Goal: Task Accomplishment & Management: Manage account settings

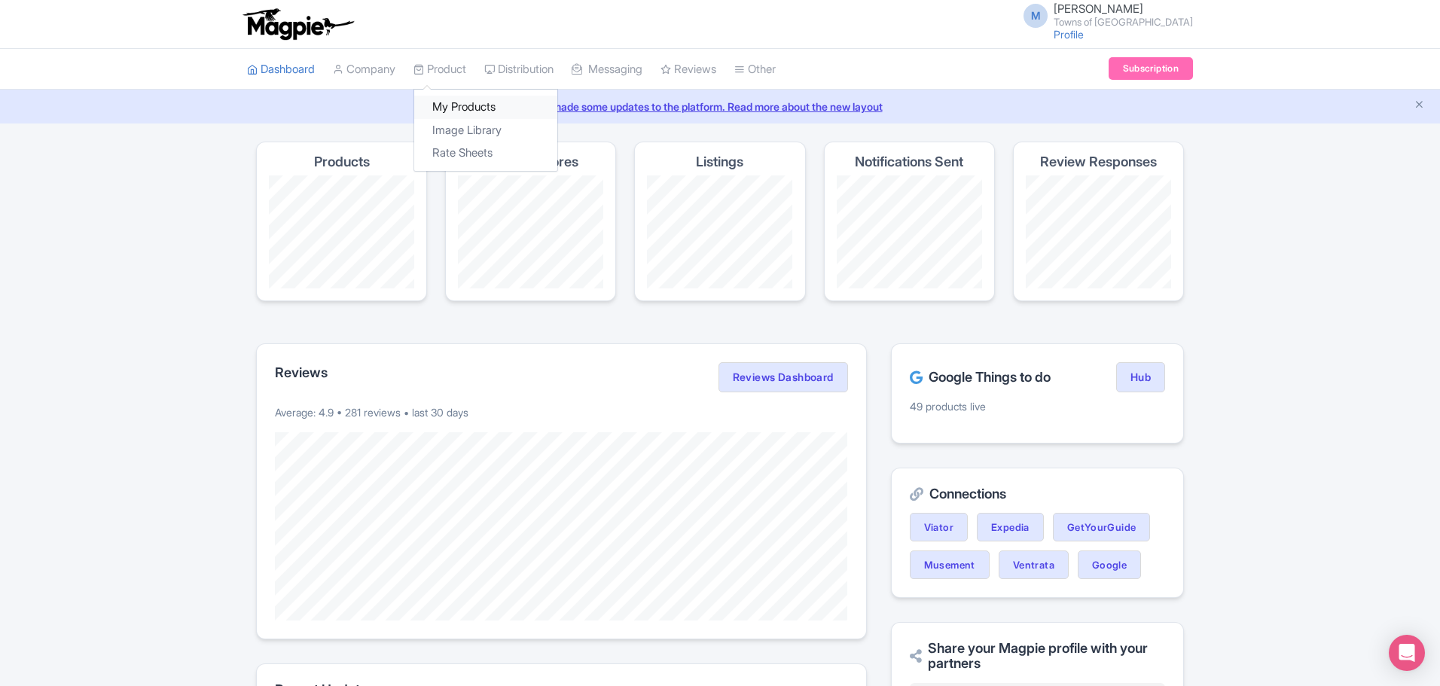
click at [445, 96] on link "My Products" at bounding box center [485, 107] width 143 height 23
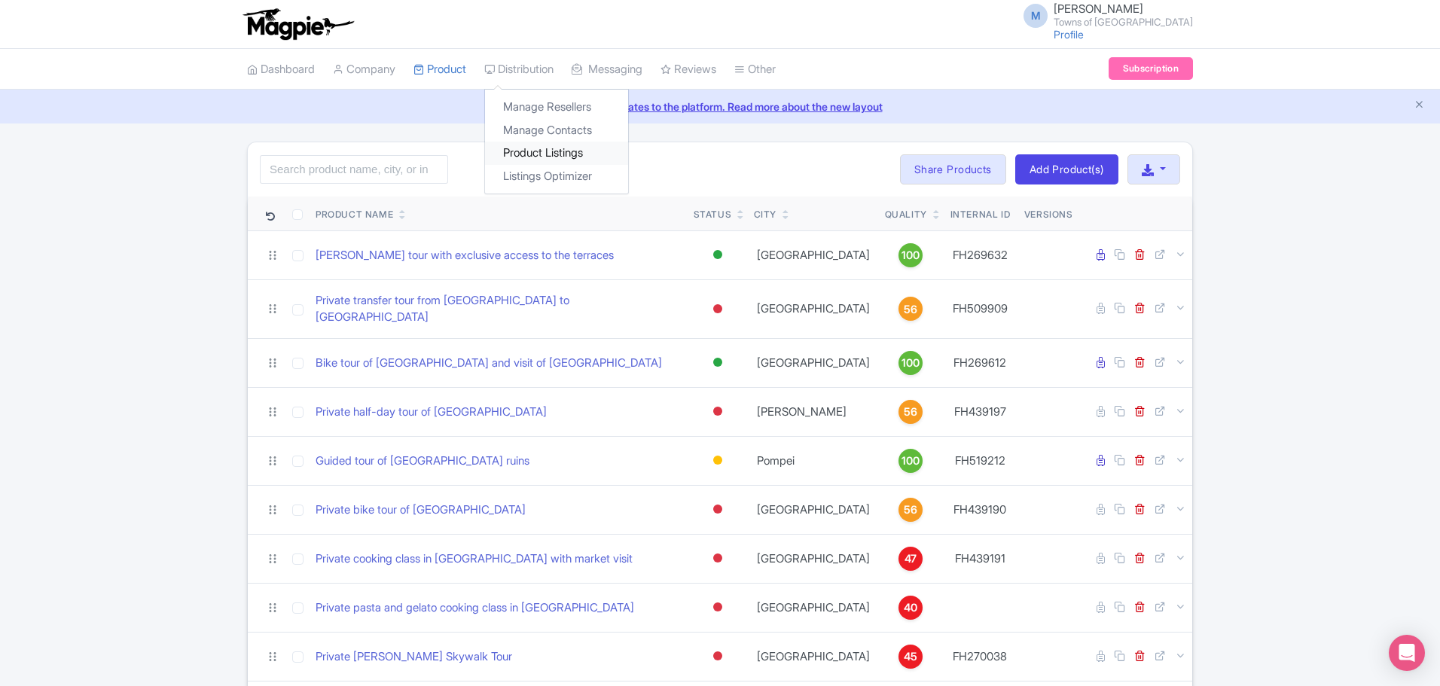
click at [529, 148] on link "Product Listings" at bounding box center [556, 153] width 143 height 23
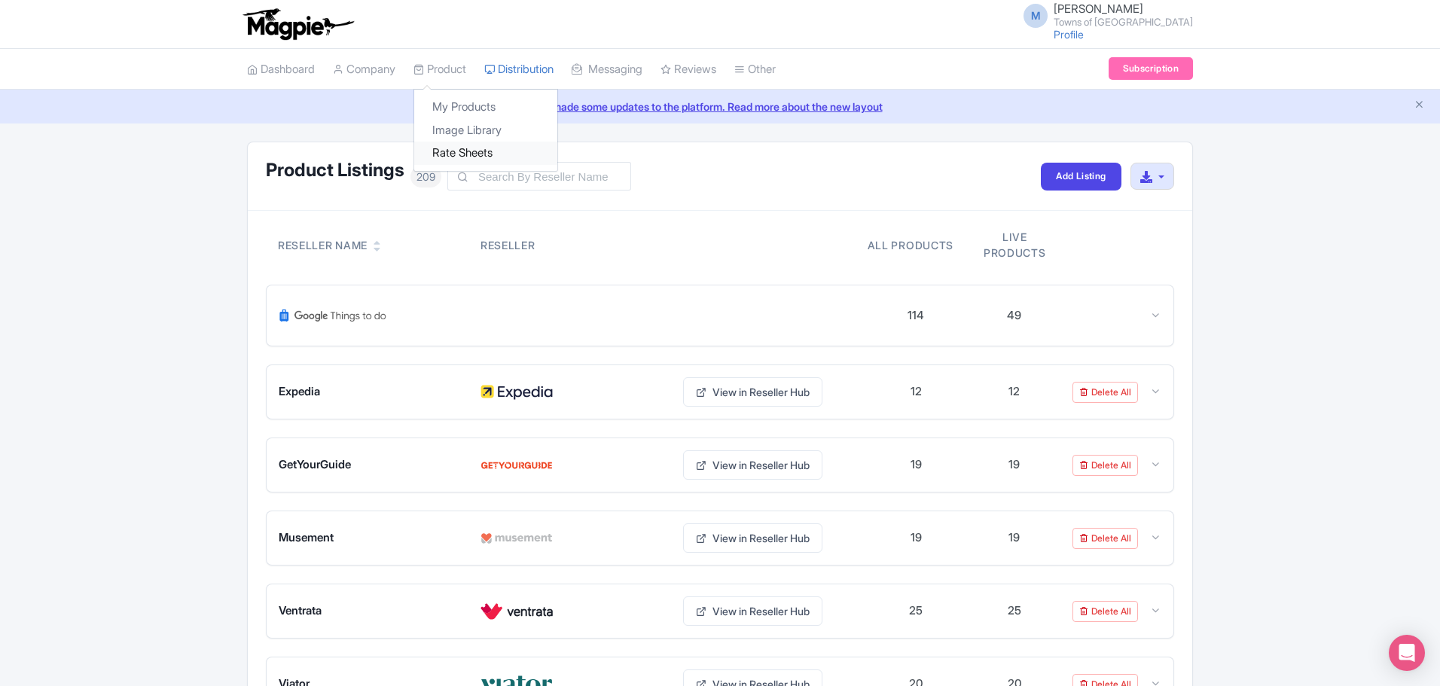
click at [454, 157] on link "Rate Sheets" at bounding box center [485, 153] width 143 height 23
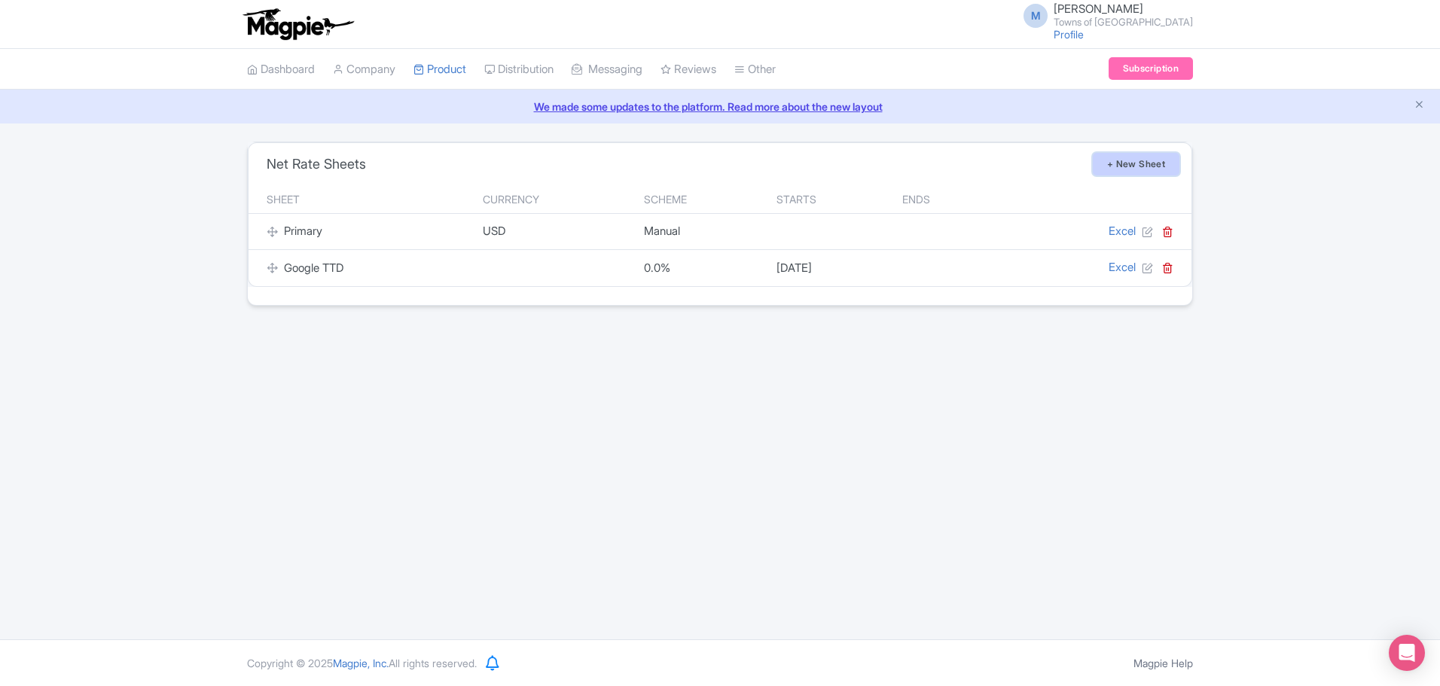
click at [1151, 164] on link "+ New Sheet" at bounding box center [1136, 164] width 87 height 23
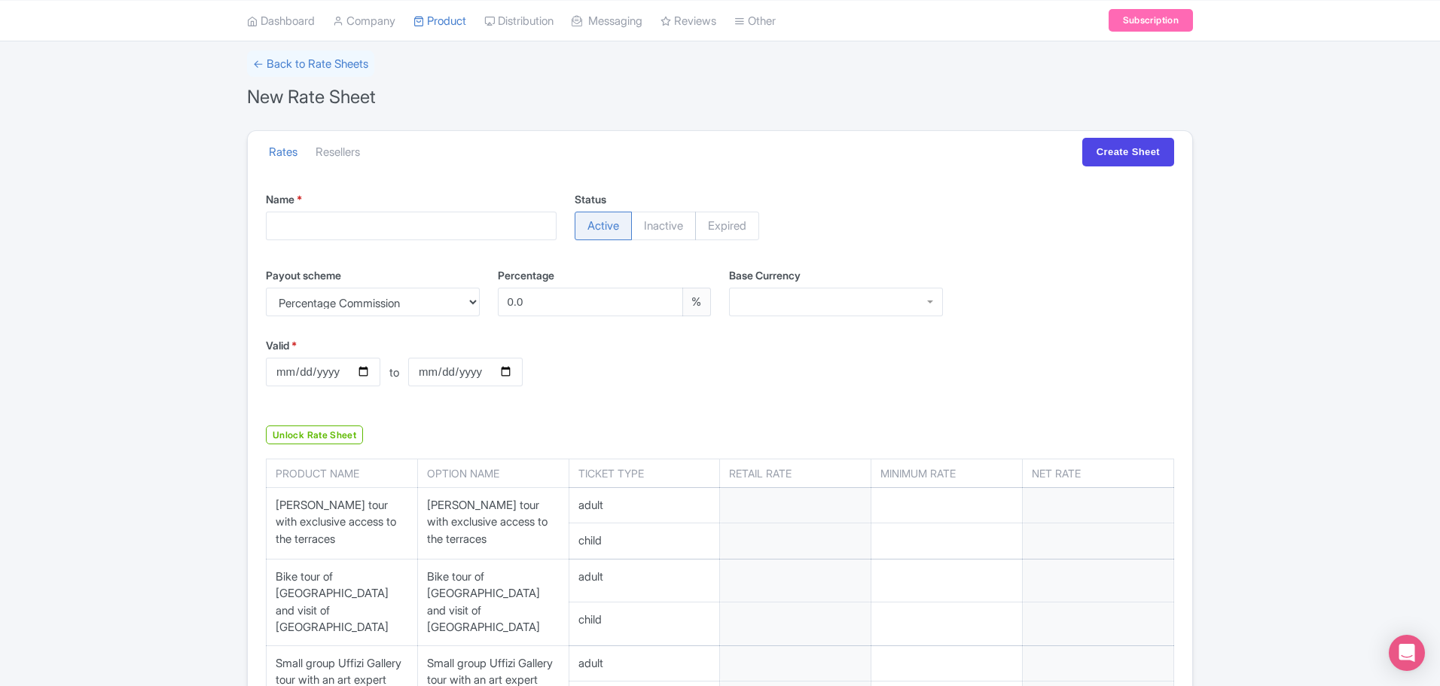
scroll to position [226, 0]
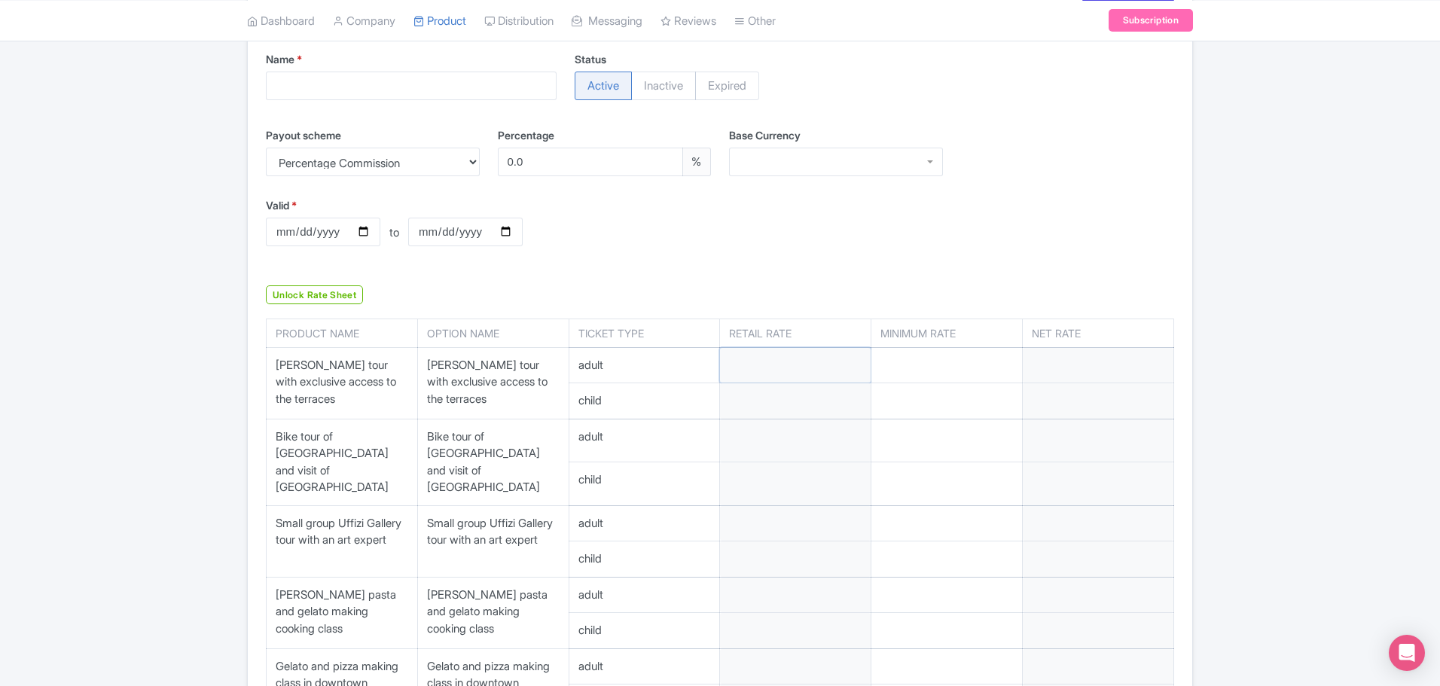
click at [772, 369] on input "number" at bounding box center [795, 365] width 151 height 35
click at [963, 243] on div "Valid * to Valid to" at bounding box center [720, 233] width 926 height 72
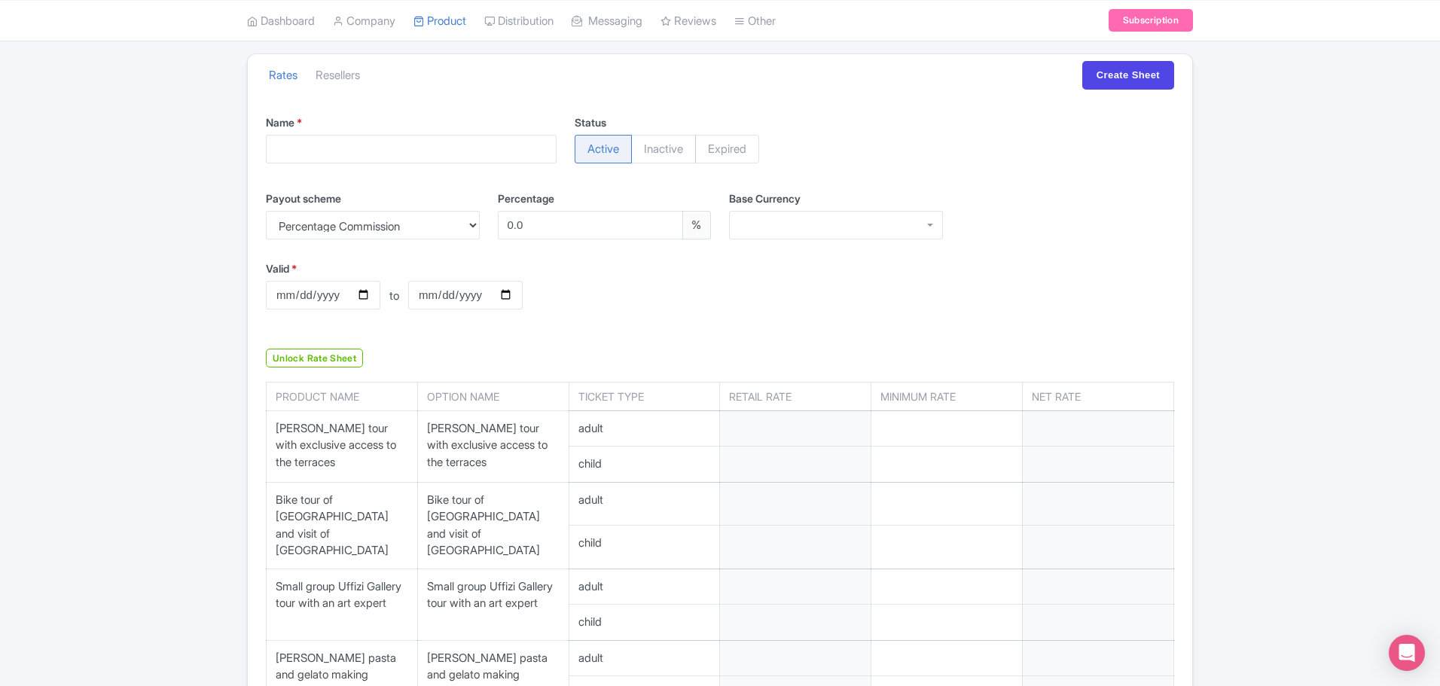
scroll to position [75, 0]
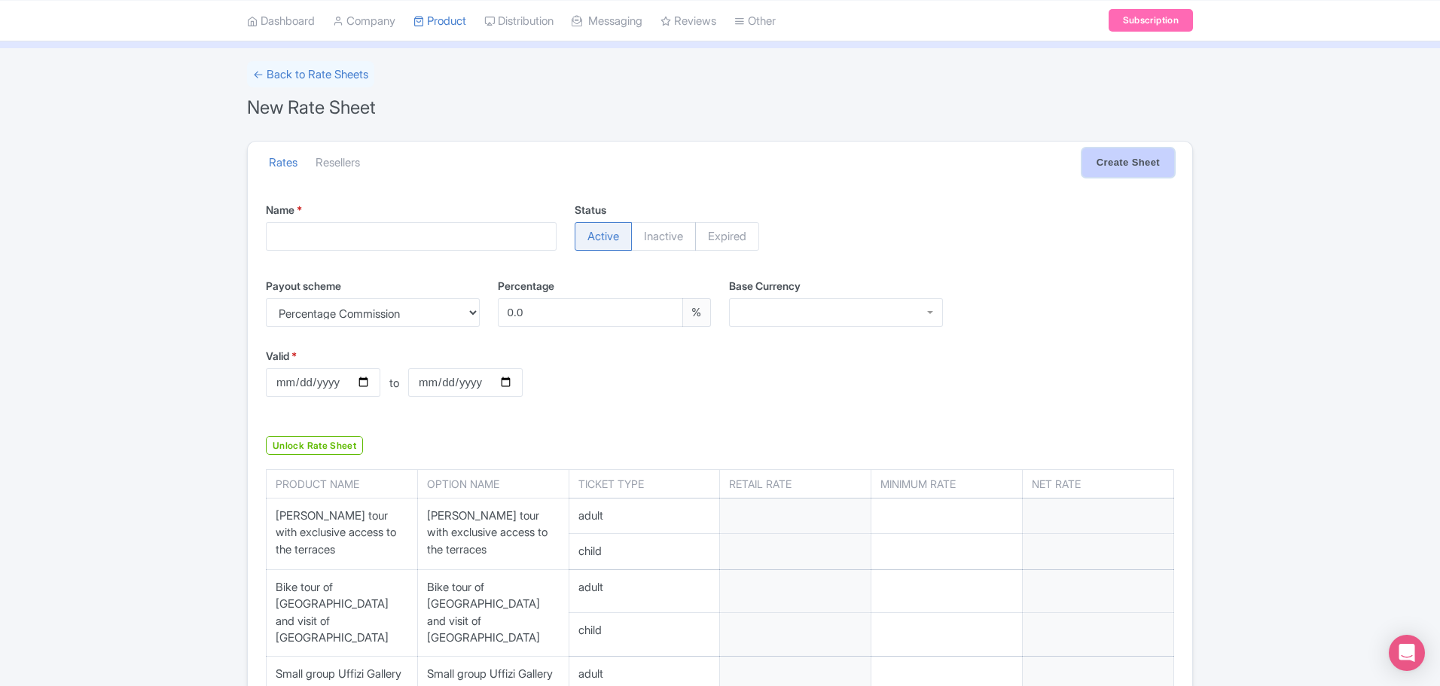
click at [1089, 157] on input "Create Sheet" at bounding box center [1128, 162] width 92 height 29
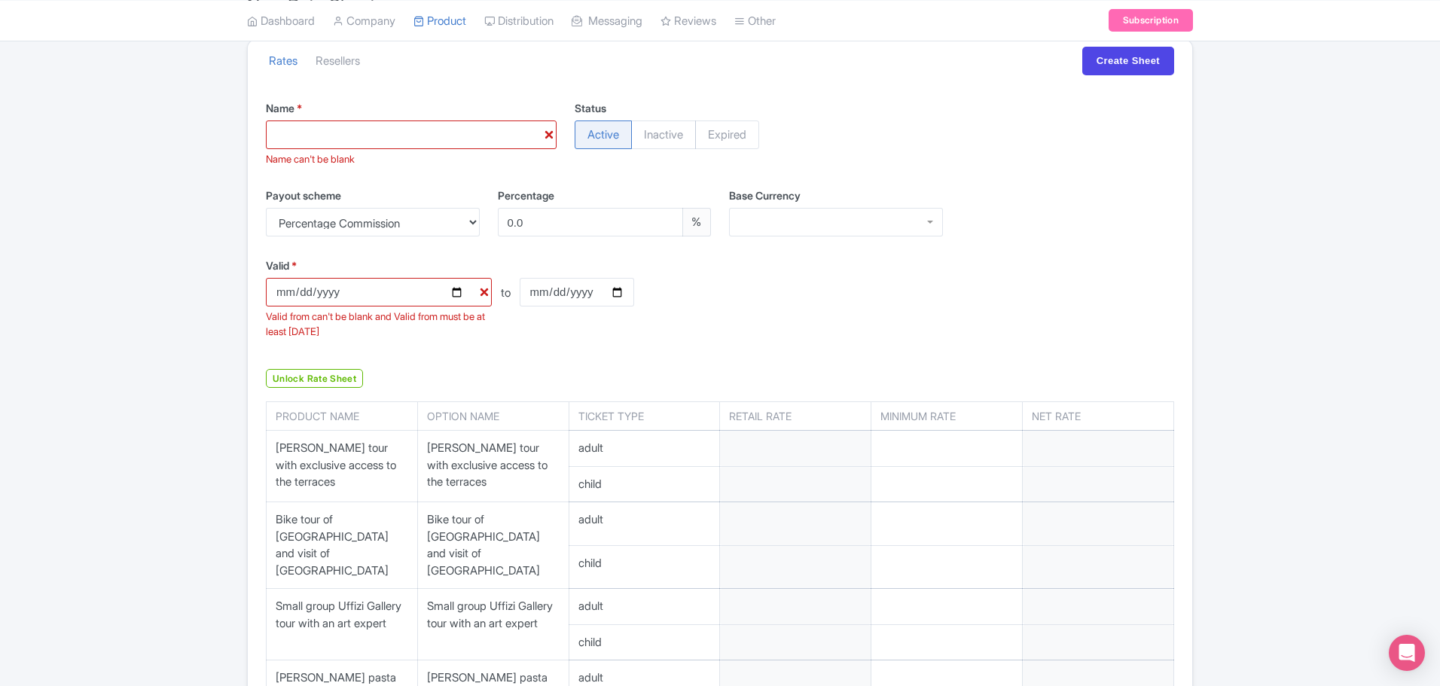
scroll to position [151, 0]
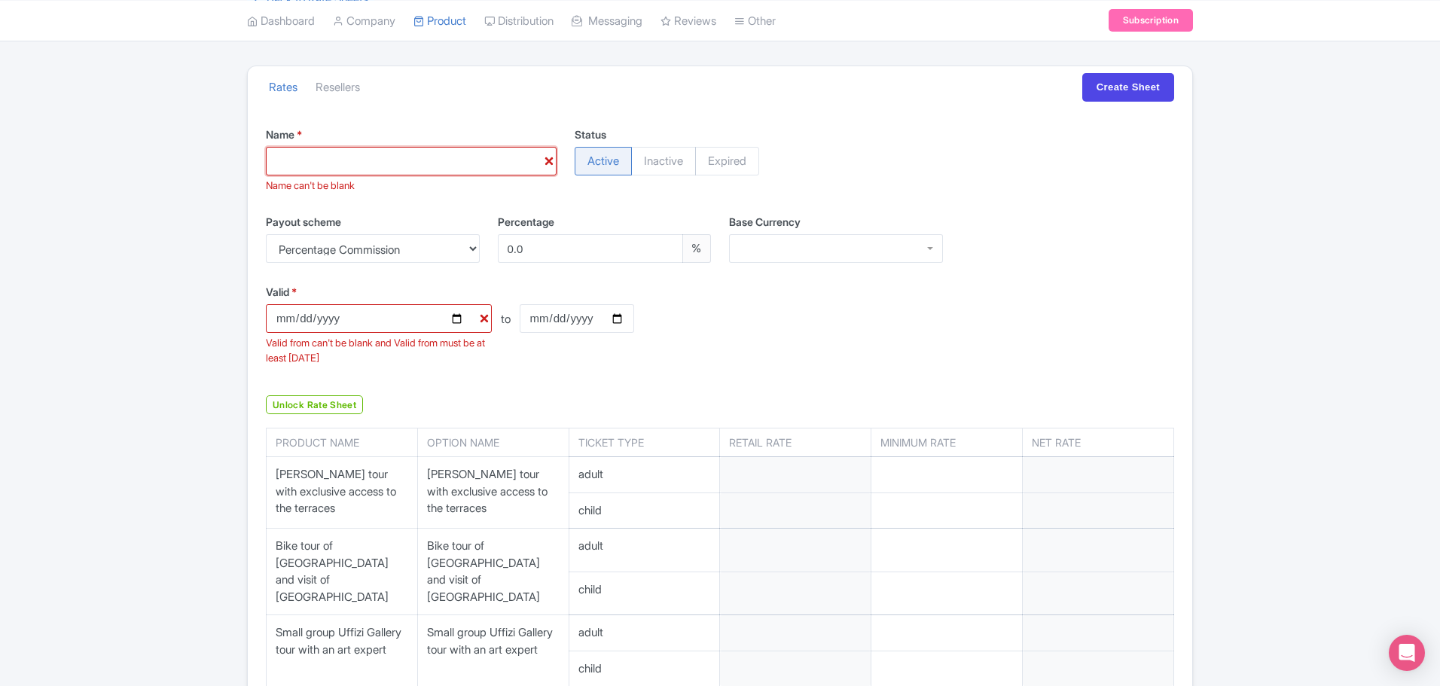
click at [373, 170] on input "Name *" at bounding box center [411, 161] width 291 height 29
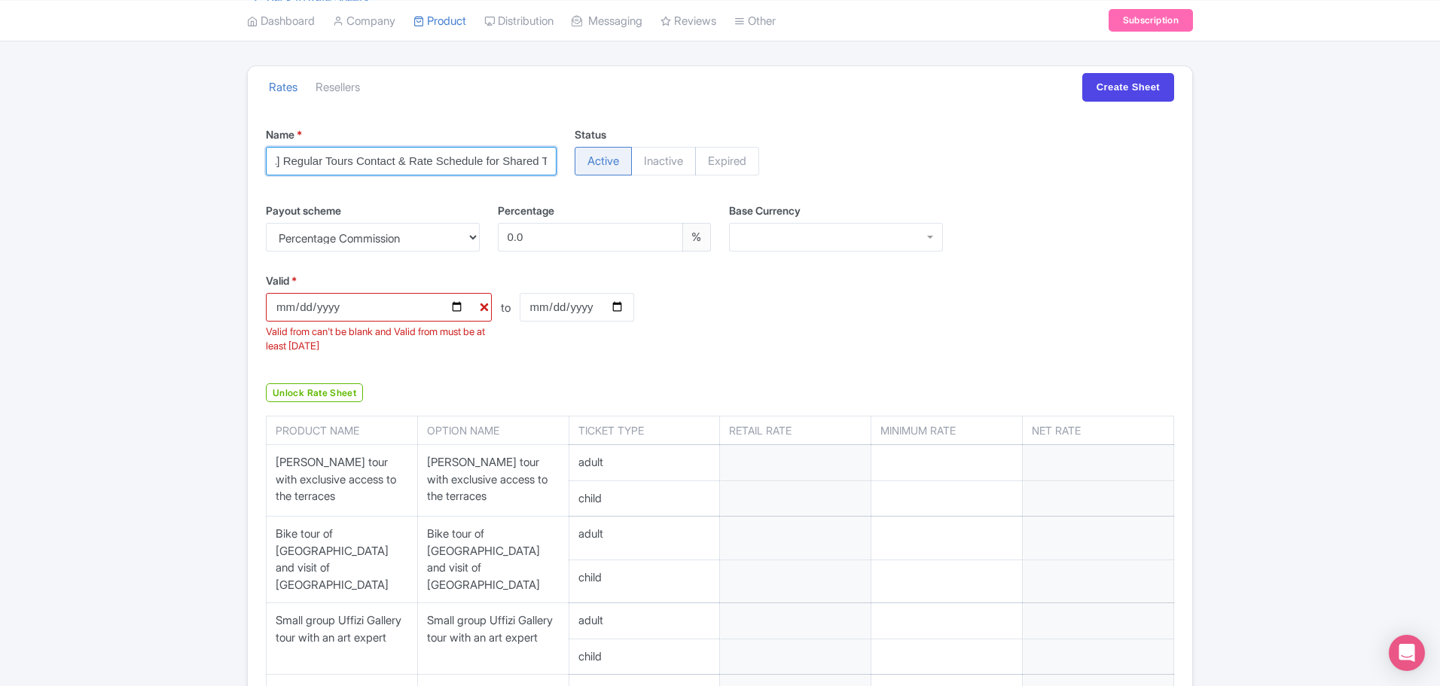
scroll to position [0, 172]
type input "Towns of [GEOGRAPHIC_DATA] Regular Tours Contact & Rate Schedule for Shared Tou…"
click at [474, 236] on select "Percentage Commission Manual Net Rates" at bounding box center [373, 237] width 214 height 29
click at [538, 233] on input "0.0" at bounding box center [591, 237] width 186 height 29
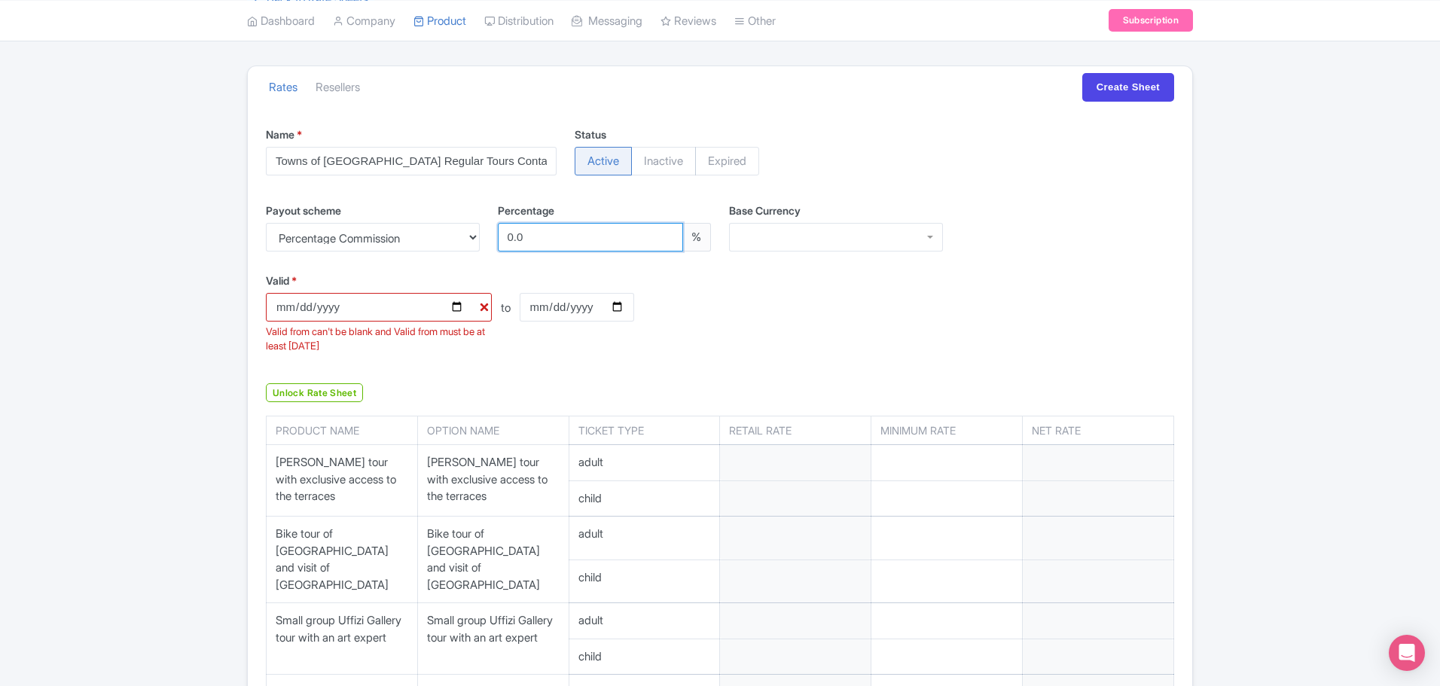
click at [508, 233] on input "0.0" at bounding box center [591, 237] width 186 height 29
type input "20.0"
click at [623, 239] on input "20.0" at bounding box center [591, 237] width 186 height 29
type input "20.0"
click at [808, 229] on div at bounding box center [836, 237] width 214 height 29
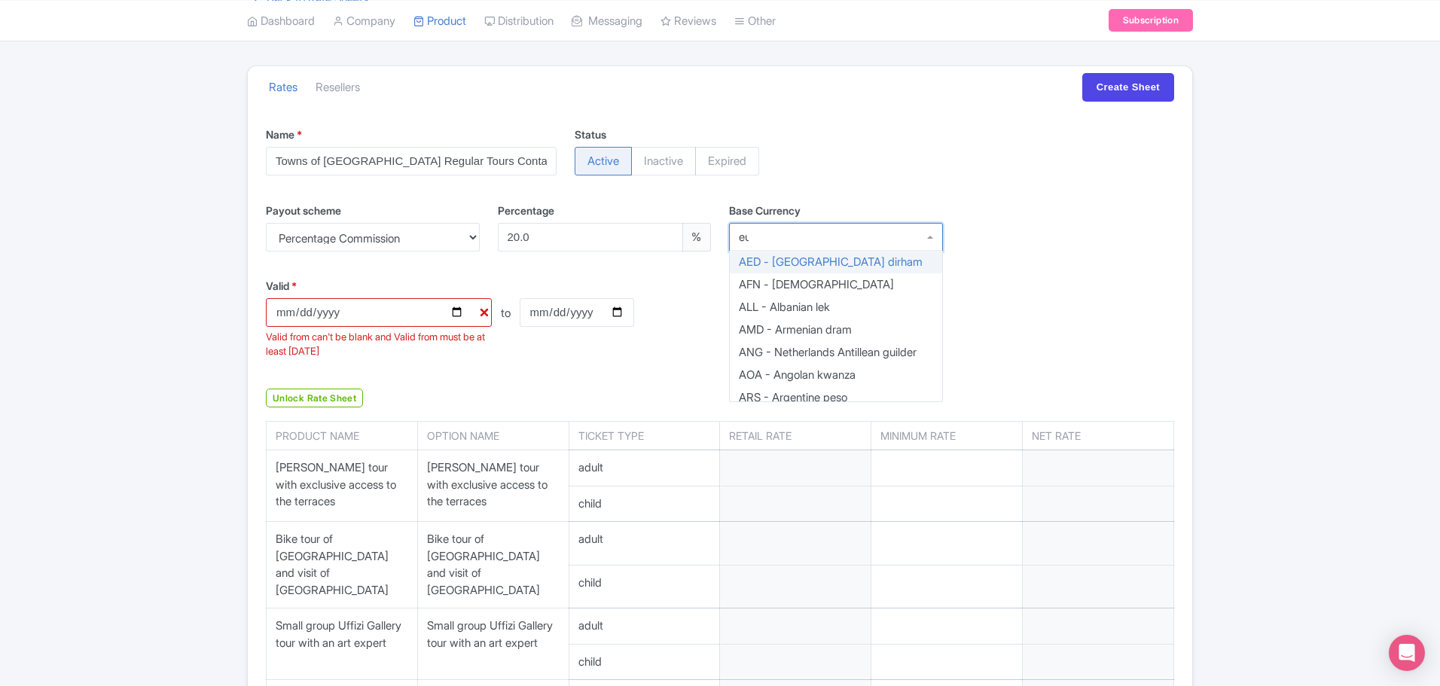
type input "eur"
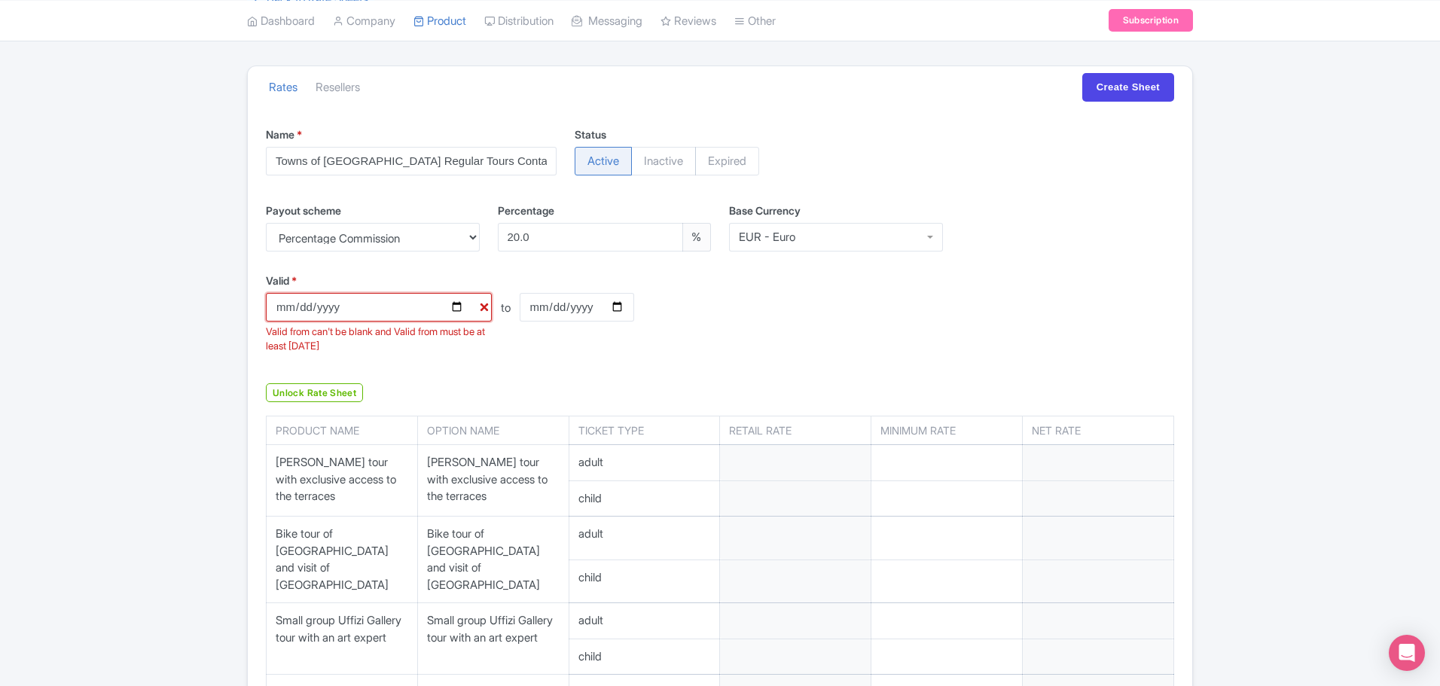
click at [458, 302] on input "Valid *" at bounding box center [379, 307] width 226 height 29
type input "[DATE]"
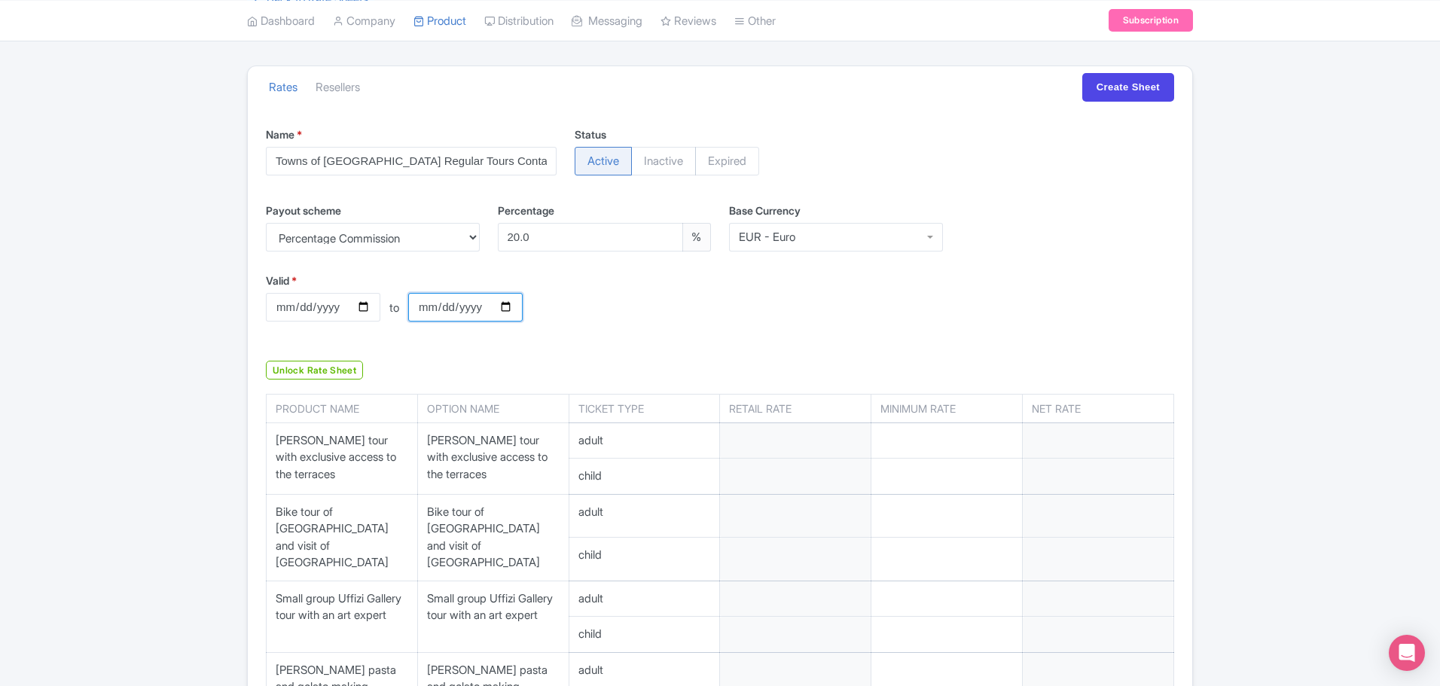
click at [507, 306] on input "Valid to" at bounding box center [465, 307] width 114 height 29
type input "[DATE]"
click at [775, 332] on div "Valid * 2026-03-01 to Valid to 2027-02-28" at bounding box center [720, 309] width 926 height 72
click at [745, 445] on input "number" at bounding box center [795, 440] width 151 height 35
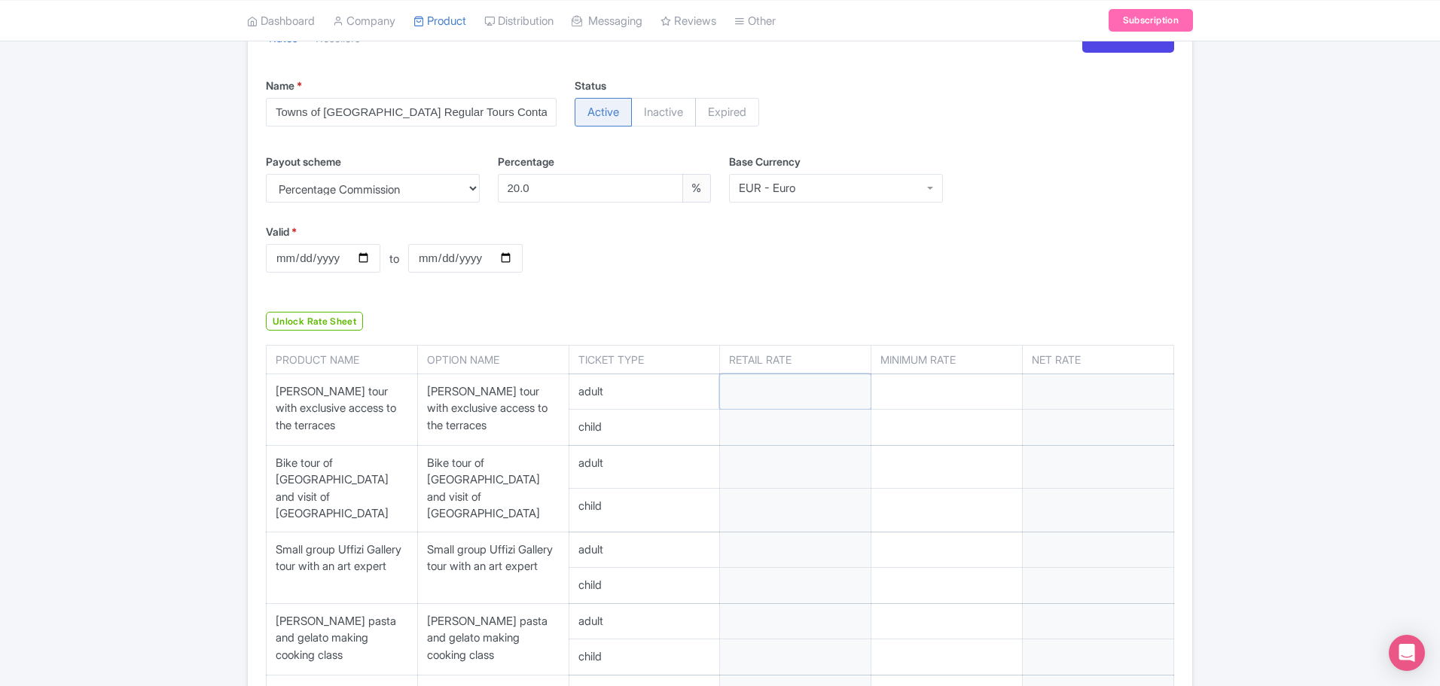
scroll to position [226, 0]
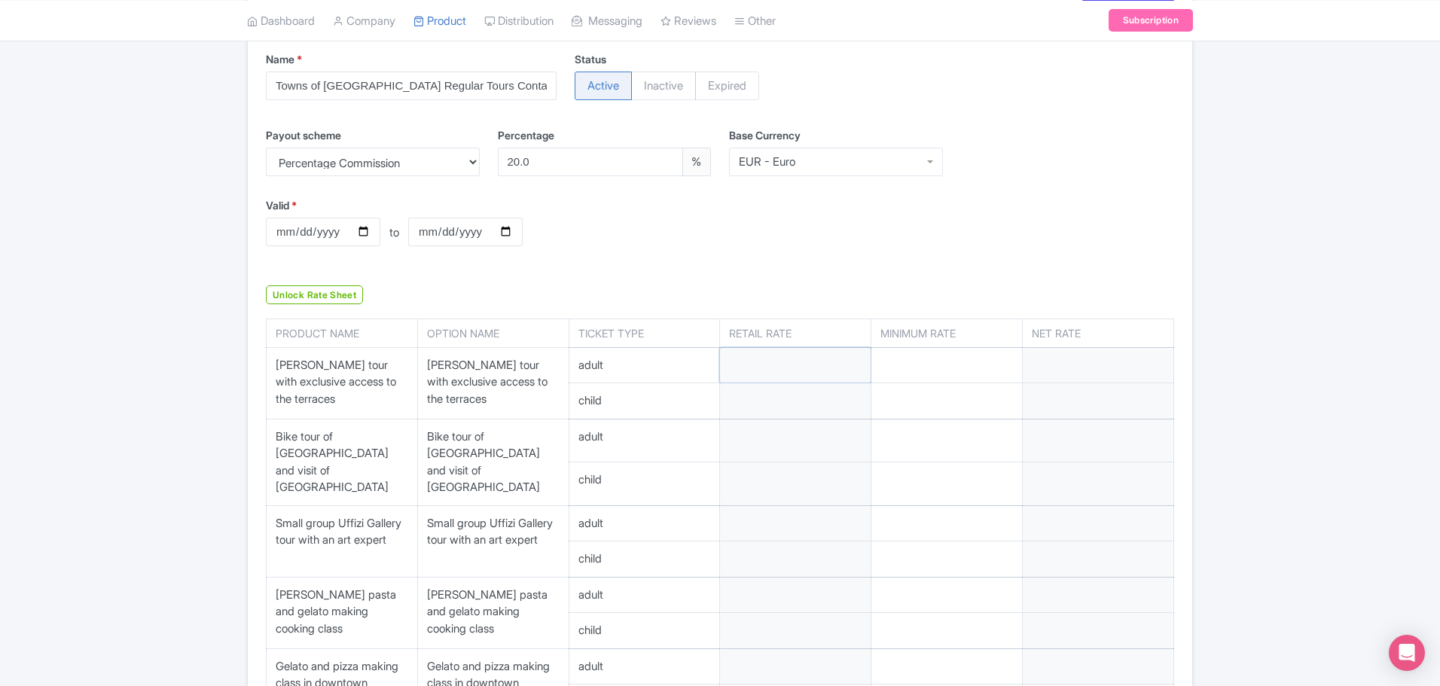
click at [732, 358] on input "number" at bounding box center [795, 365] width 151 height 35
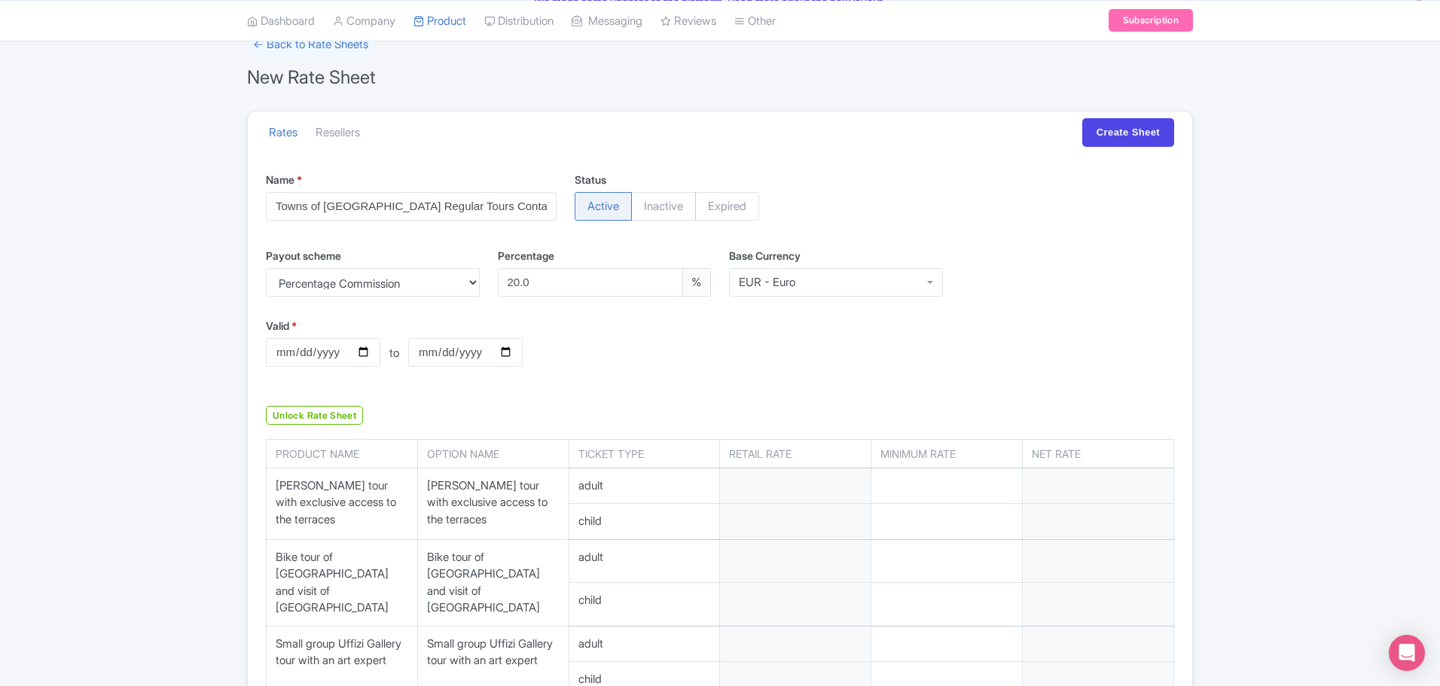
scroll to position [0, 0]
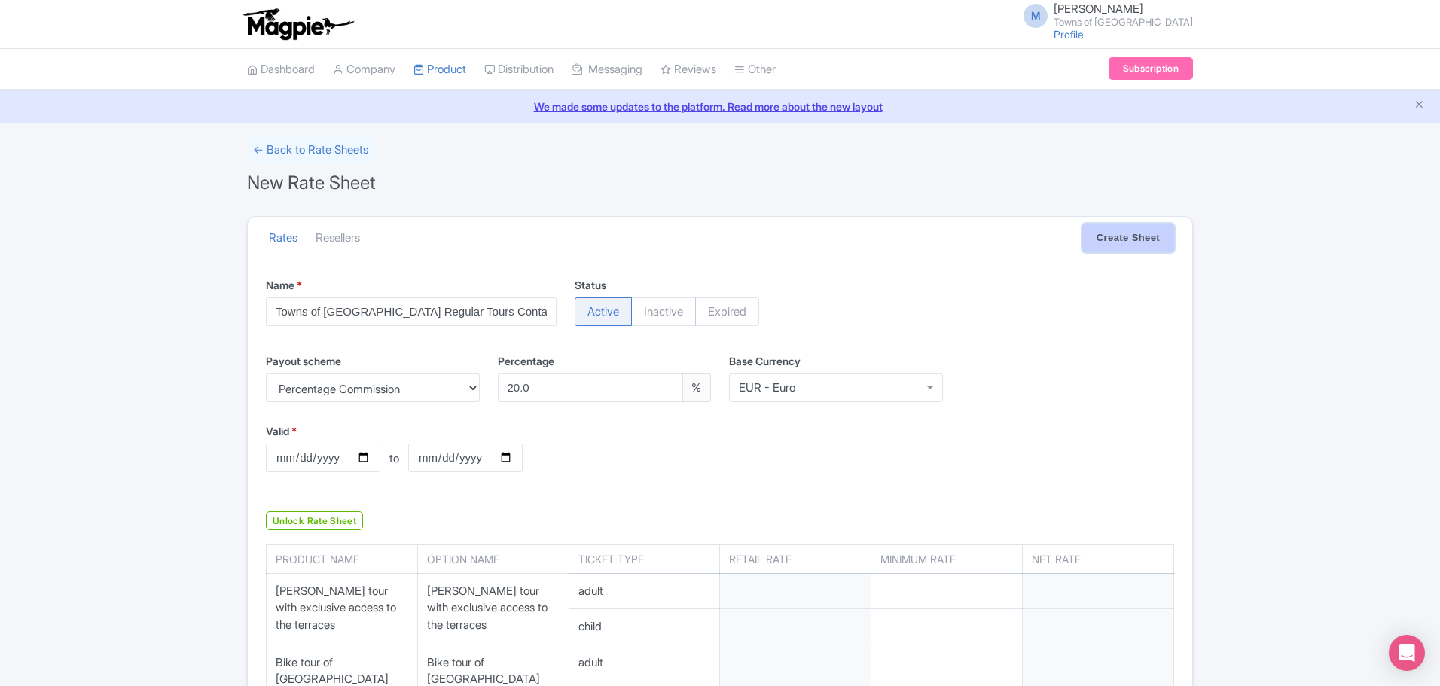
click at [1105, 233] on input "Create Sheet" at bounding box center [1128, 238] width 92 height 29
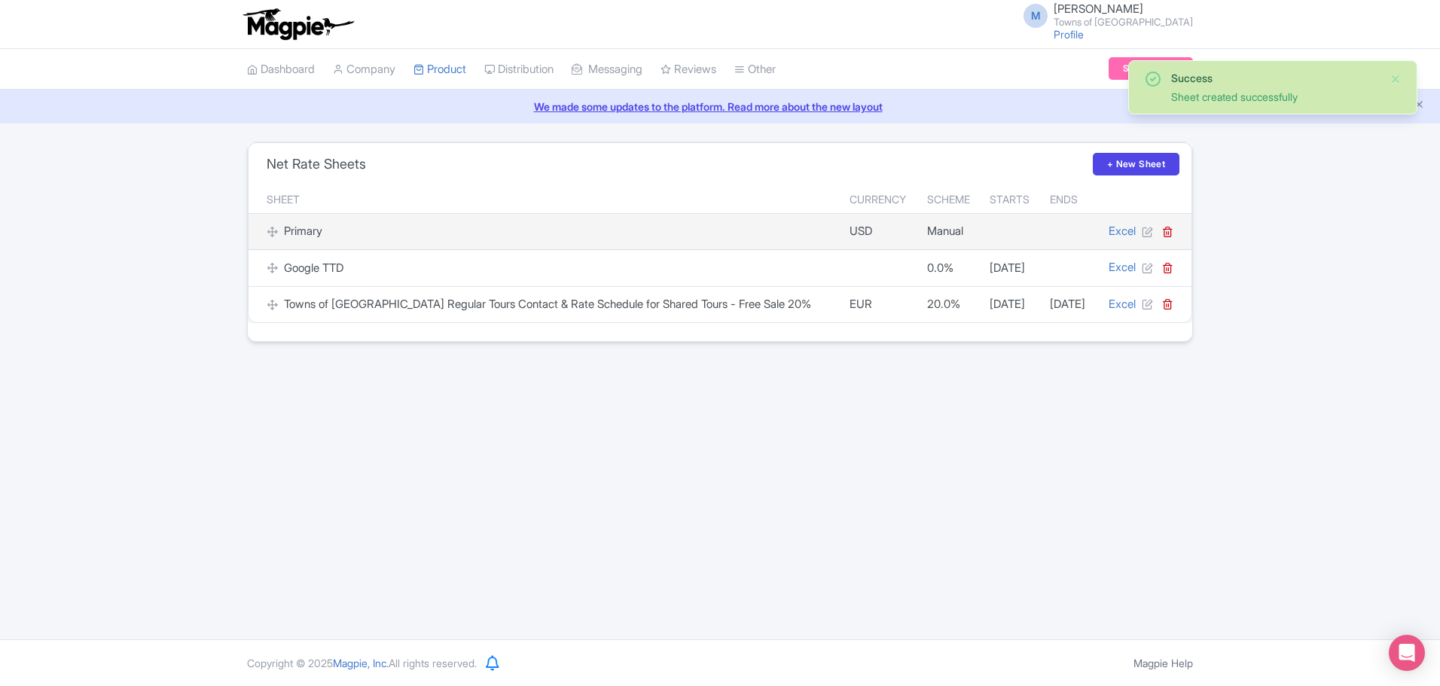
click at [721, 229] on div "Primary" at bounding box center [549, 231] width 565 height 17
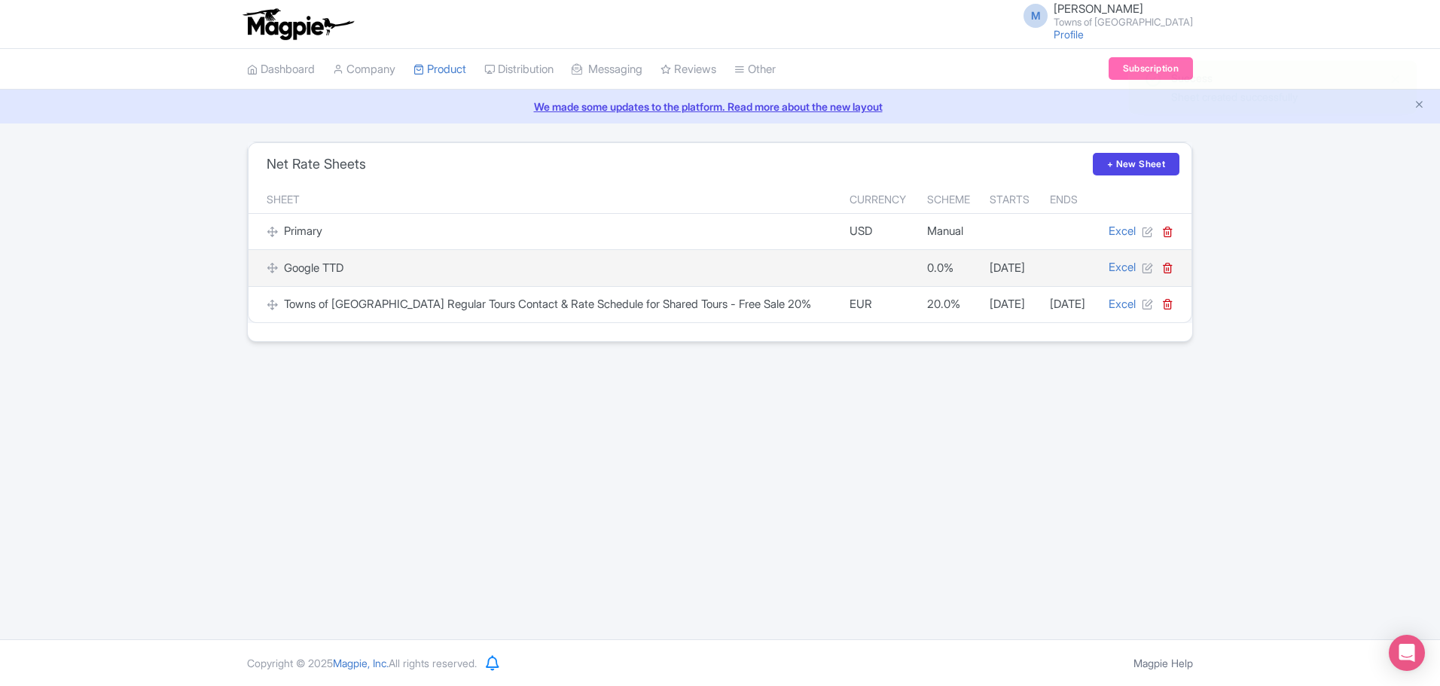
click at [692, 264] on div "Google TTD" at bounding box center [549, 268] width 565 height 17
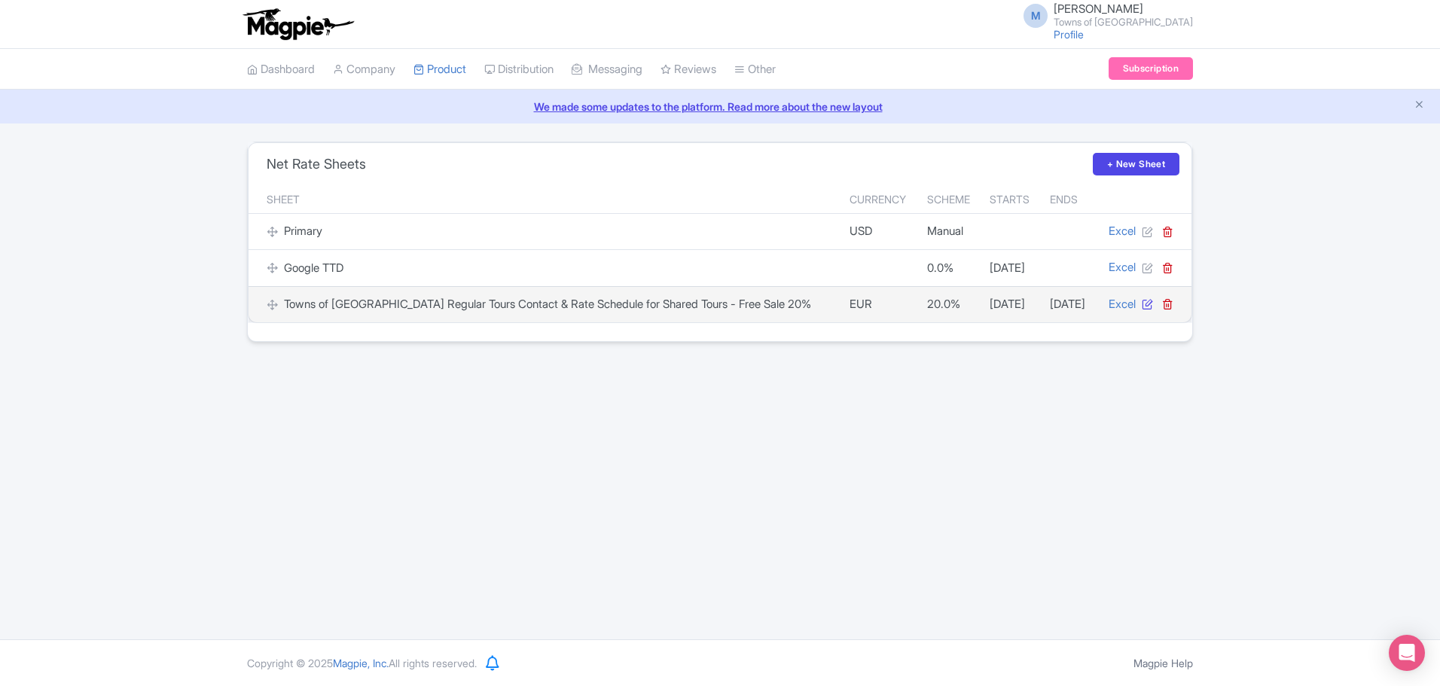
click at [1145, 303] on icon at bounding box center [1147, 303] width 11 height 11
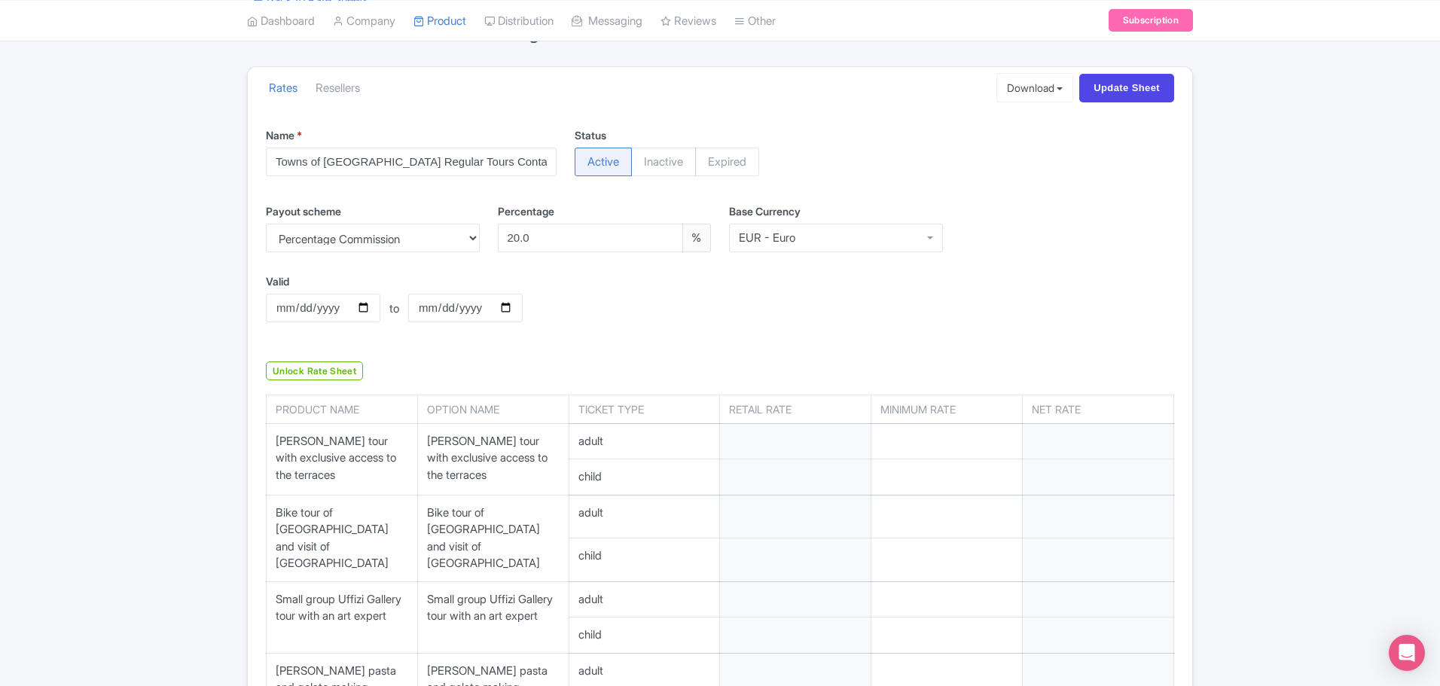
scroll to position [151, 0]
click at [760, 452] on input "number" at bounding box center [795, 440] width 151 height 35
click at [759, 423] on input "number" at bounding box center [795, 440] width 151 height 35
click at [1052, 90] on button "Download" at bounding box center [1035, 86] width 78 height 29
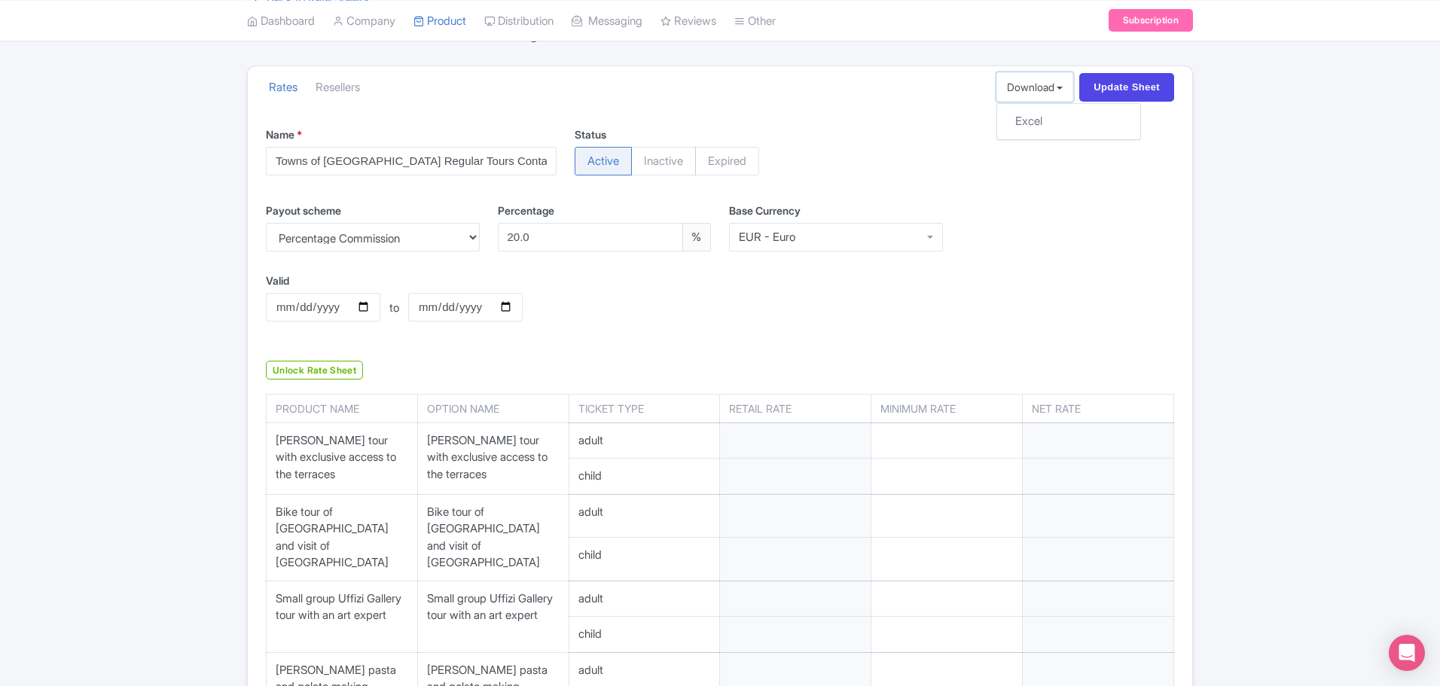
click at [1052, 90] on button "Download" at bounding box center [1035, 86] width 78 height 29
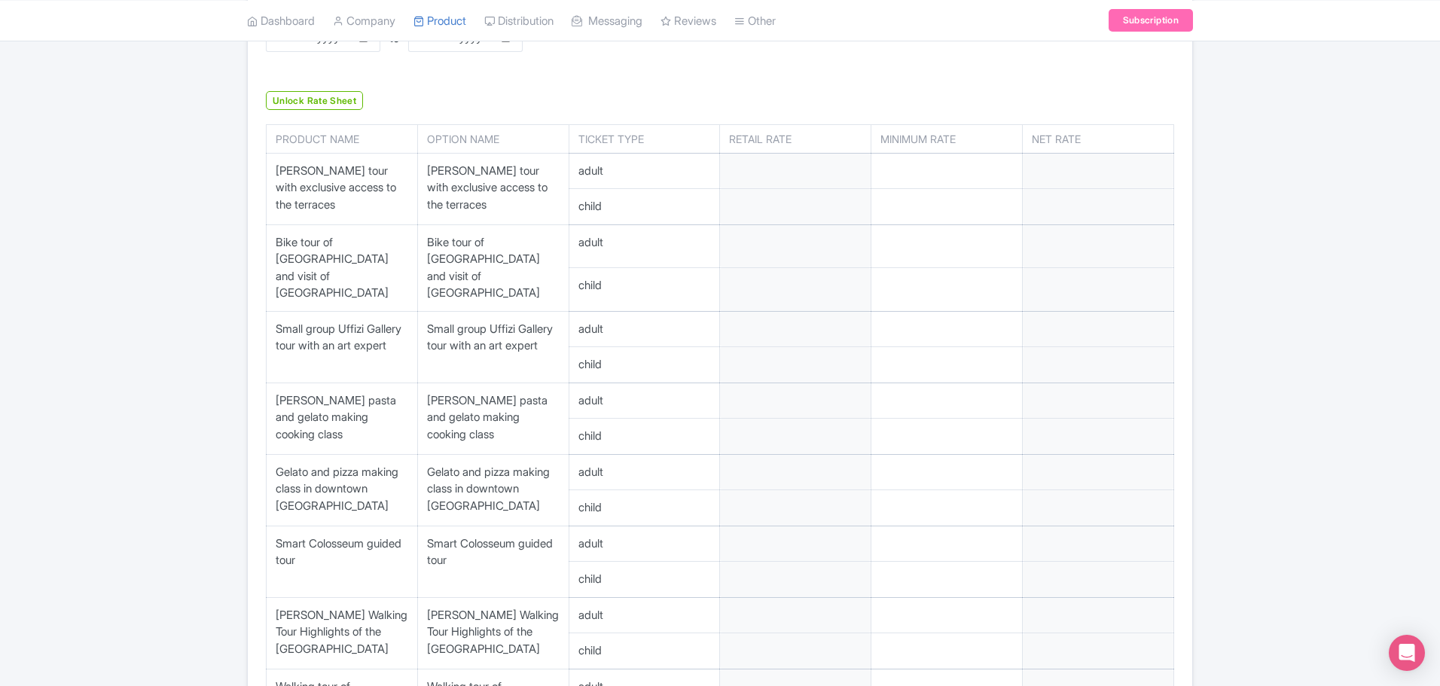
scroll to position [133, 0]
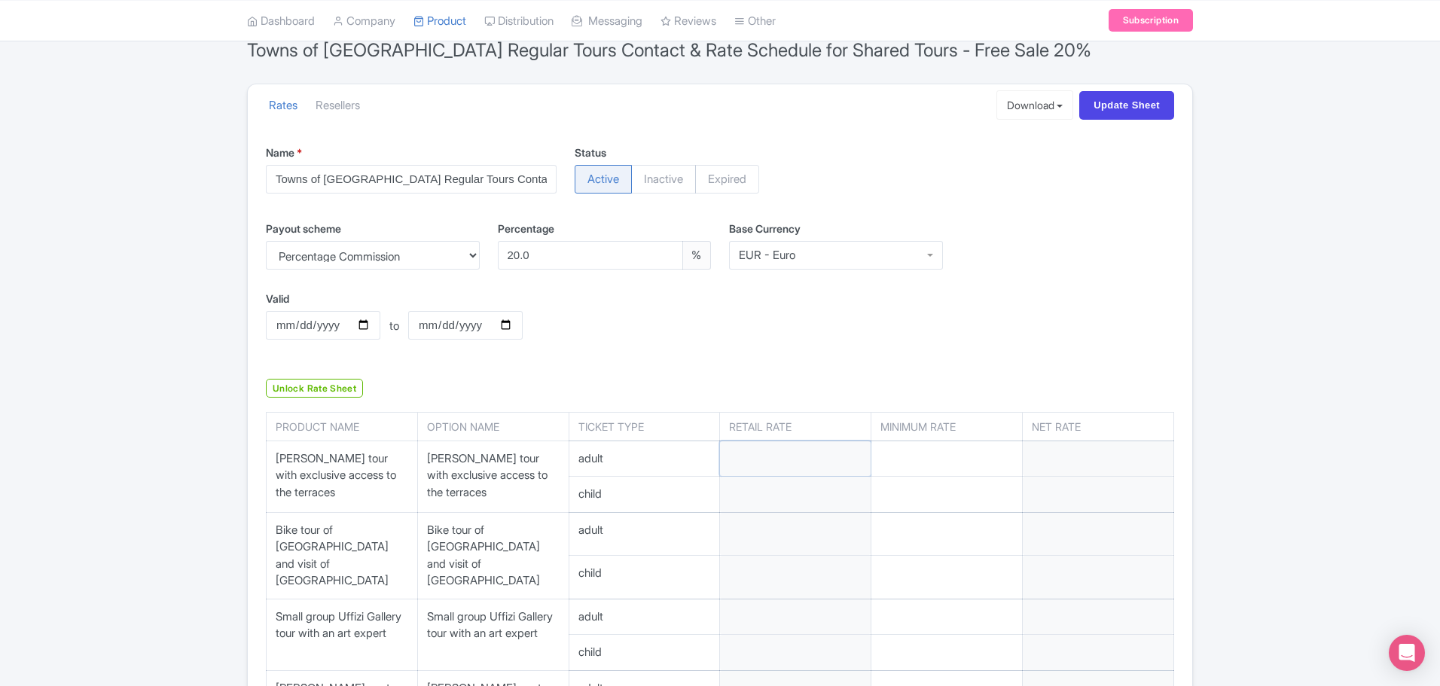
click at [750, 456] on input "number" at bounding box center [795, 458] width 151 height 35
click at [328, 387] on link "Unlock Rate Sheet" at bounding box center [314, 388] width 97 height 19
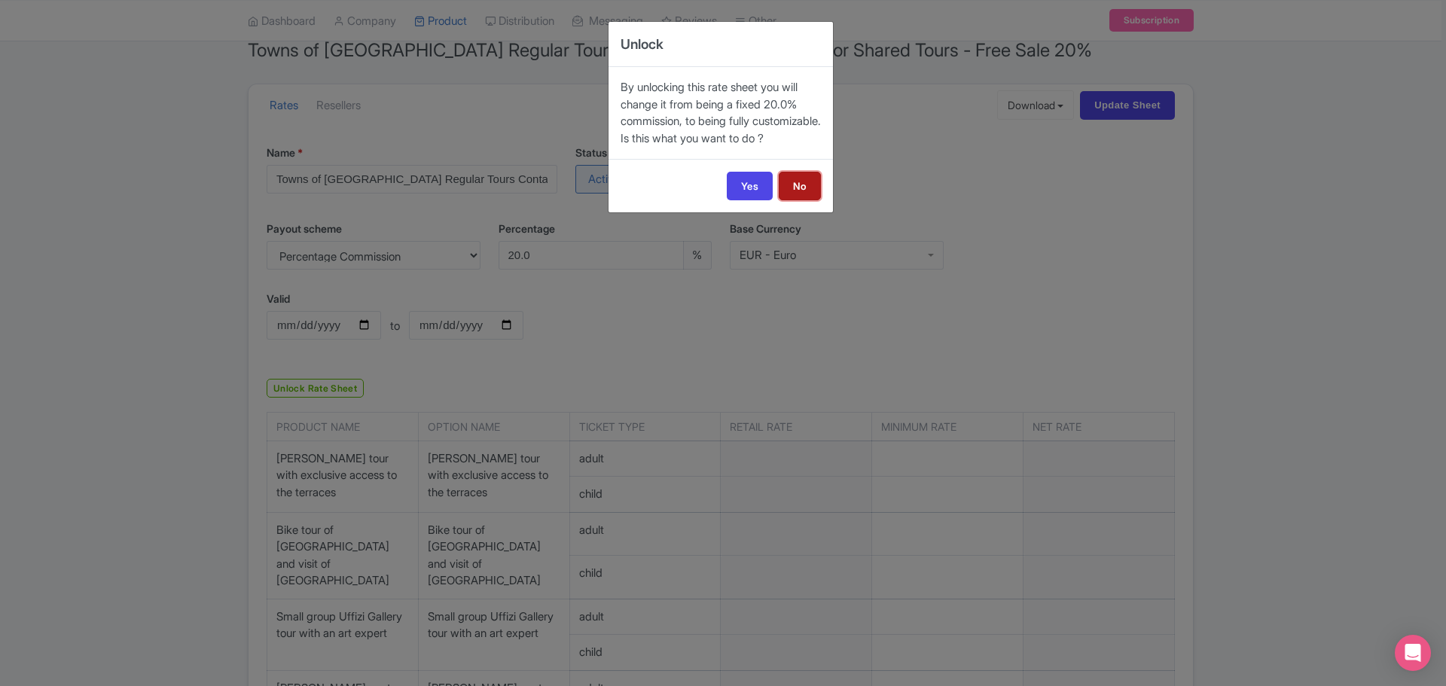
click at [801, 194] on link "No" at bounding box center [800, 186] width 42 height 29
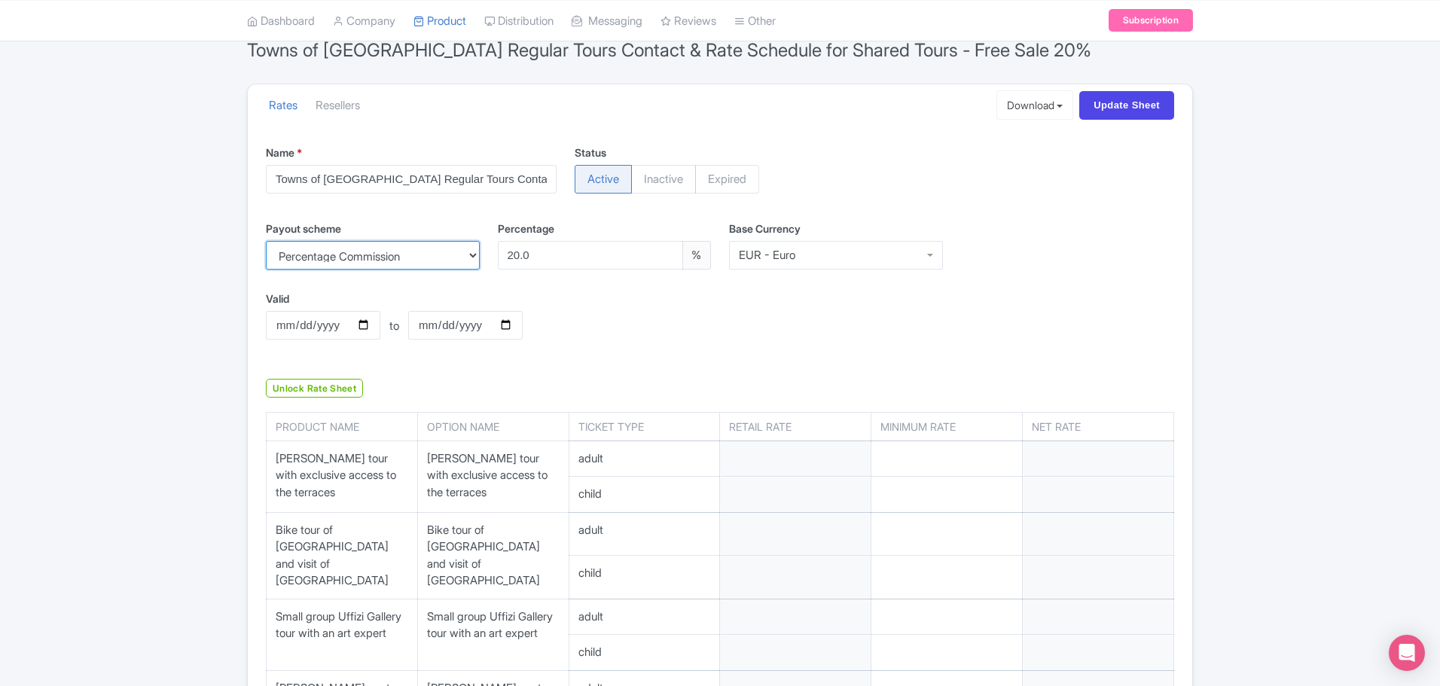
click at [453, 264] on select "Percentage Commission Manual Net Rates" at bounding box center [373, 255] width 214 height 29
select select "manual"
click at [266, 241] on select "Percentage Commission Manual Net Rates" at bounding box center [373, 255] width 214 height 29
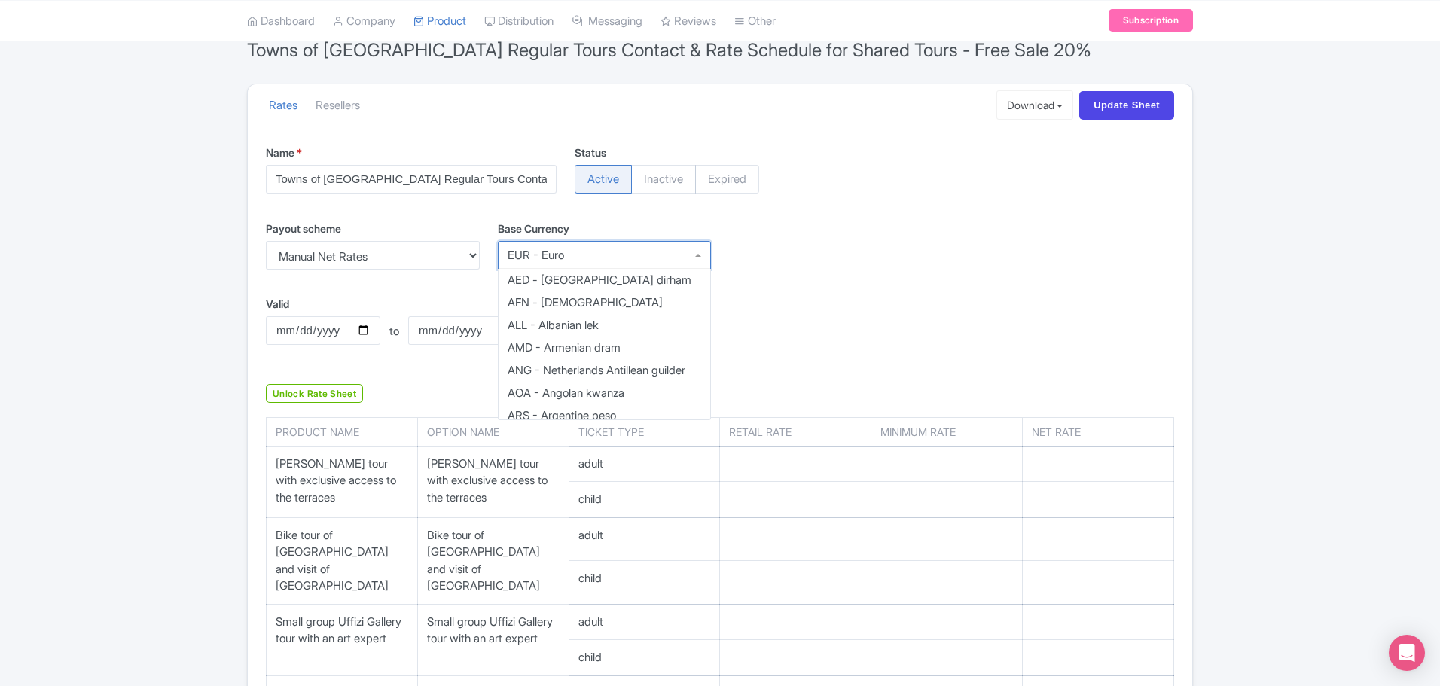
click at [642, 253] on div "EUR - Euro" at bounding box center [605, 255] width 214 height 29
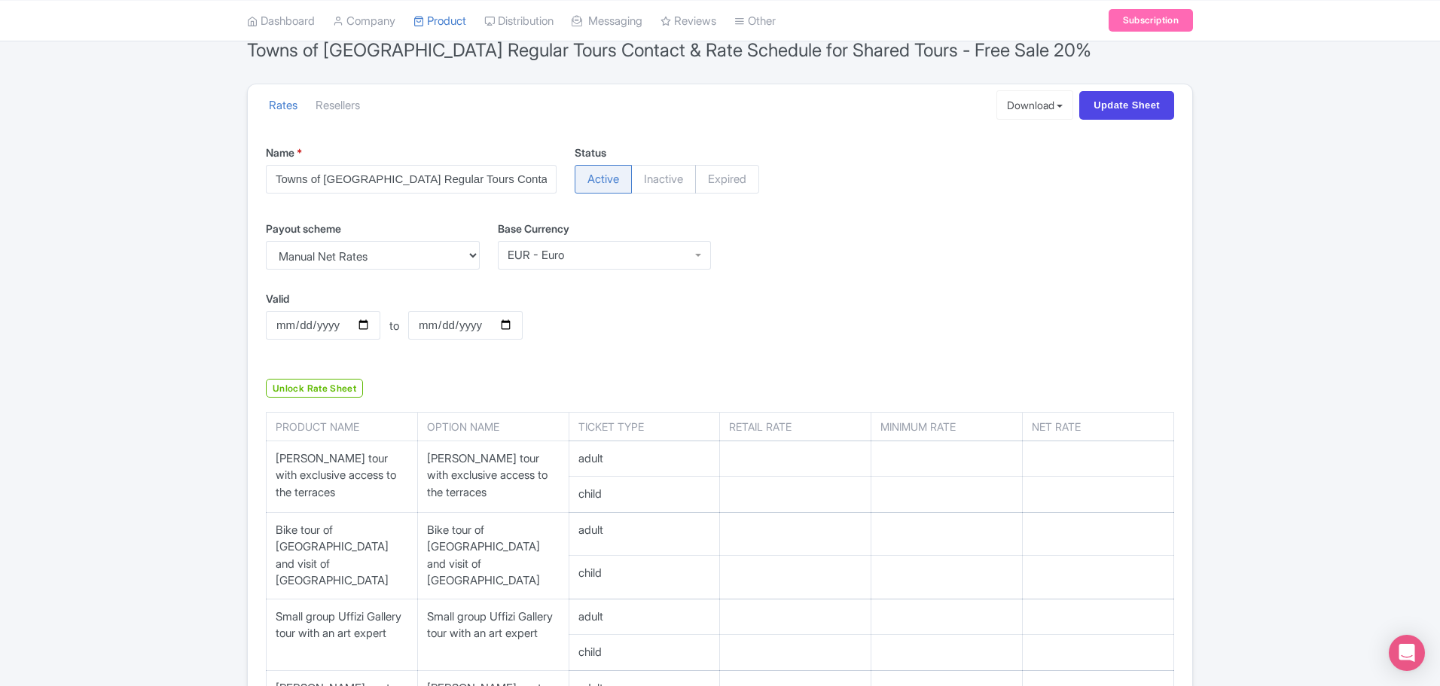
click at [943, 310] on div "Valid 2026-03-01 to Valid to 2027-02-28" at bounding box center [720, 327] width 926 height 72
click at [747, 455] on input "number" at bounding box center [795, 458] width 151 height 35
type input "115"
click at [1056, 464] on input "number" at bounding box center [1098, 458] width 151 height 35
type input "9"
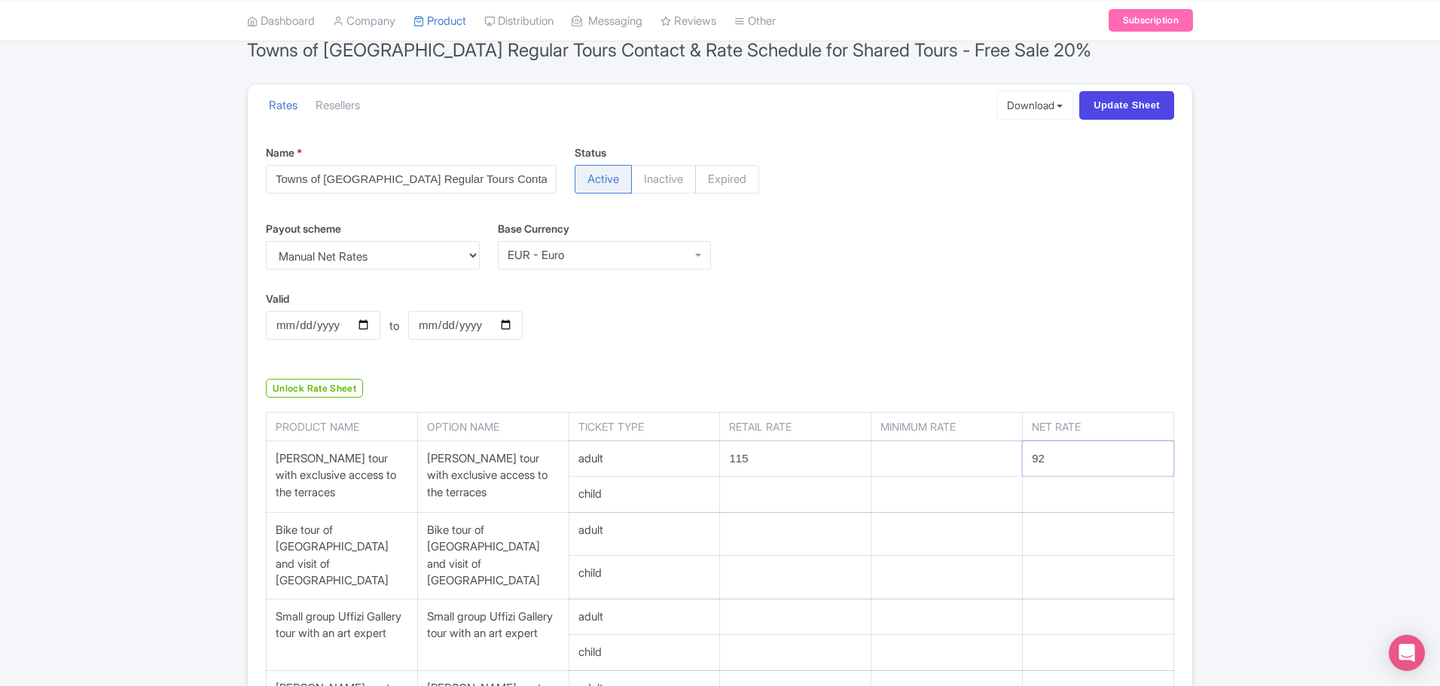
type input "92"
click at [765, 459] on input "115" at bounding box center [795, 458] width 151 height 35
type input "115.00"
click at [1062, 464] on input "92" at bounding box center [1098, 458] width 151 height 35
type input "92.00"
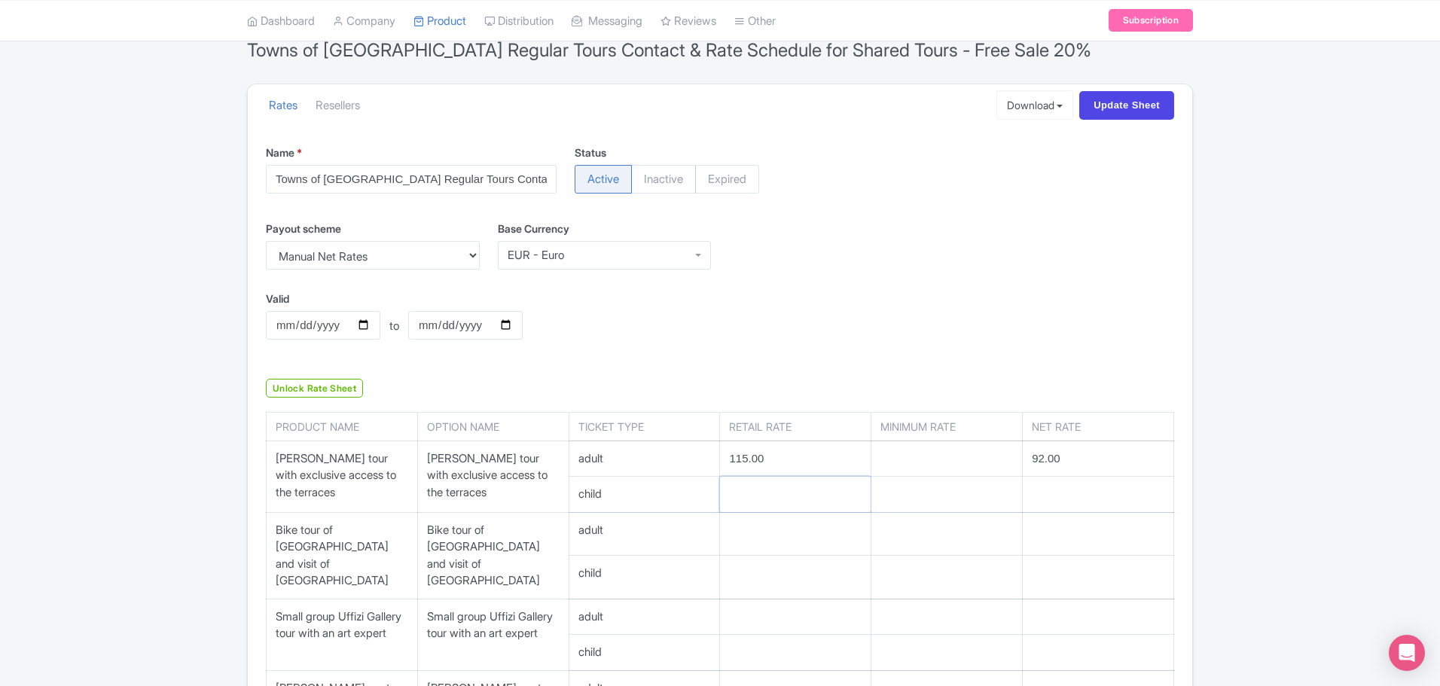
click at [779, 497] on input "number" at bounding box center [795, 494] width 151 height 35
type input "97.75"
click at [1067, 501] on input "number" at bounding box center [1098, 494] width 151 height 35
type input "78.20"
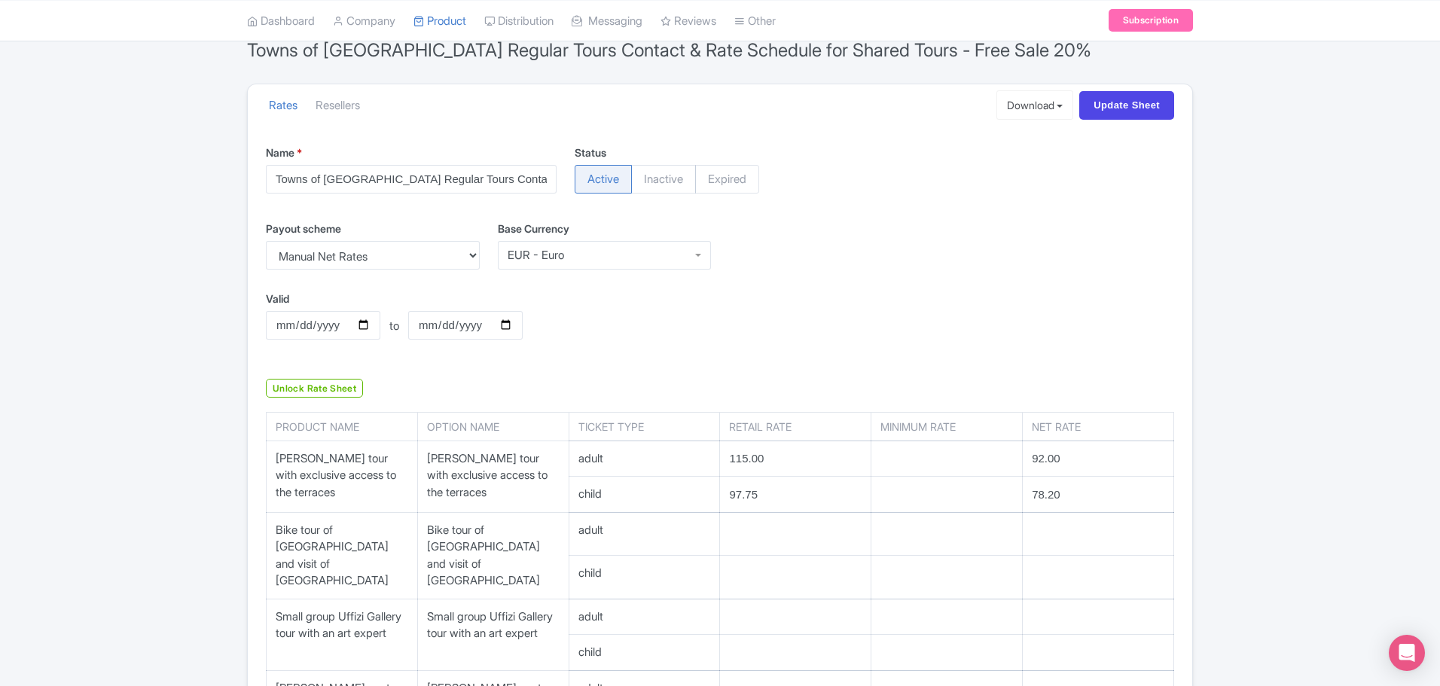
scroll to position [226, 0]
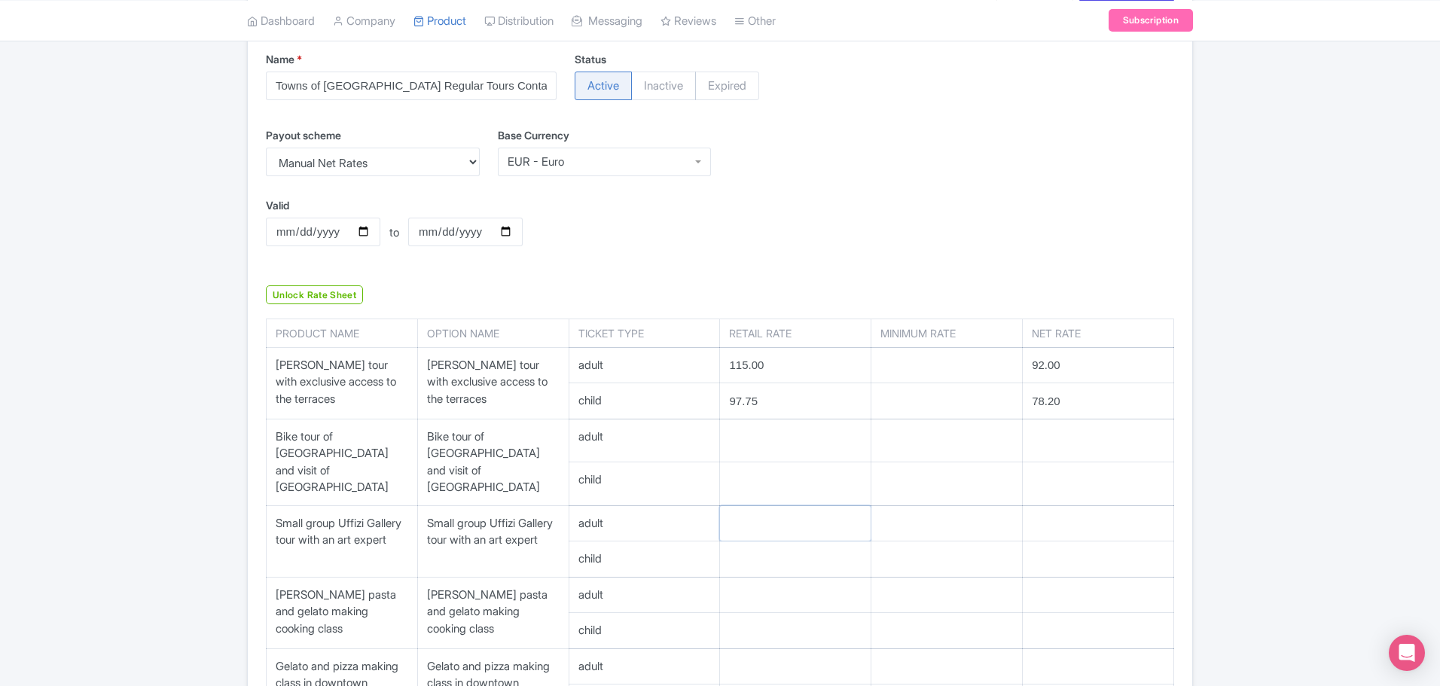
click at [791, 507] on input "number" at bounding box center [795, 523] width 151 height 35
type input "85.00"
click at [1062, 517] on input "number" at bounding box center [1098, 523] width 151 height 35
type input "68.00"
click at [806, 552] on input "number" at bounding box center [795, 558] width 151 height 35
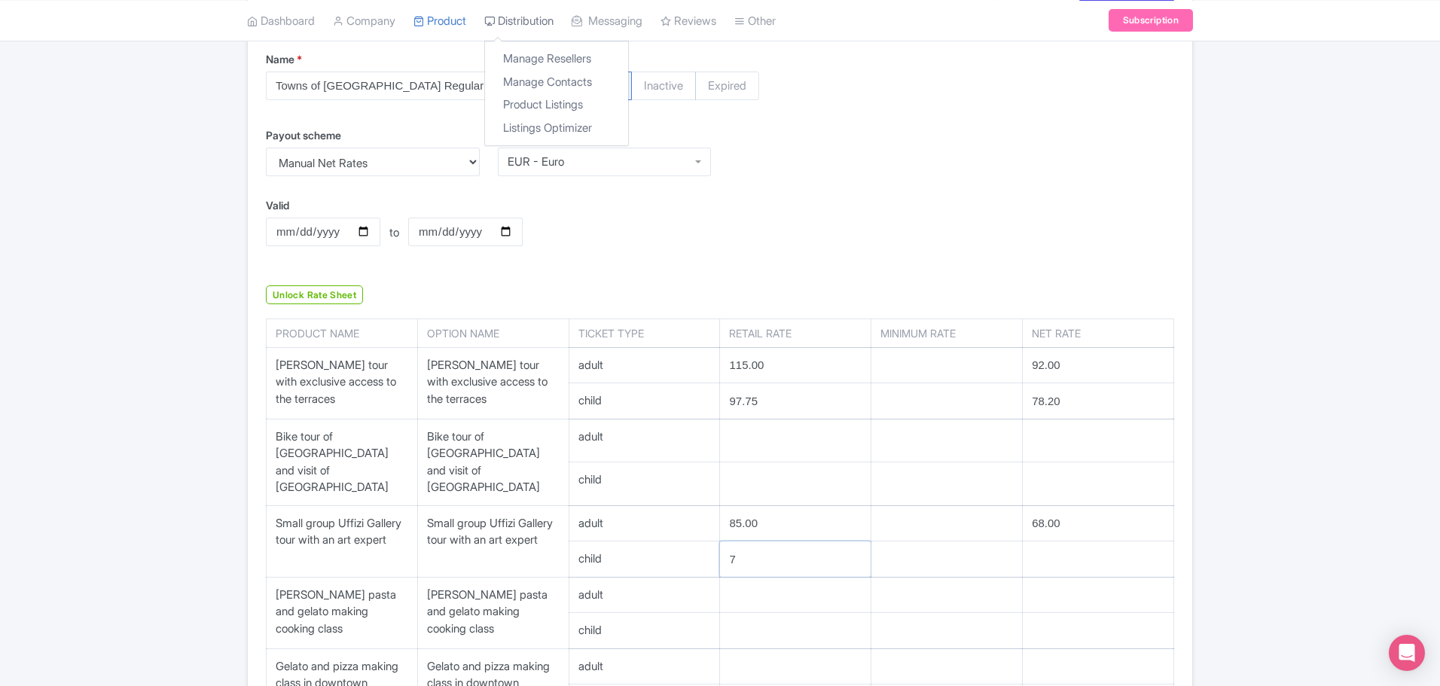
type input "72"
click at [1035, 548] on input "number" at bounding box center [1098, 558] width 151 height 35
click at [745, 545] on input "72.25" at bounding box center [795, 558] width 151 height 35
type input "72.25"
click at [1066, 552] on input "number" at bounding box center [1098, 558] width 151 height 35
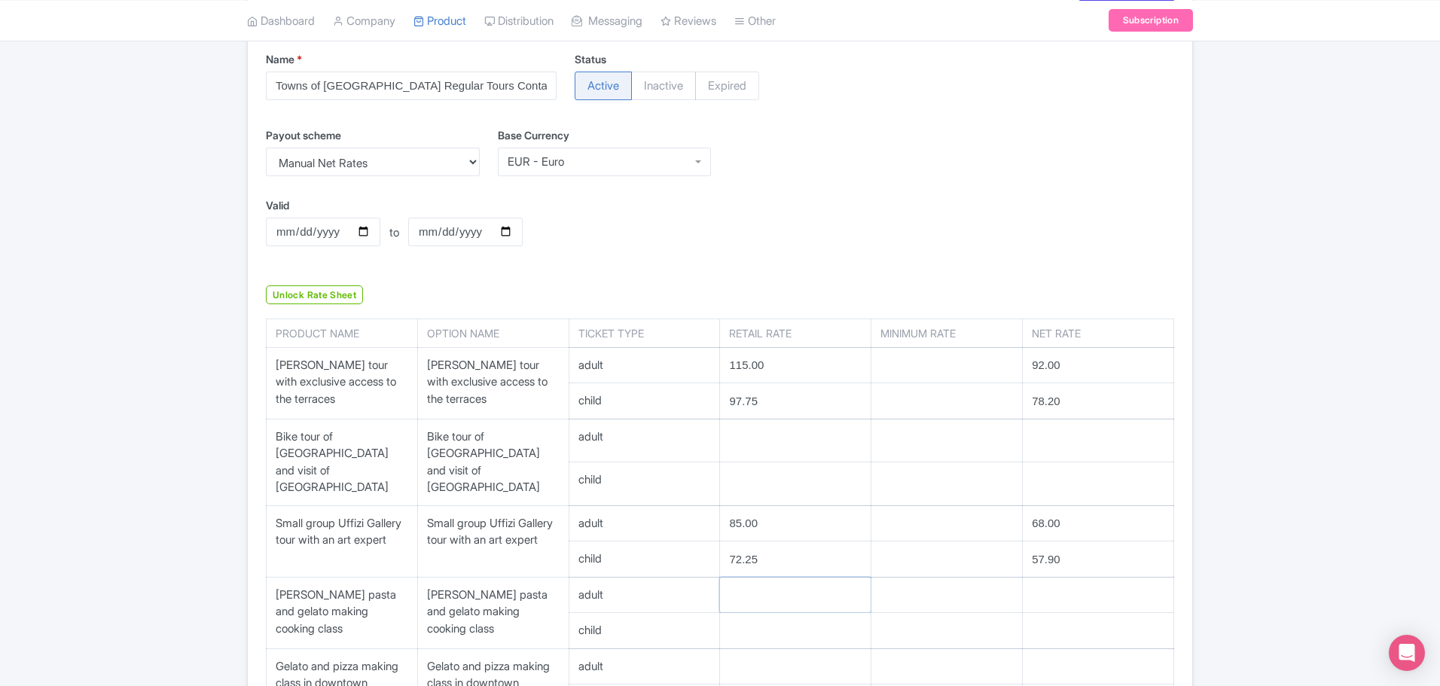
click at [788, 592] on input "number" at bounding box center [795, 595] width 151 height 35
click at [1052, 543] on input "57.90" at bounding box center [1098, 558] width 151 height 35
type input "57.80"
click at [799, 578] on input "number" at bounding box center [795, 595] width 151 height 35
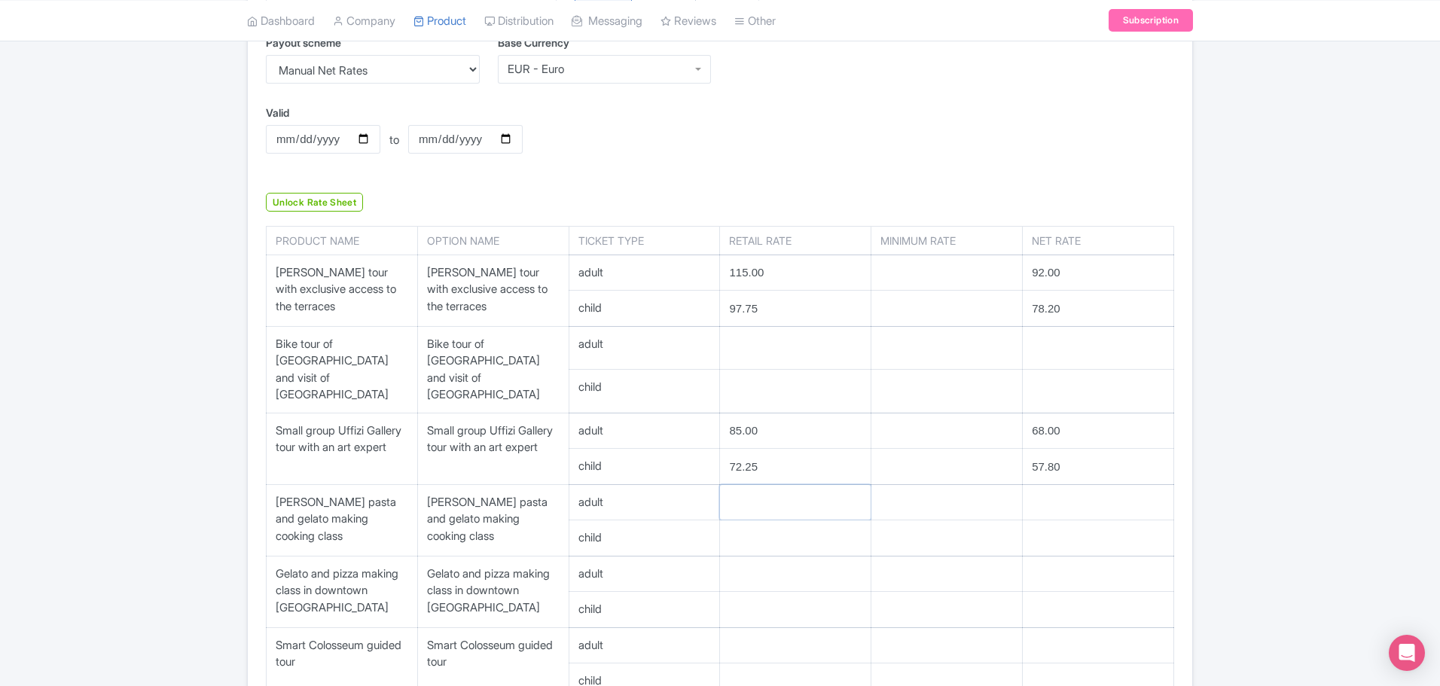
scroll to position [301, 0]
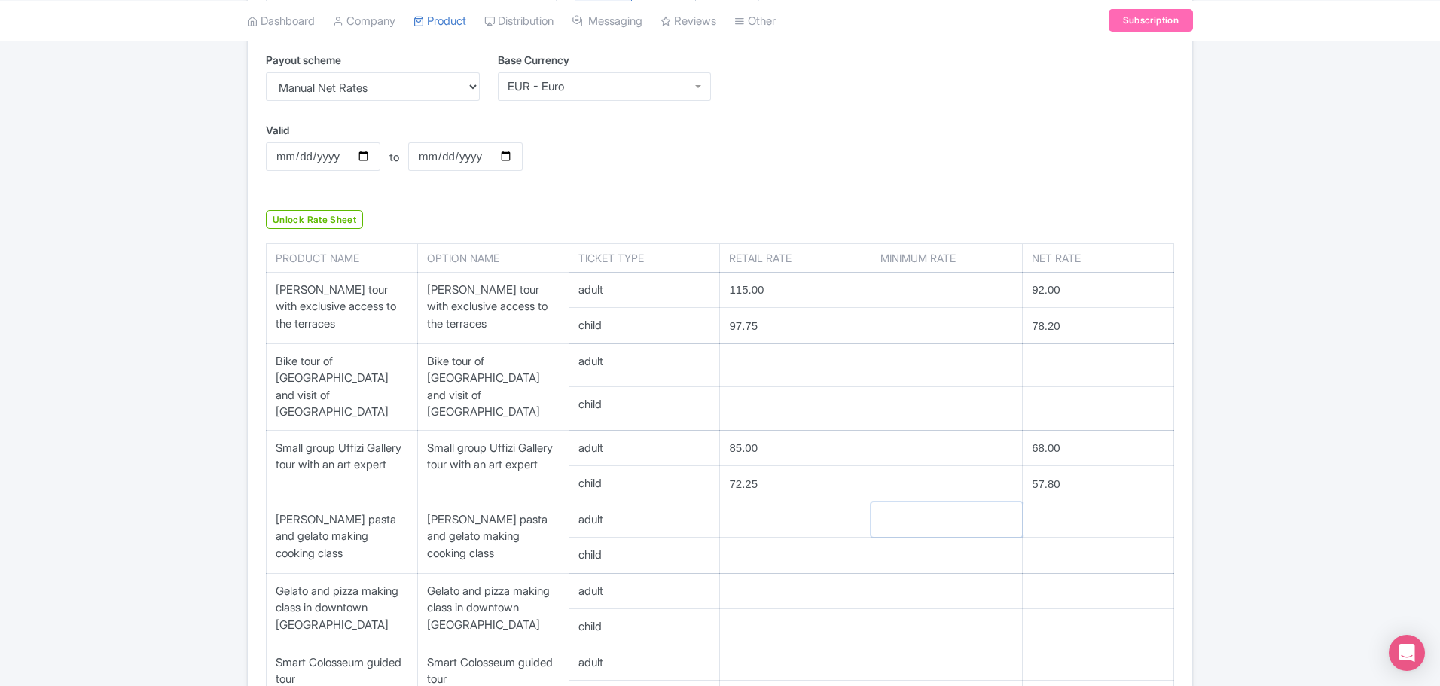
click at [909, 511] on input "number" at bounding box center [946, 519] width 151 height 35
click at [757, 502] on input "number" at bounding box center [795, 519] width 151 height 35
type input "79.00"
click at [922, 502] on input "number" at bounding box center [946, 519] width 151 height 35
type input "69.00"
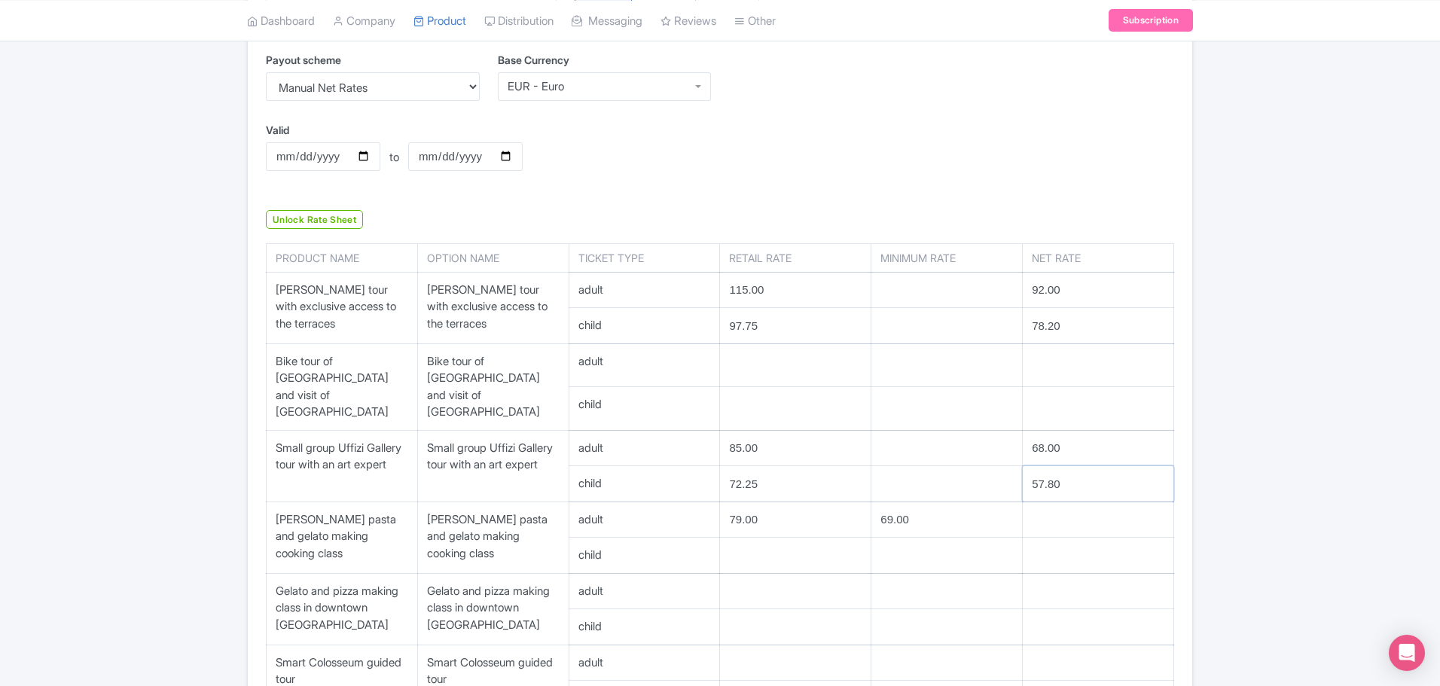
click at [1068, 486] on input "57.80" at bounding box center [1098, 483] width 151 height 35
click at [1068, 502] on input "number" at bounding box center [1098, 519] width 151 height 35
type input "63"
type input "63.20"
click at [779, 540] on input "number" at bounding box center [795, 555] width 151 height 35
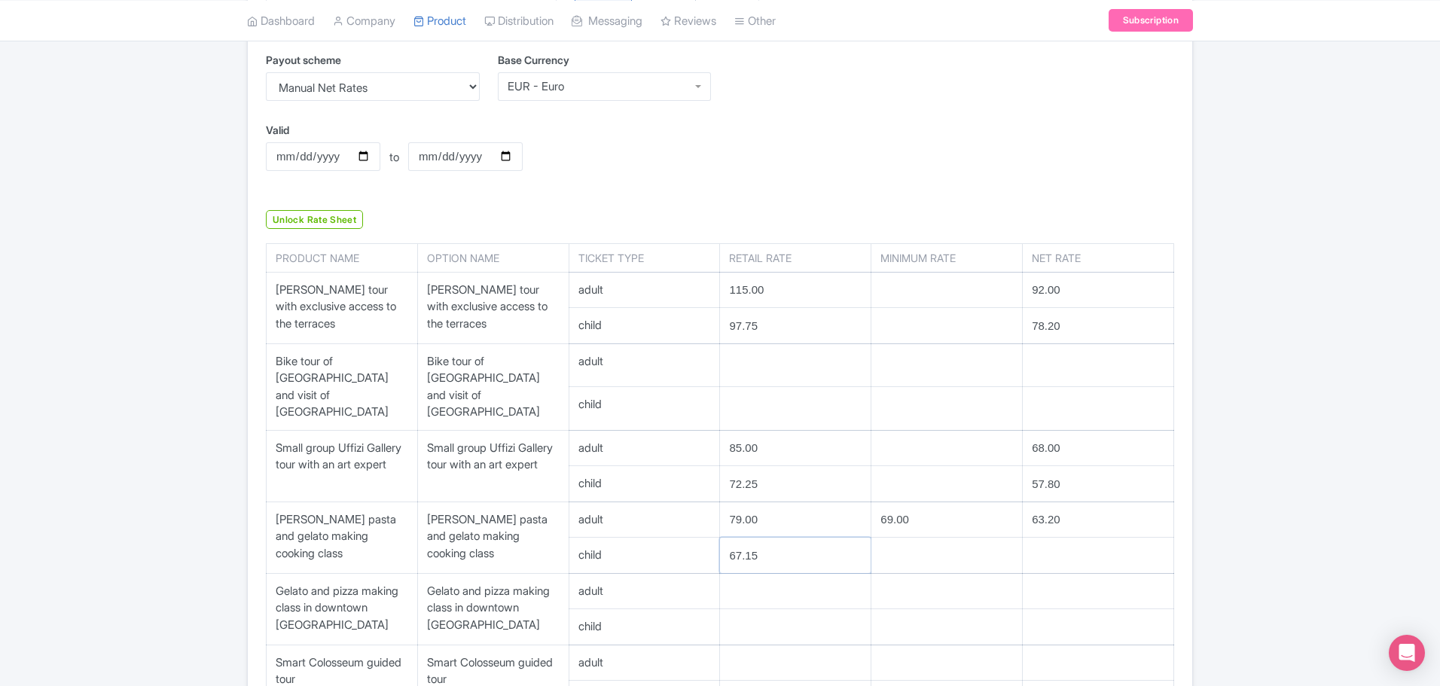
type input "67.15"
click at [962, 550] on input "number" at bounding box center [946, 555] width 151 height 35
type input "58.65"
click at [1071, 538] on input "number" at bounding box center [1098, 555] width 151 height 35
type input "53.72"
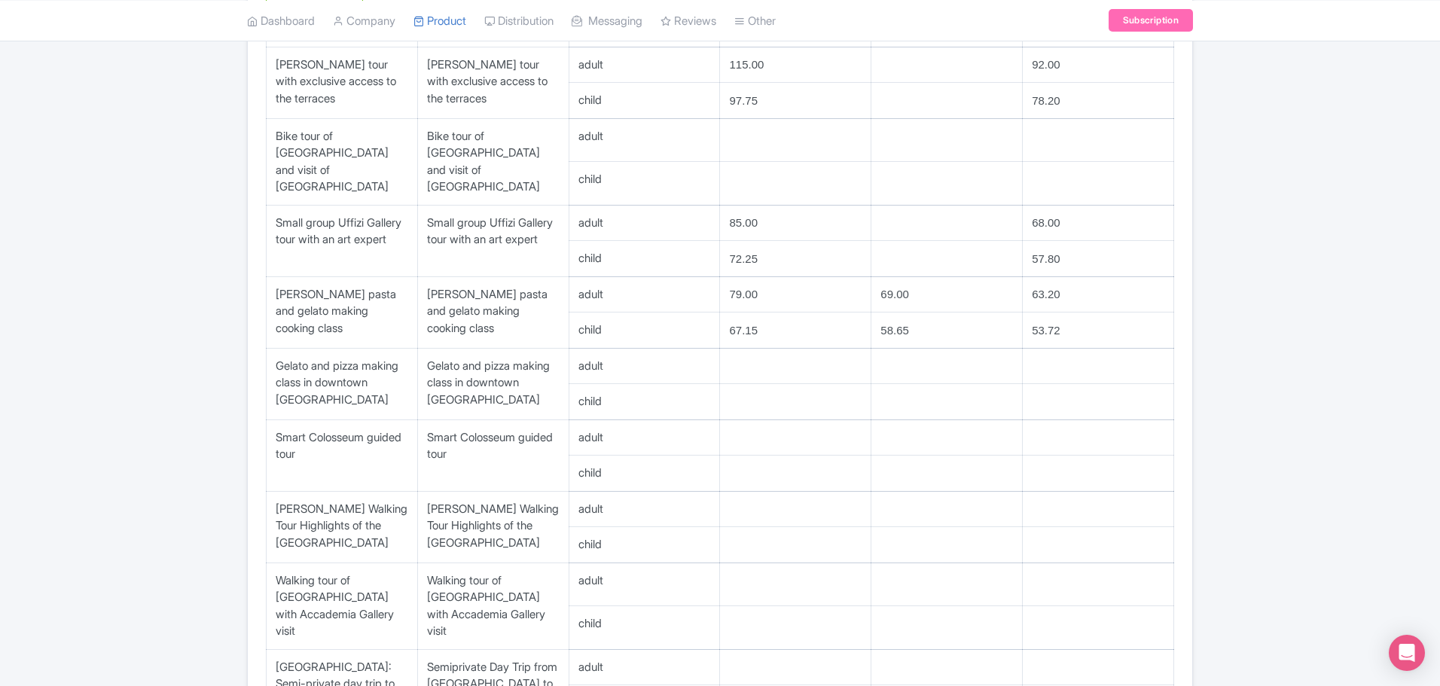
scroll to position [527, 0]
click at [759, 352] on input "number" at bounding box center [795, 365] width 151 height 35
type input "99.00"
click at [953, 352] on input "number" at bounding box center [946, 365] width 151 height 35
click at [1054, 348] on input "number" at bounding box center [1098, 365] width 151 height 35
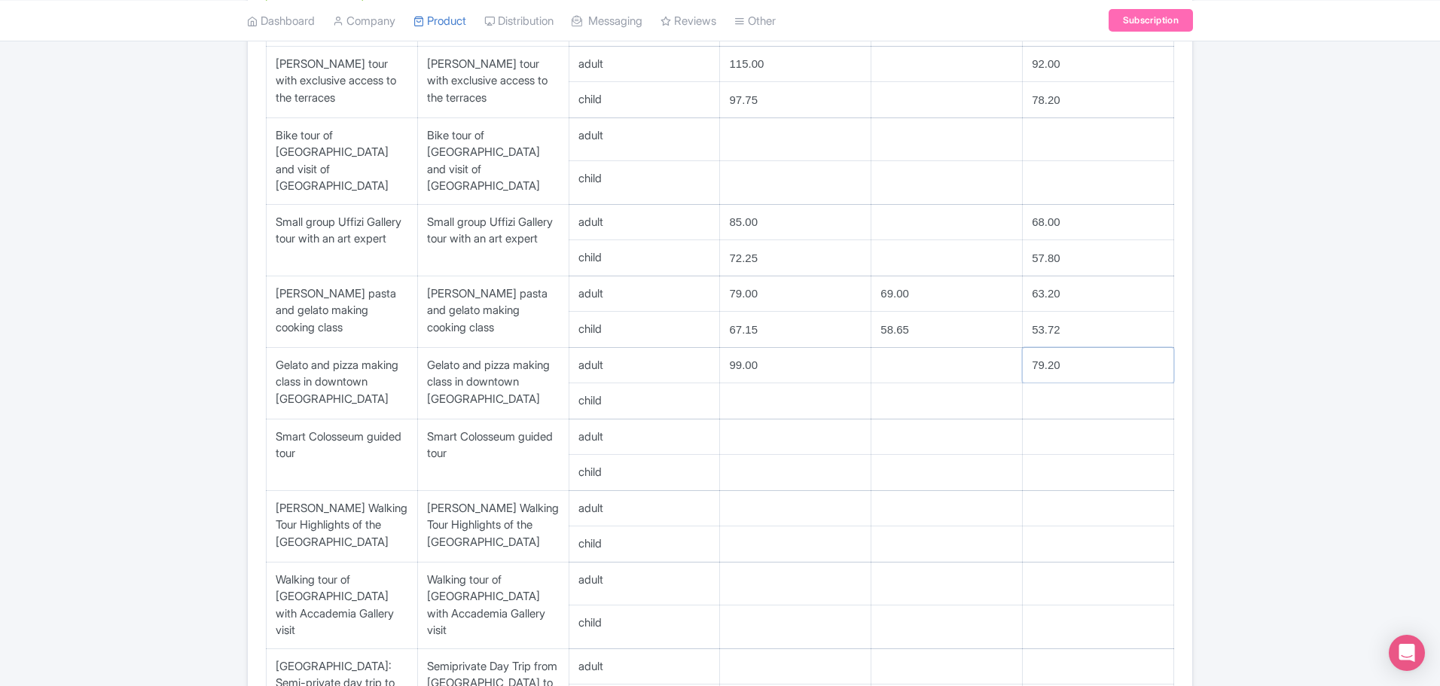
type input "79.20"
click at [740, 391] on input "number" at bounding box center [795, 400] width 151 height 35
type input "84.15"
click at [1061, 392] on input "number" at bounding box center [1098, 400] width 151 height 35
type input "67"
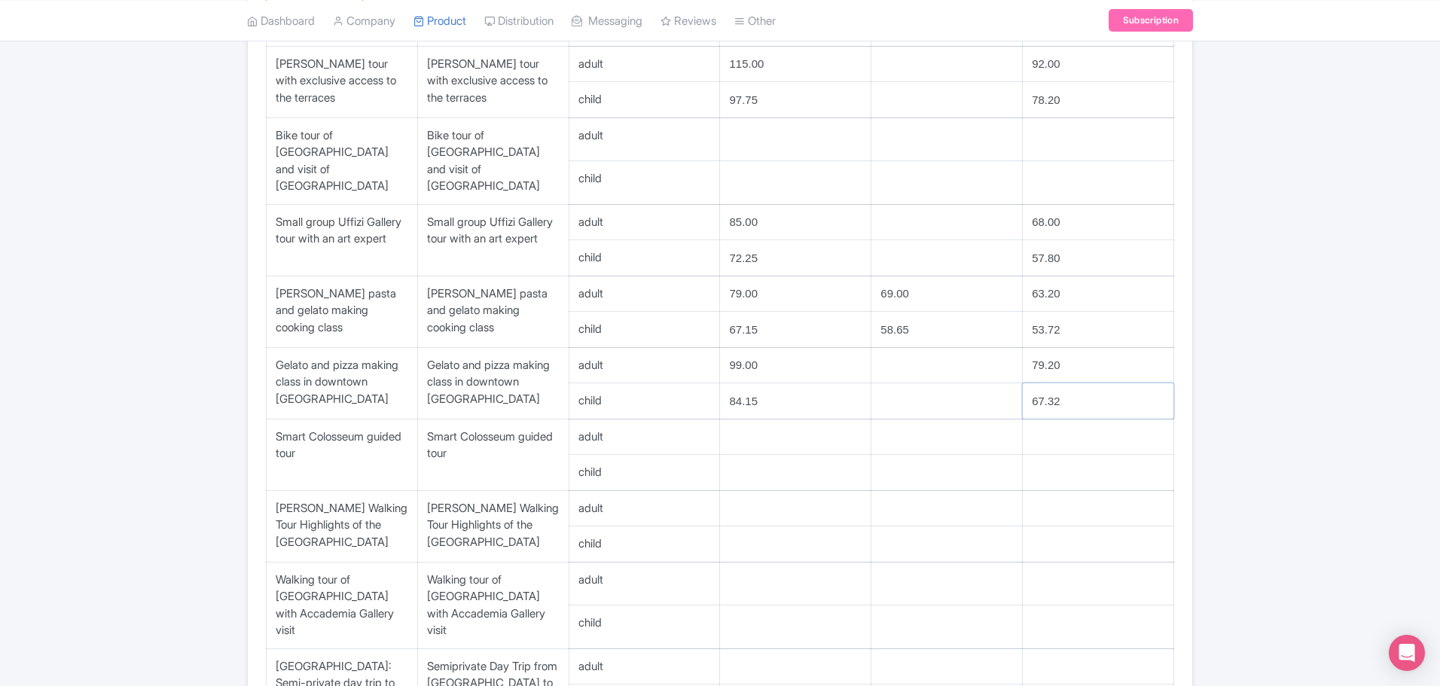
type input "67.32"
click at [792, 419] on input "number" at bounding box center [795, 436] width 151 height 35
type input "69"
click at [1041, 426] on input "number" at bounding box center [1098, 436] width 151 height 35
type input "55"
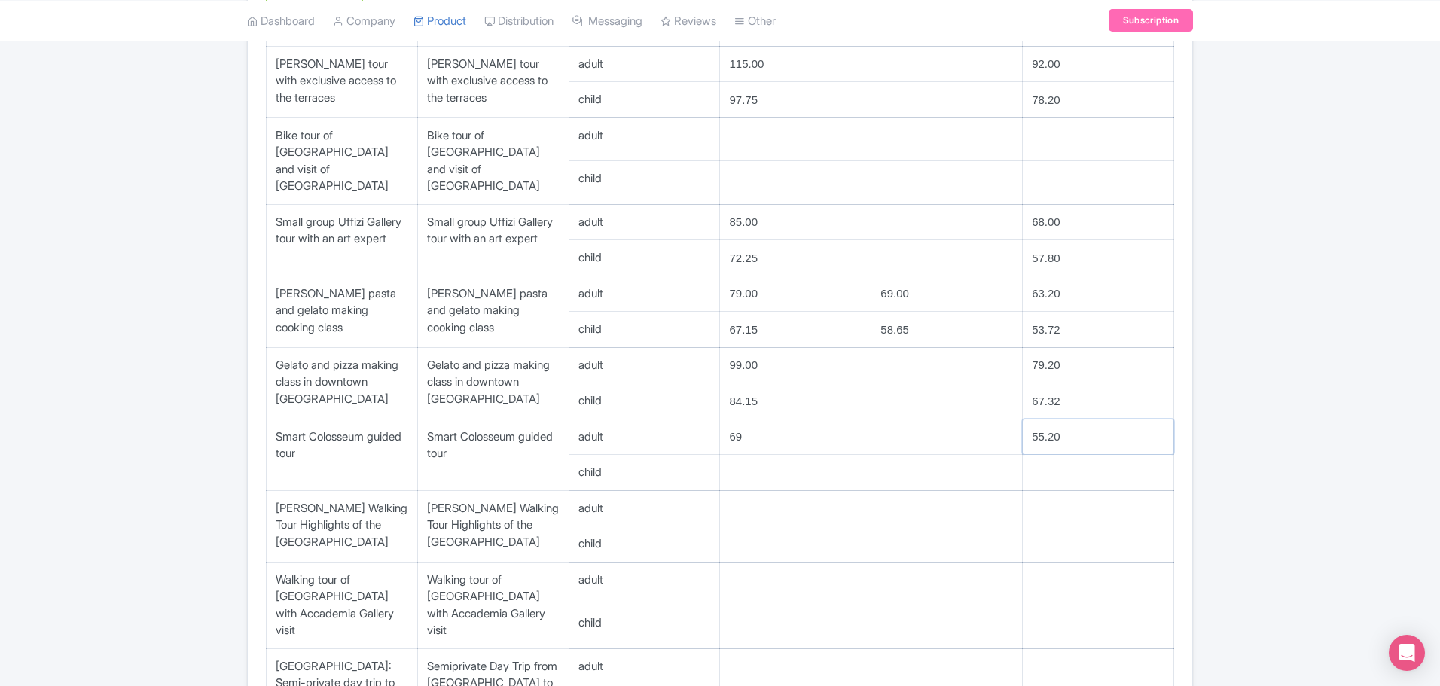
type input "55.20"
click at [754, 421] on input "69" at bounding box center [795, 436] width 151 height 35
type input "69.00"
click at [766, 465] on input "number" at bounding box center [795, 472] width 151 height 35
type input "58.65"
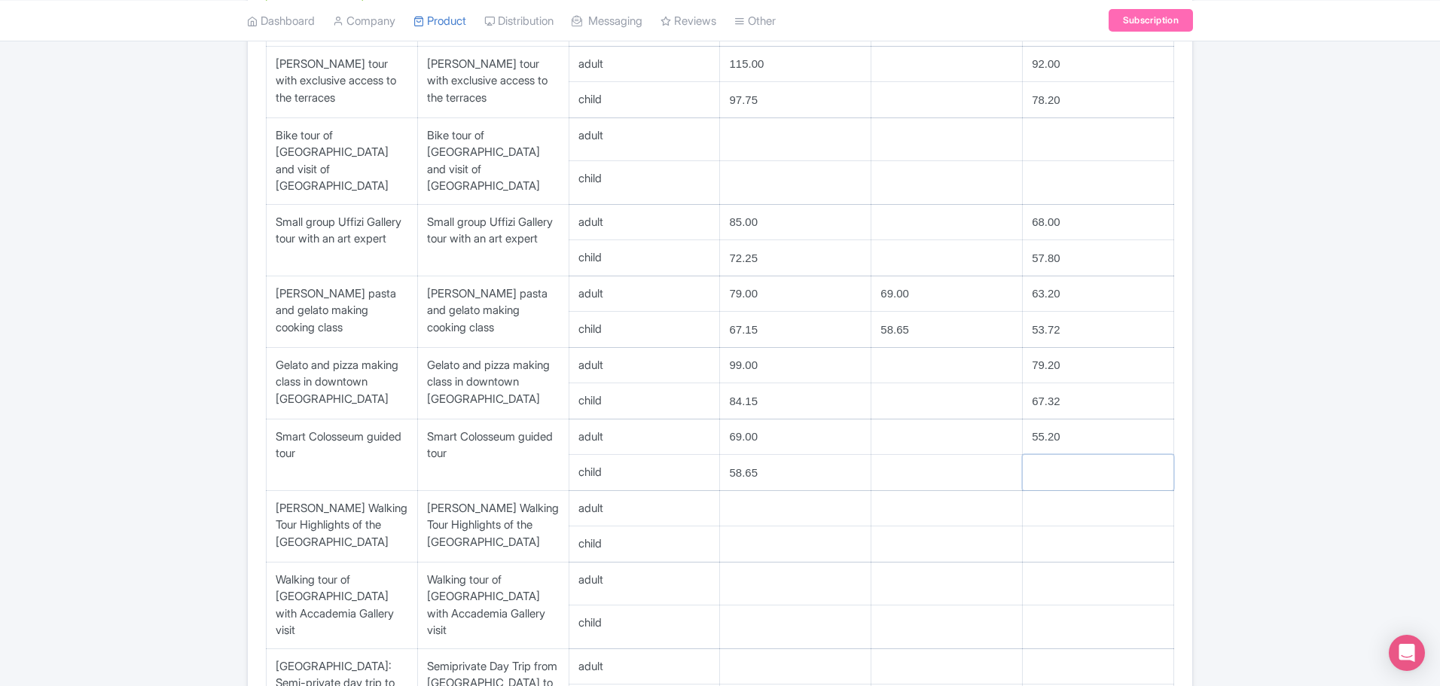
click at [1053, 462] on input "number" at bounding box center [1098, 472] width 151 height 35
type input "46.92"
click at [771, 492] on input "number" at bounding box center [795, 508] width 151 height 35
type input "19.00"
click at [1041, 496] on input "number" at bounding box center [1098, 508] width 151 height 35
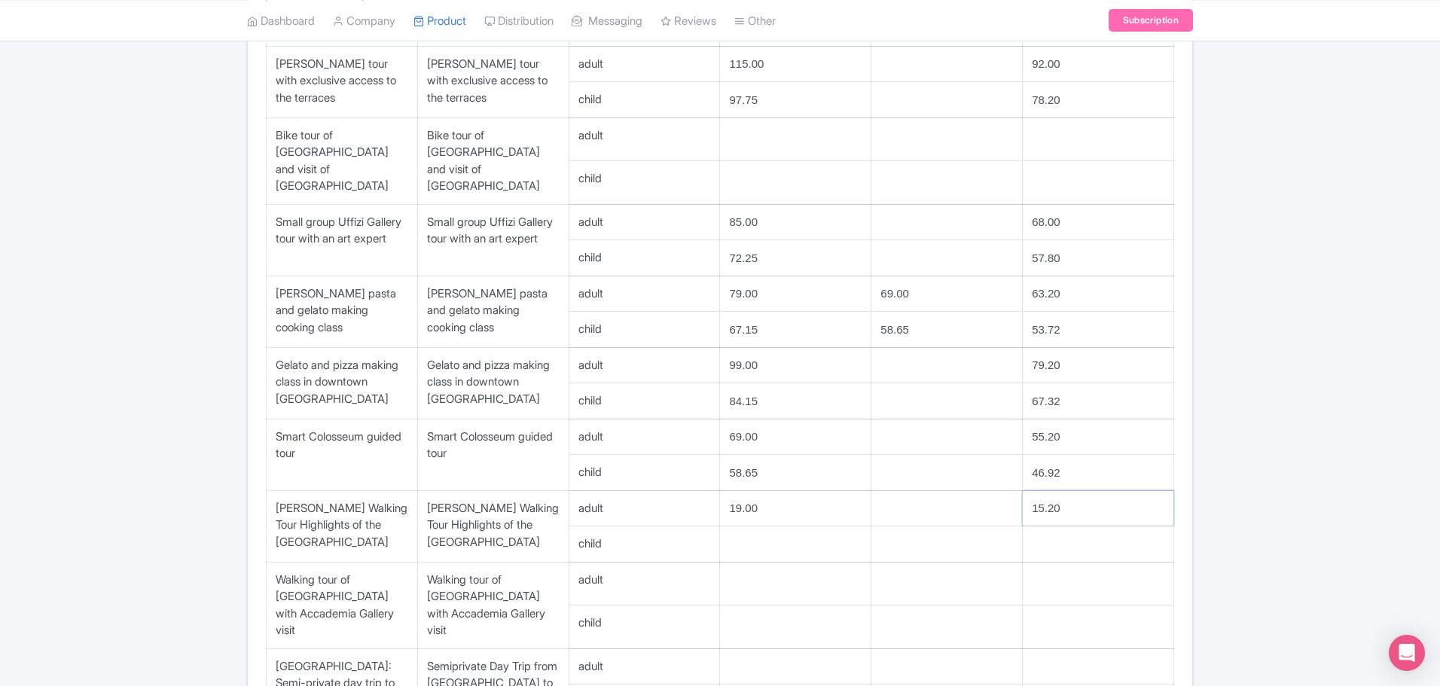
type input "15.20"
click at [777, 528] on input "number" at bounding box center [795, 543] width 151 height 35
type input "16.15"
click at [1057, 534] on input "number" at bounding box center [1098, 543] width 151 height 35
type input "12.92"
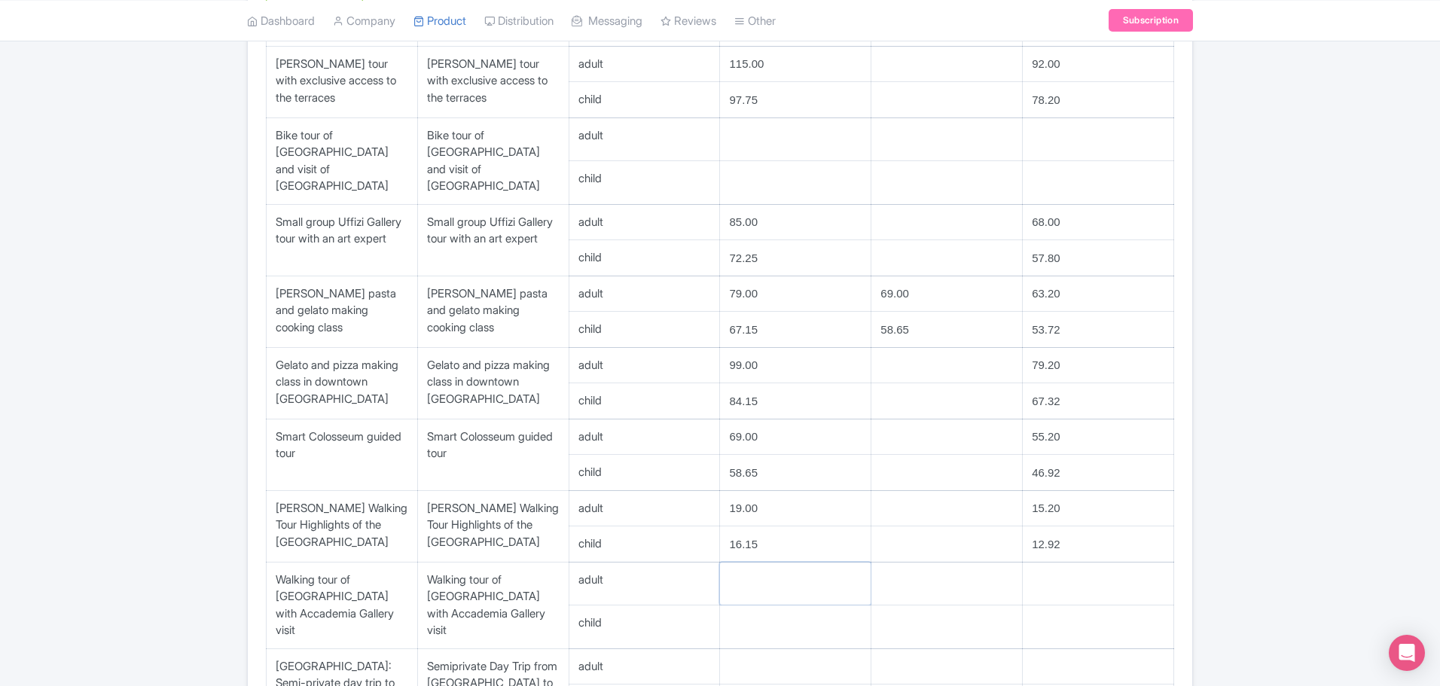
click at [766, 566] on input "number" at bounding box center [795, 583] width 151 height 43
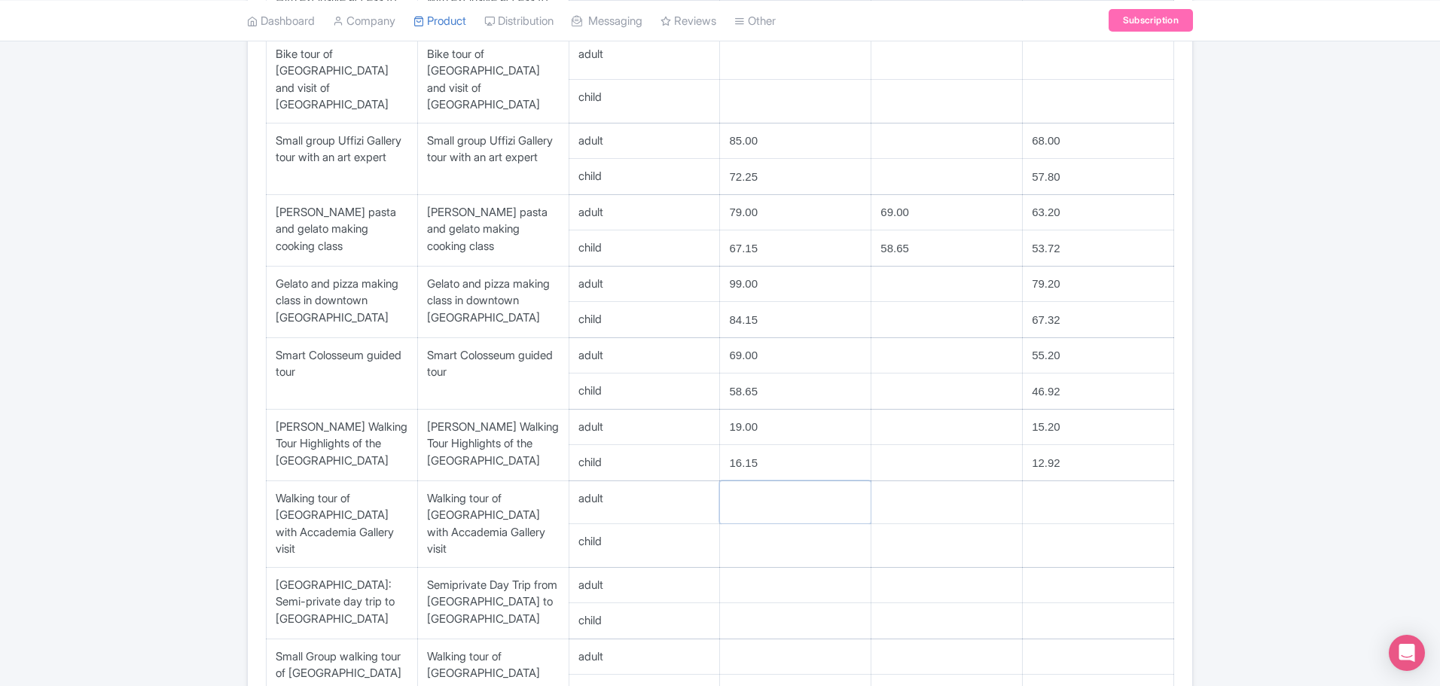
scroll to position [753, 0]
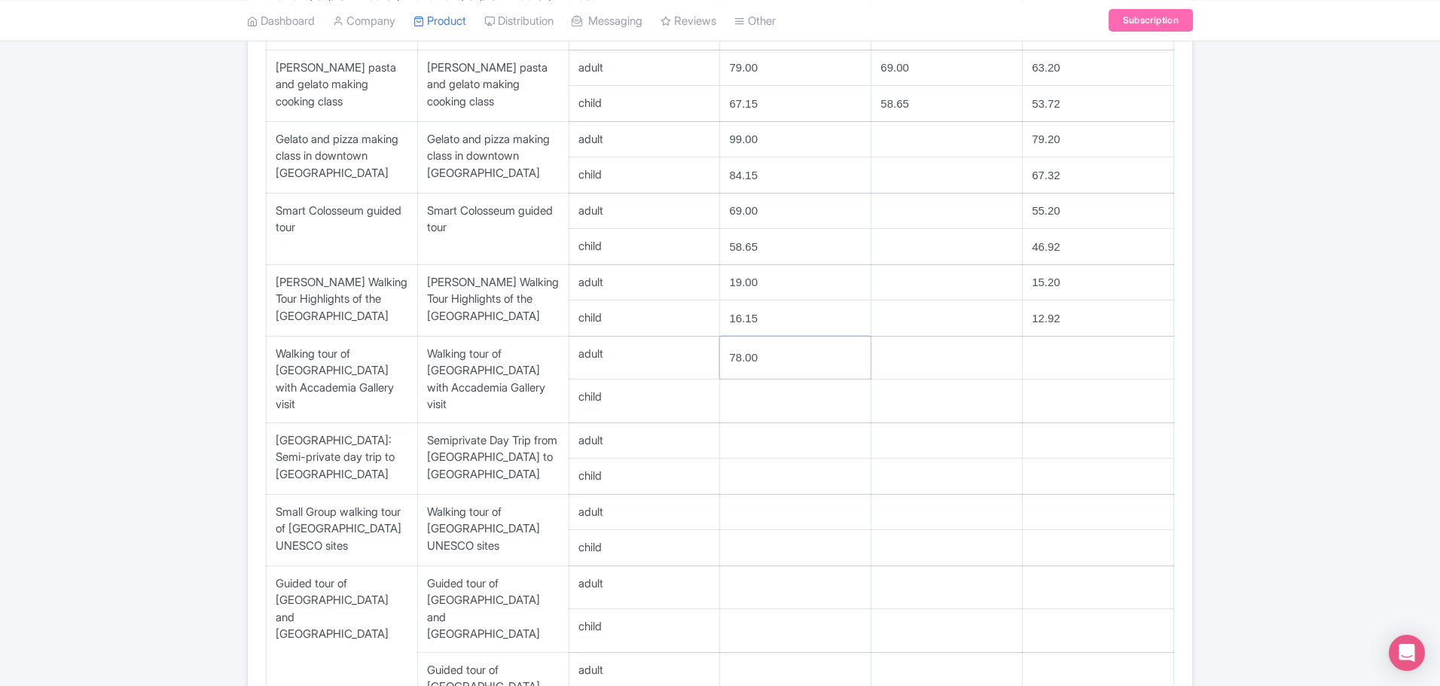
type input "78.00"
click at [1081, 341] on input "number" at bounding box center [1098, 358] width 151 height 43
type input "62.40"
click at [765, 379] on input "number" at bounding box center [795, 400] width 151 height 43
type input "66.30"
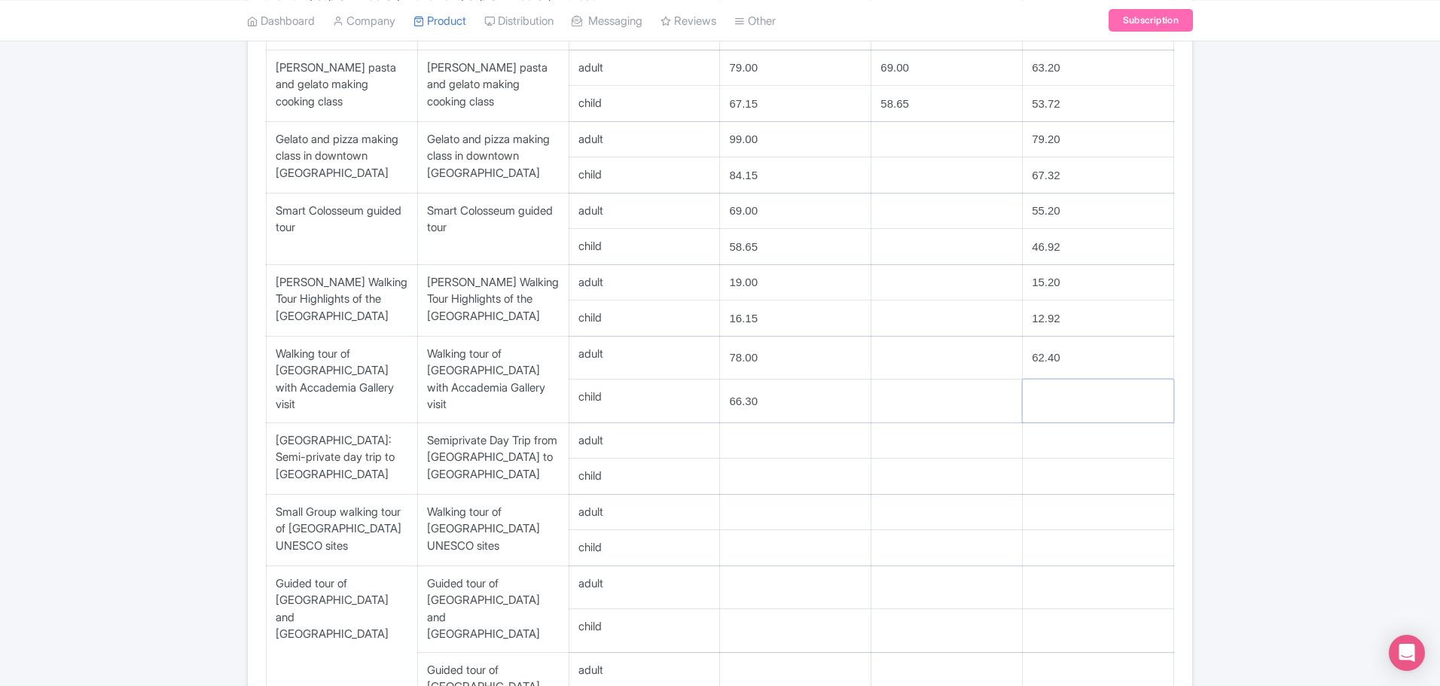
click at [1062, 379] on input "number" at bounding box center [1098, 400] width 151 height 43
type input "53.04"
click at [784, 423] on input "number" at bounding box center [795, 440] width 151 height 35
type input "229.00"
click at [1053, 423] on input "number" at bounding box center [1098, 440] width 151 height 35
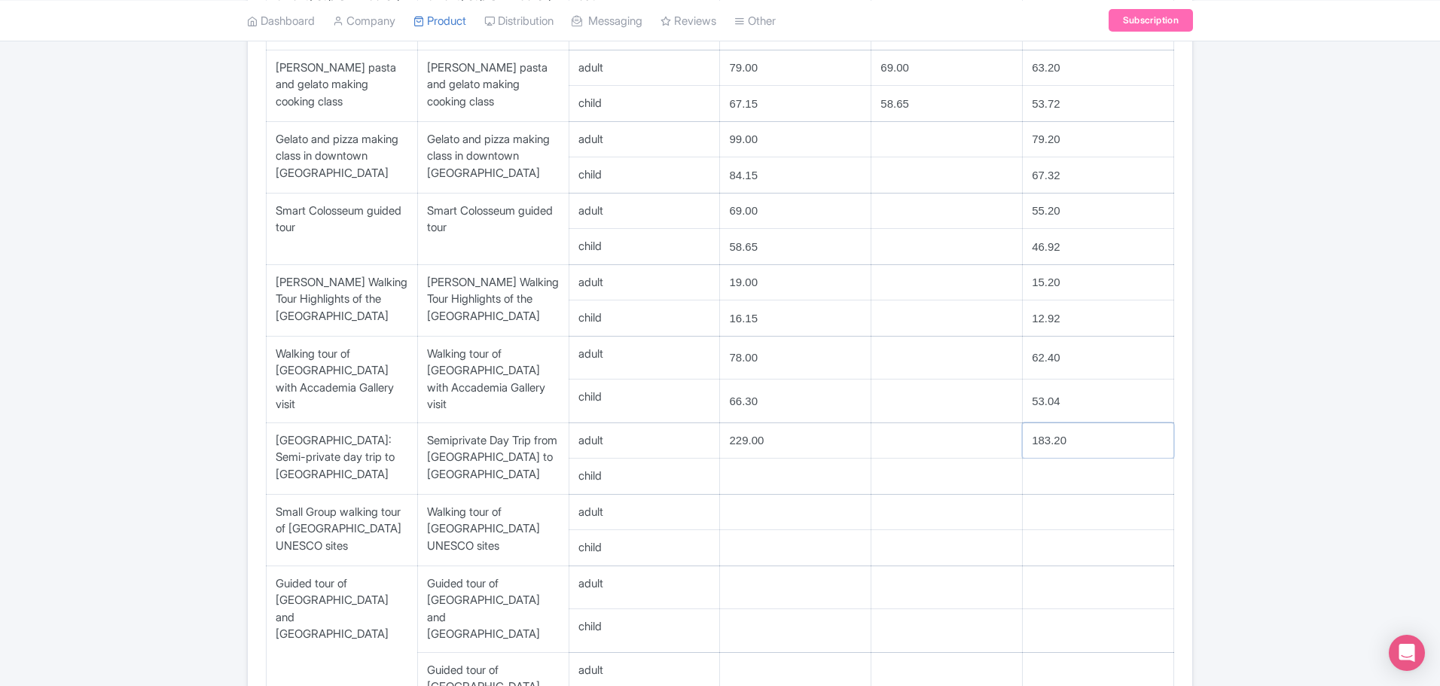
type input "183.20"
click at [764, 459] on input "number" at bounding box center [795, 476] width 151 height 35
type input "194.65"
click at [1046, 459] on input "number" at bounding box center [1098, 476] width 151 height 35
type input "155.72"
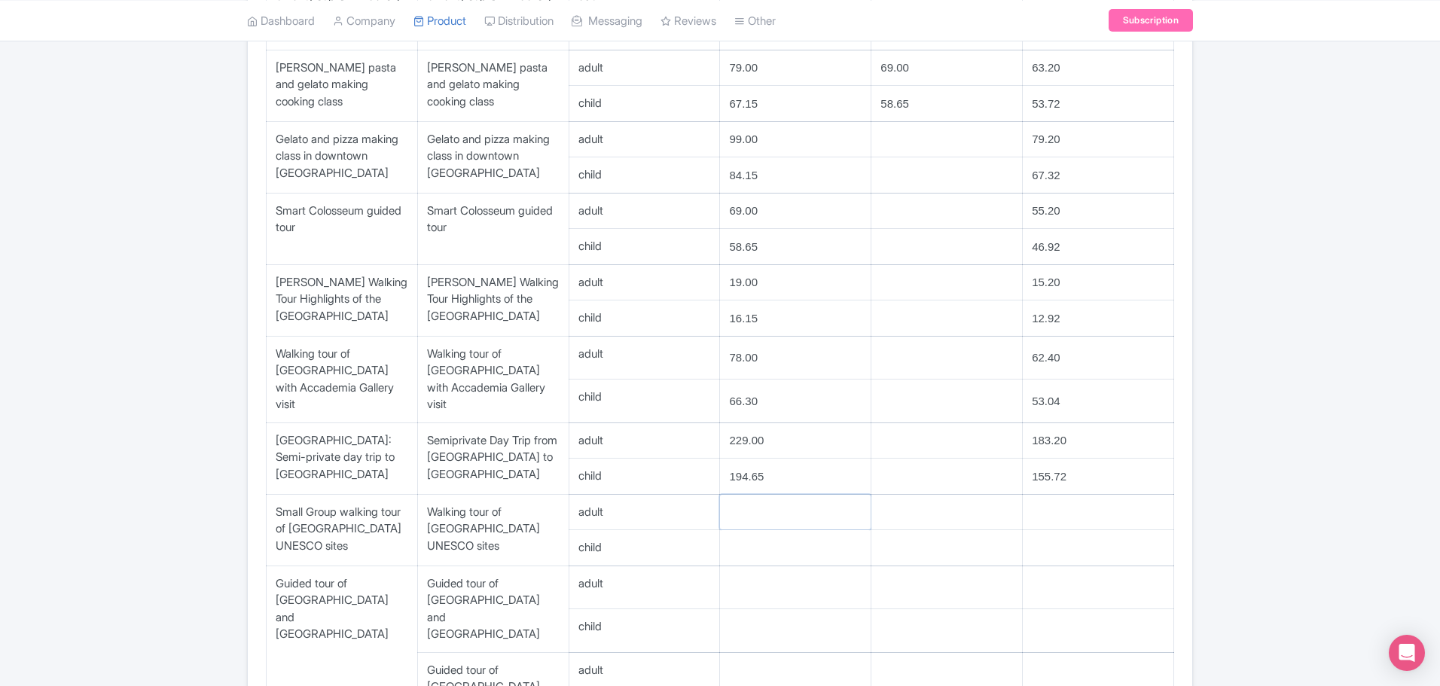
click at [767, 495] on input "number" at bounding box center [795, 512] width 151 height 35
type input "35.00"
click at [1044, 495] on input "number" at bounding box center [1098, 512] width 151 height 35
type input "28.00"
click at [753, 530] on input "number" at bounding box center [795, 547] width 151 height 35
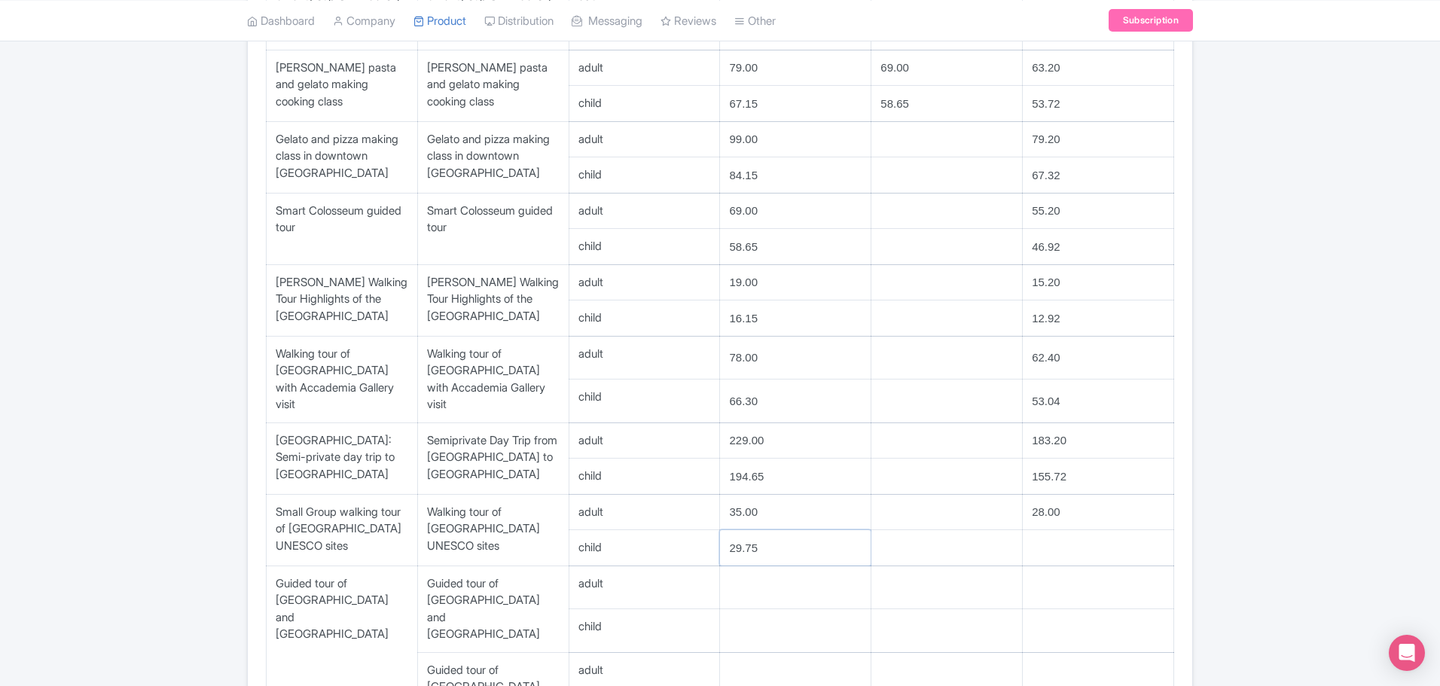
type input "29.75"
click at [1098, 530] on input "number" at bounding box center [1098, 547] width 151 height 35
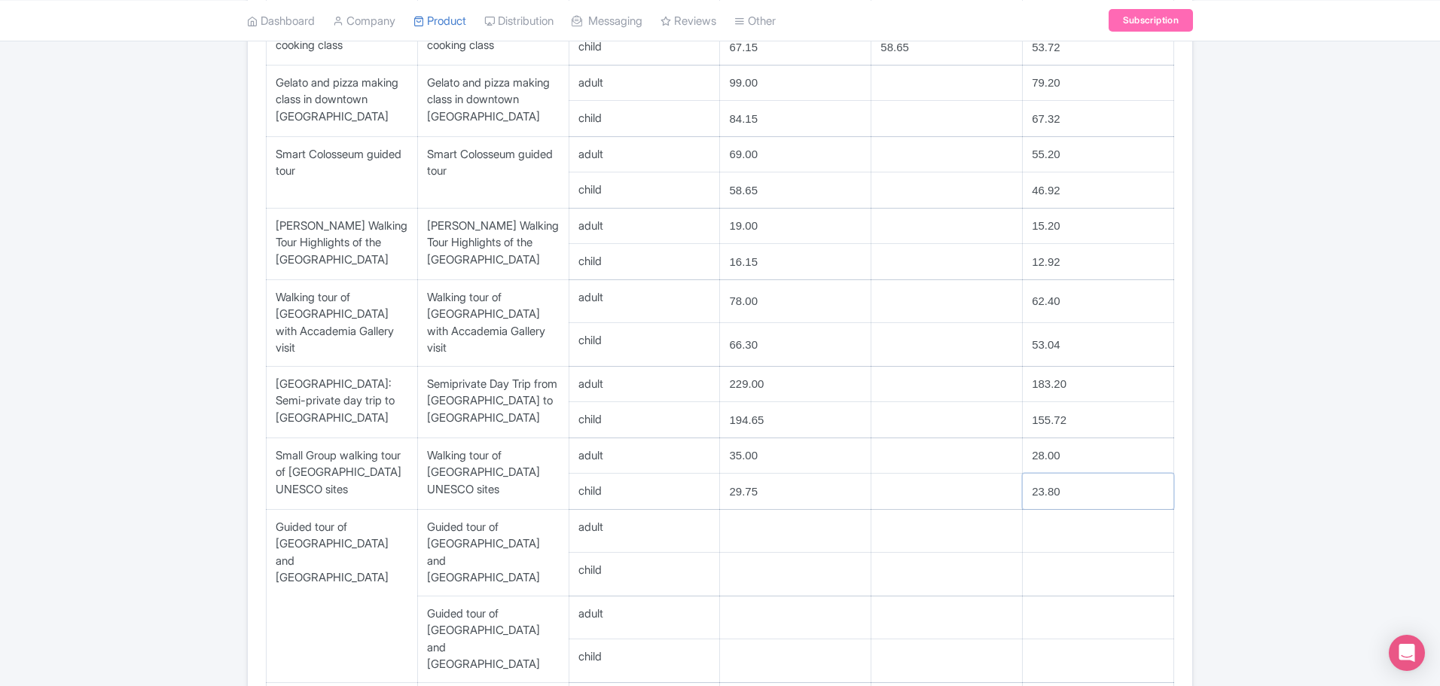
scroll to position [904, 0]
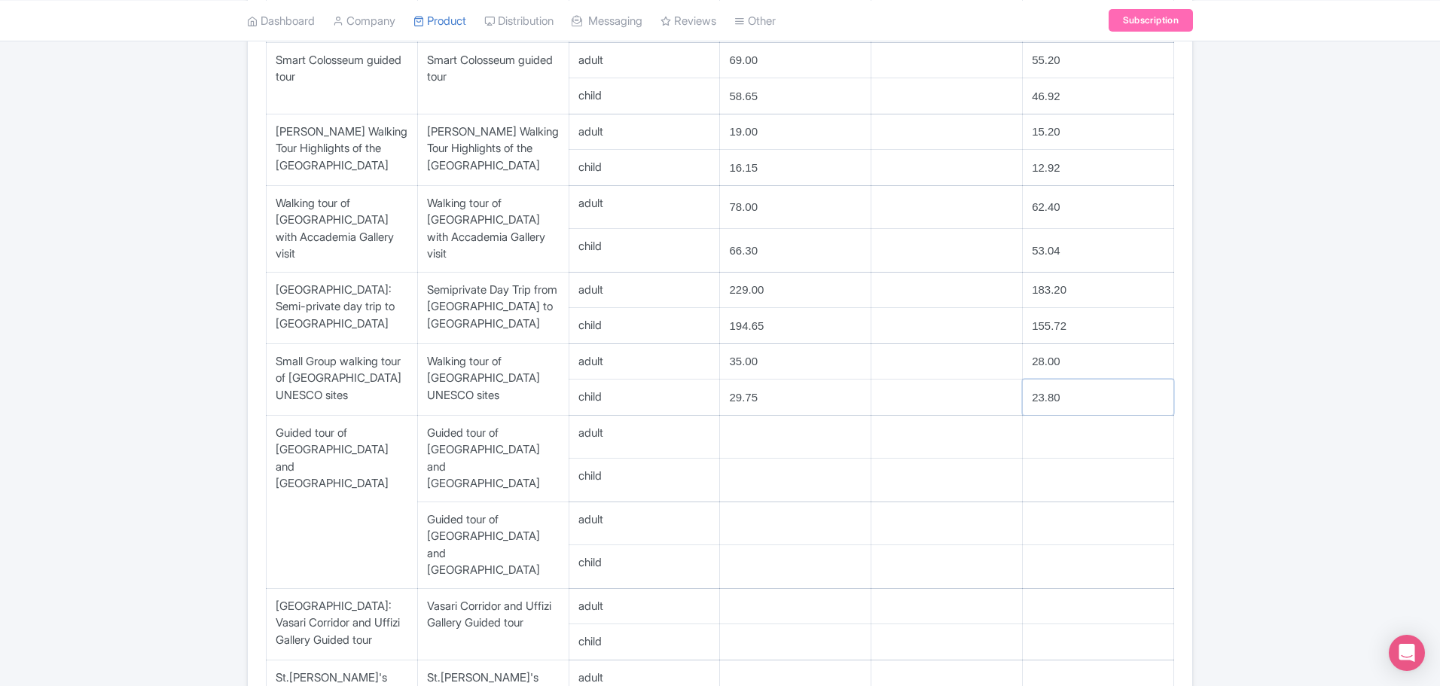
type input "23.80"
click at [750, 416] on input "number" at bounding box center [795, 437] width 151 height 43
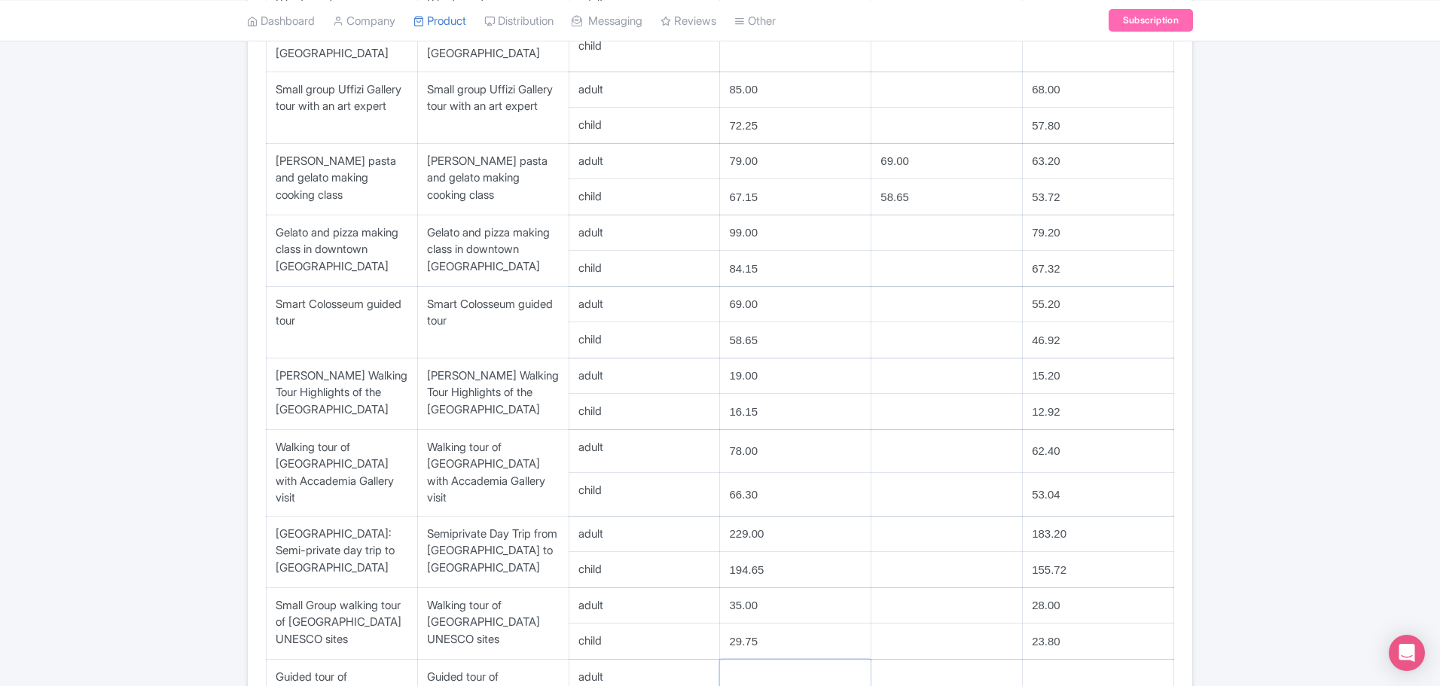
scroll to position [961, 0]
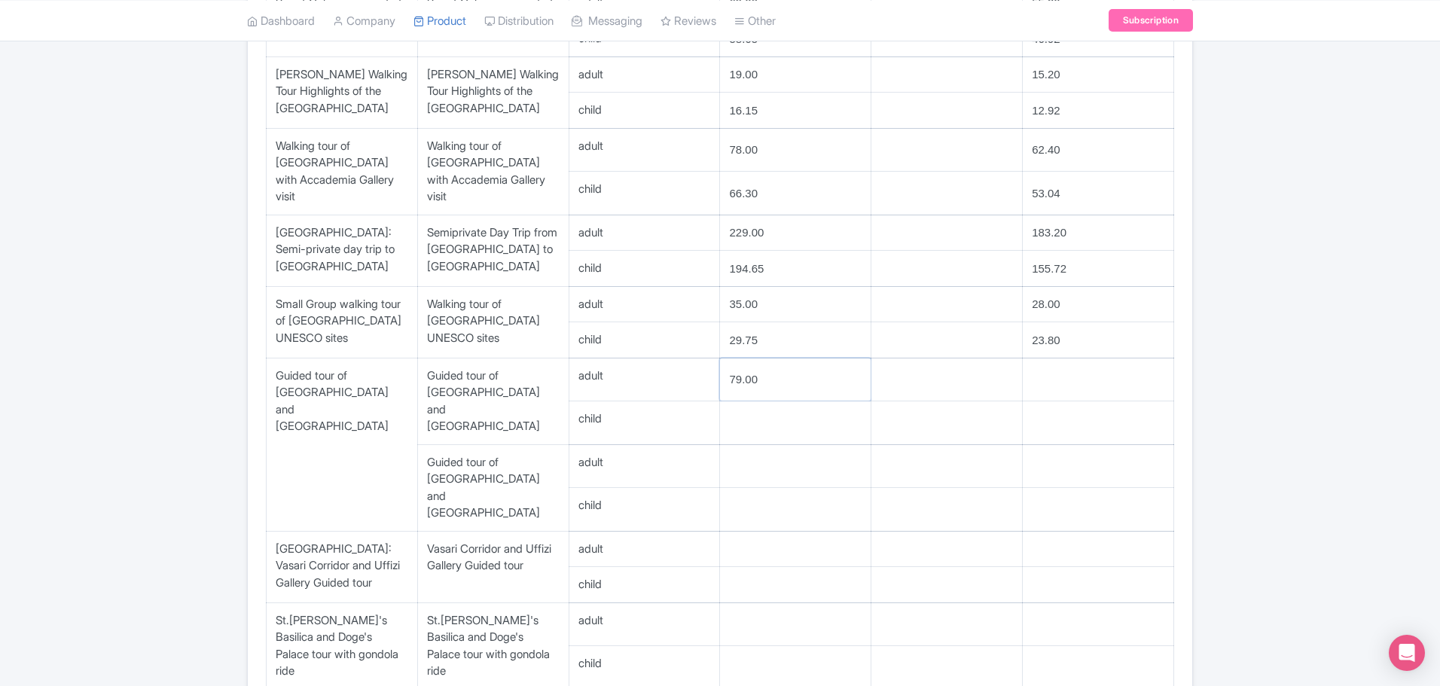
type input "79.00"
click at [1074, 358] on input "number" at bounding box center [1098, 379] width 151 height 43
type input "63.20"
click at [785, 401] on input "number" at bounding box center [795, 422] width 151 height 43
type input "67.15"
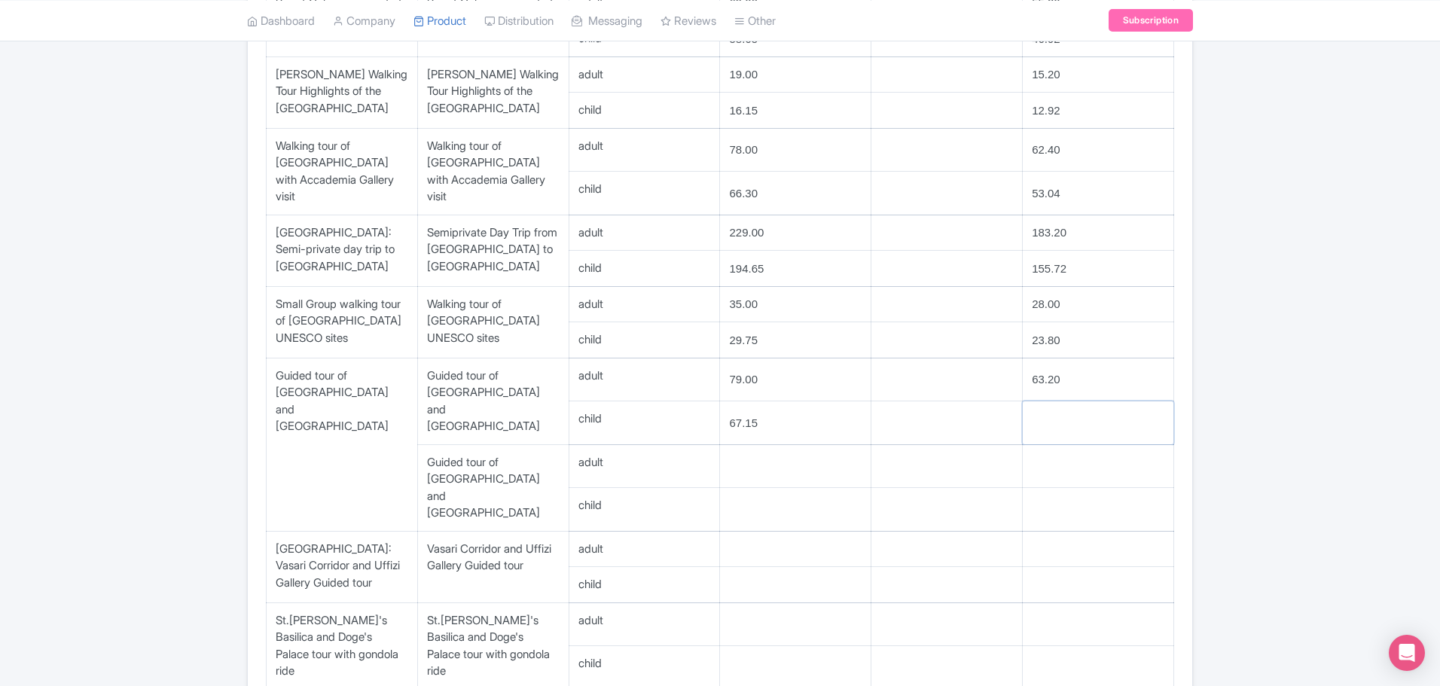
click at [1057, 401] on input "number" at bounding box center [1098, 422] width 151 height 43
type input "53.72"
click at [721, 488] on input "number" at bounding box center [795, 509] width 151 height 43
click at [739, 532] on input "number" at bounding box center [795, 549] width 151 height 35
type input "139.00"
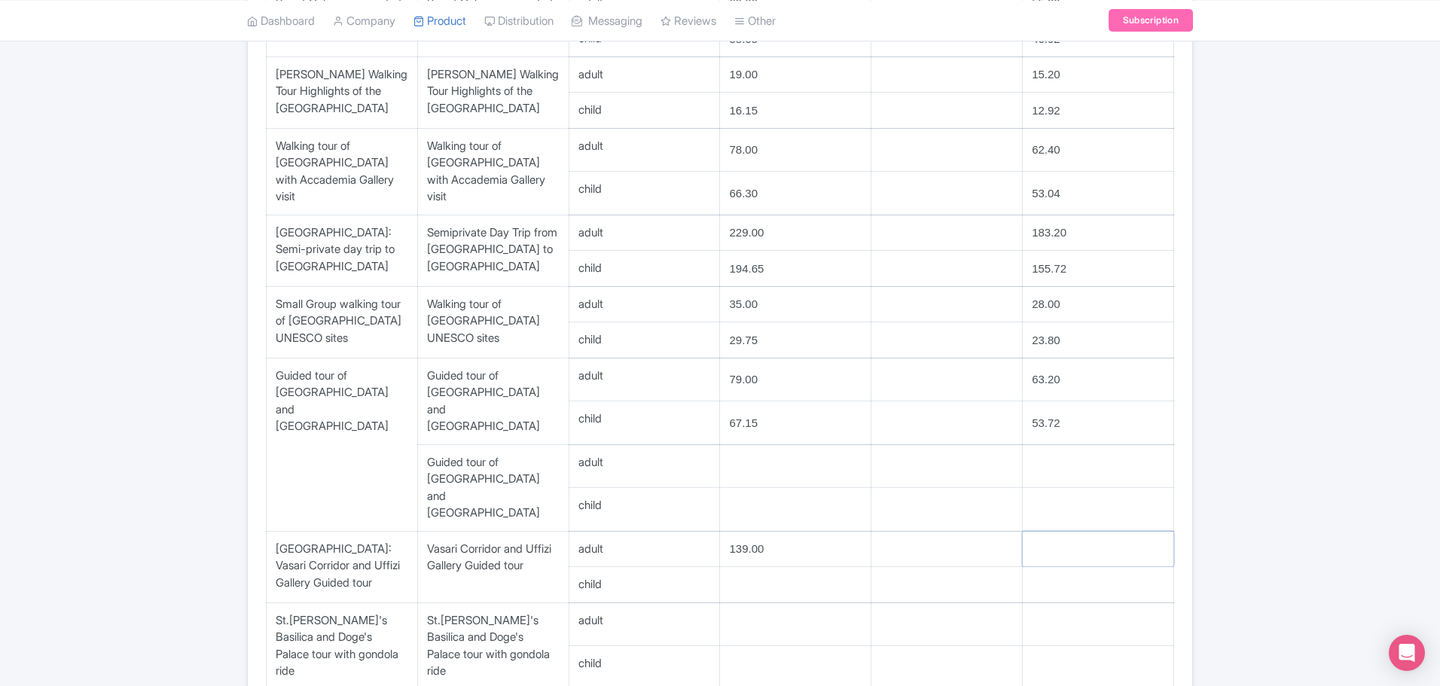
click at [1058, 532] on input "number" at bounding box center [1098, 549] width 151 height 35
type input "111.20"
click at [746, 567] on input "number" at bounding box center [795, 584] width 151 height 35
type input "118.15"
click at [1091, 603] on input "number" at bounding box center [1098, 624] width 151 height 43
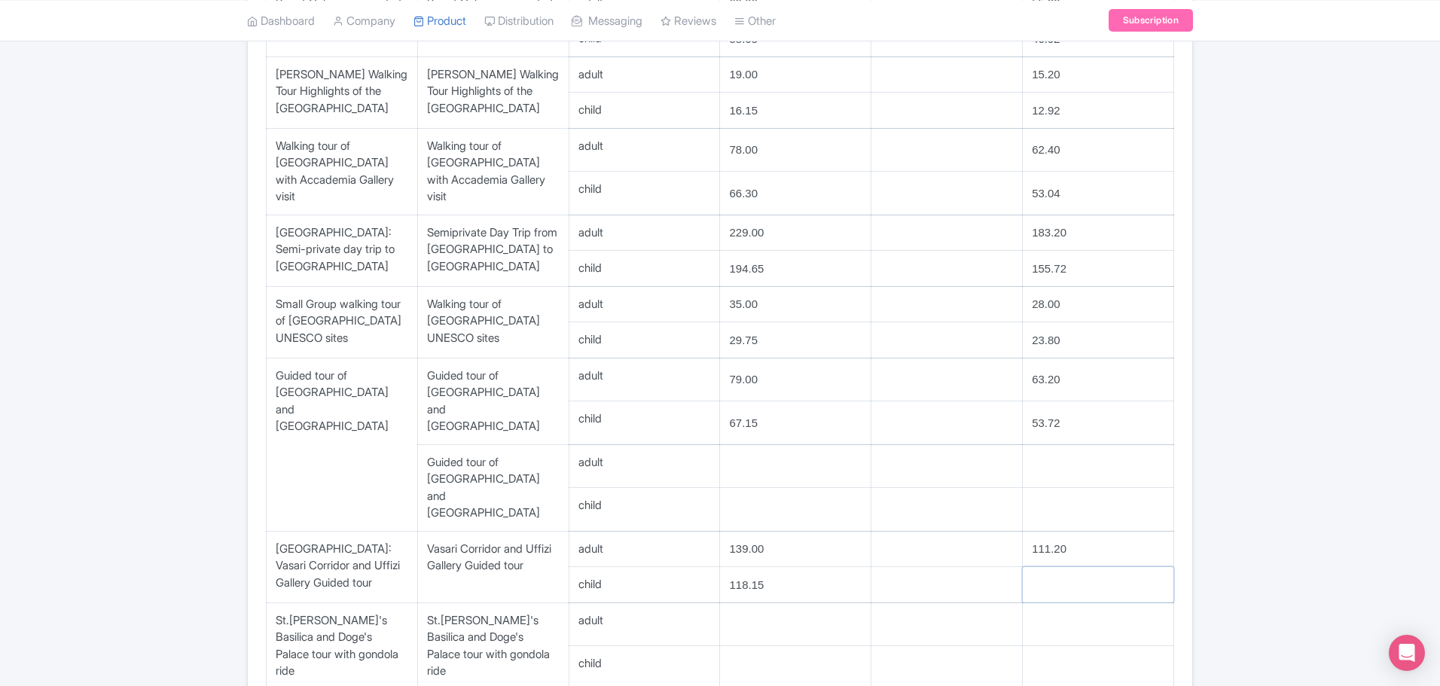
click at [1083, 567] on input "number" at bounding box center [1098, 584] width 151 height 35
type input "94.52"
click at [170, 266] on div "← Back to Rate Sheets Towns of Italy Regular Tours Contact & Rate Schedule for …" at bounding box center [720, 437] width 1440 height 2513
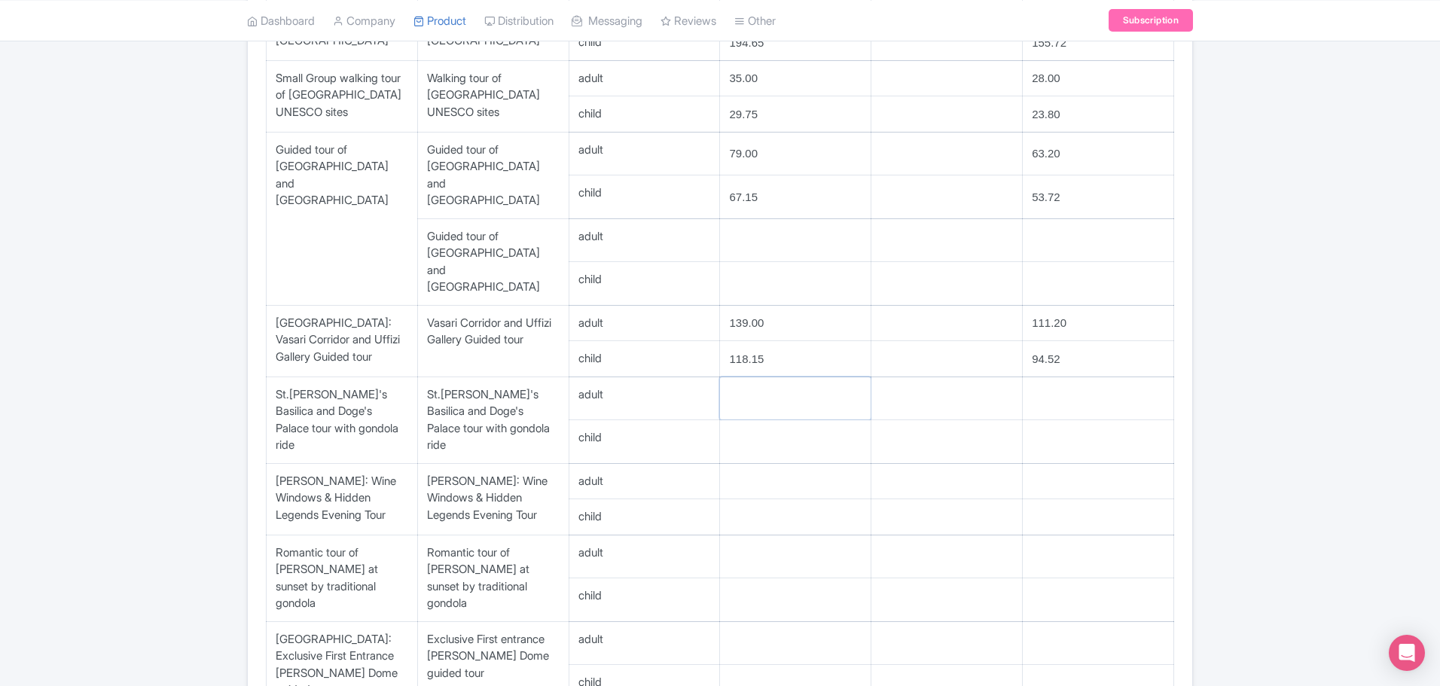
click at [766, 377] on input "number" at bounding box center [795, 398] width 151 height 43
type input "119.00"
click at [1062, 377] on input "number" at bounding box center [1098, 398] width 151 height 43
type input "95.20"
click at [764, 420] on input "number" at bounding box center [795, 441] width 151 height 43
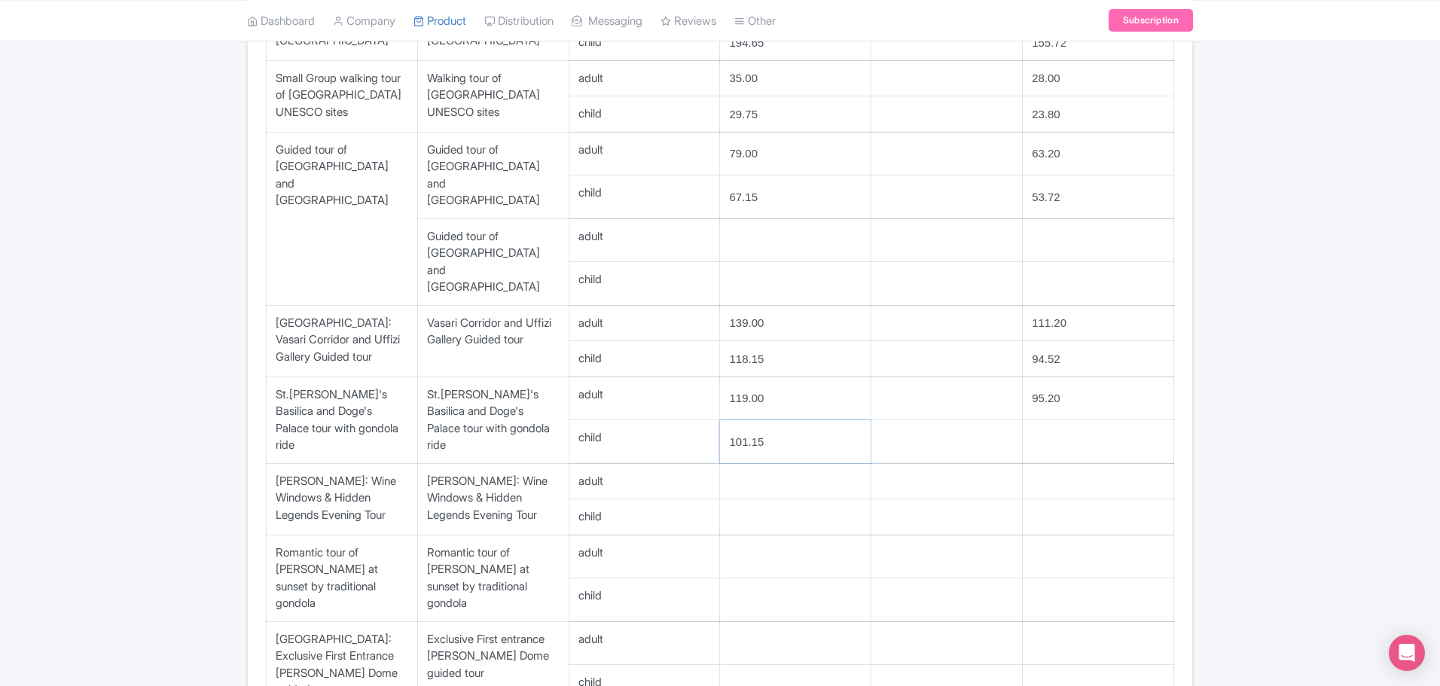
type input "101.15"
click at [1061, 420] on input "number" at bounding box center [1098, 441] width 151 height 43
type input "80.92"
click at [817, 464] on input "number" at bounding box center [795, 481] width 151 height 35
type input "35.00"
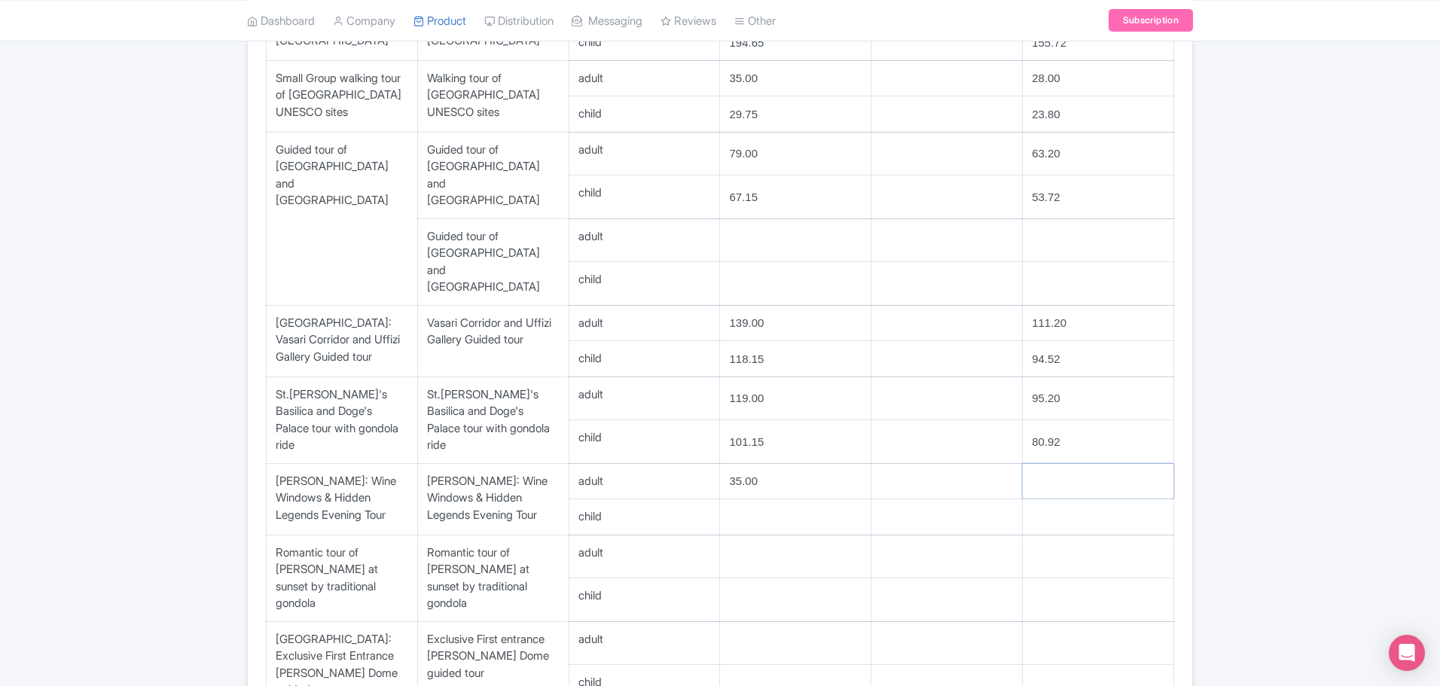
click at [1056, 464] on input "number" at bounding box center [1098, 481] width 151 height 35
type input "28.00"
click at [794, 499] on input "number" at bounding box center [795, 516] width 151 height 35
type input "29.75"
click at [1070, 499] on input "number" at bounding box center [1098, 516] width 151 height 35
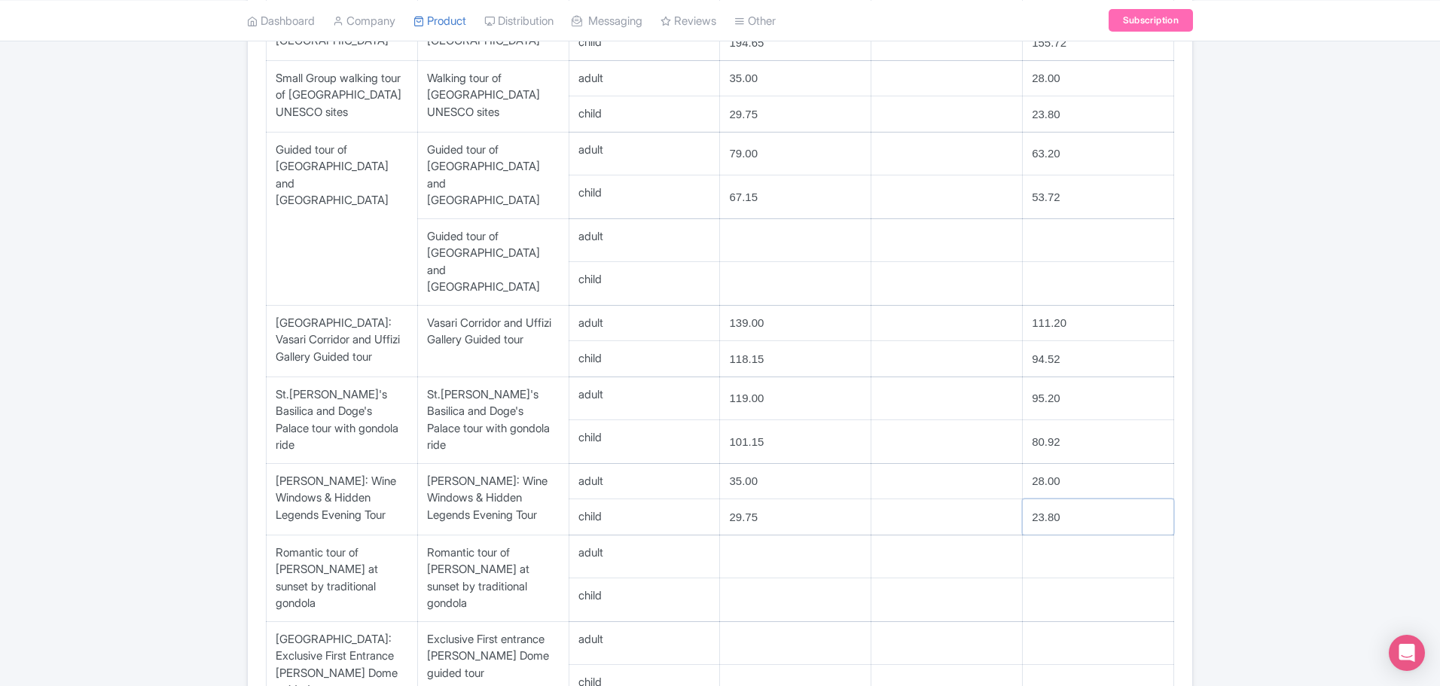
type input "23.80"
click at [765, 535] on input "number" at bounding box center [795, 556] width 151 height 43
type input "79.00"
click at [1078, 535] on input "number" at bounding box center [1098, 556] width 151 height 43
type input "63.20"
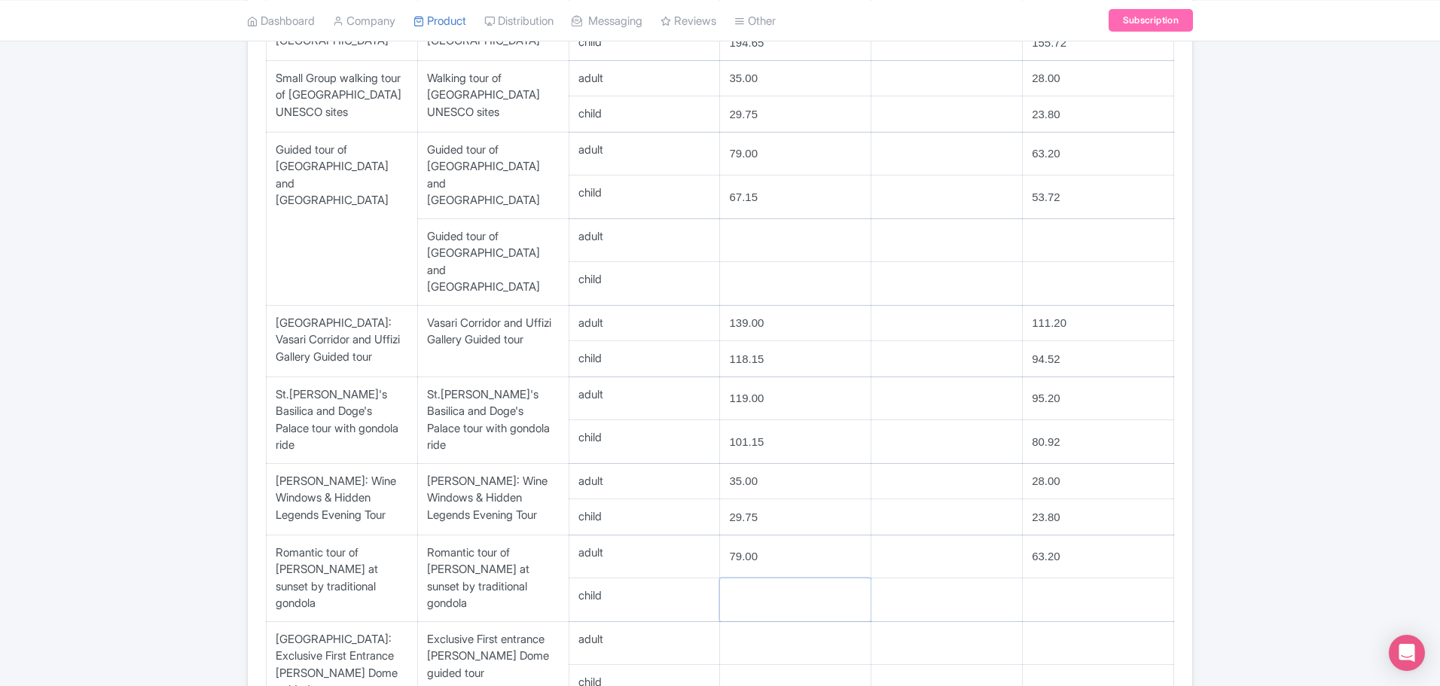
click at [729, 578] on input "number" at bounding box center [795, 599] width 151 height 43
type input "67.15"
click at [1084, 622] on input "number" at bounding box center [1098, 643] width 151 height 43
click at [1076, 578] on input "number" at bounding box center [1098, 599] width 151 height 43
type input "53.72"
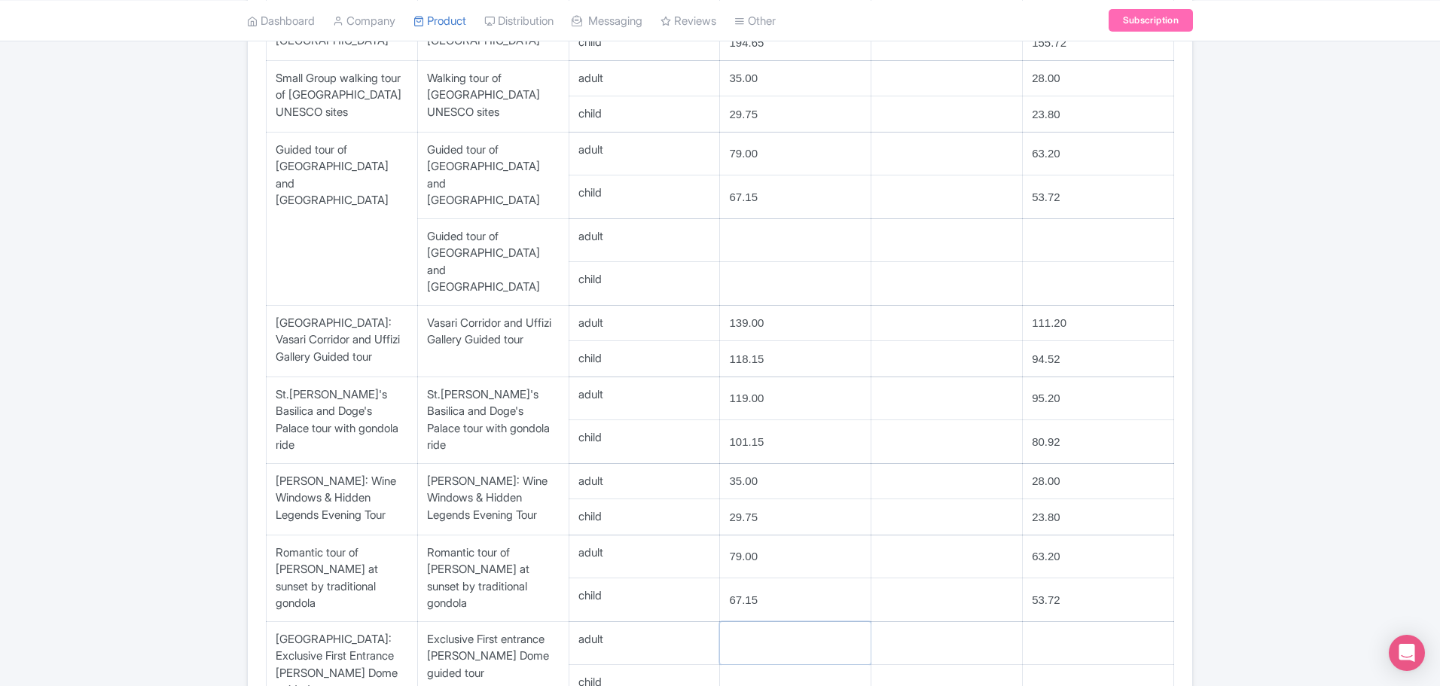
click at [791, 622] on input "number" at bounding box center [795, 643] width 151 height 43
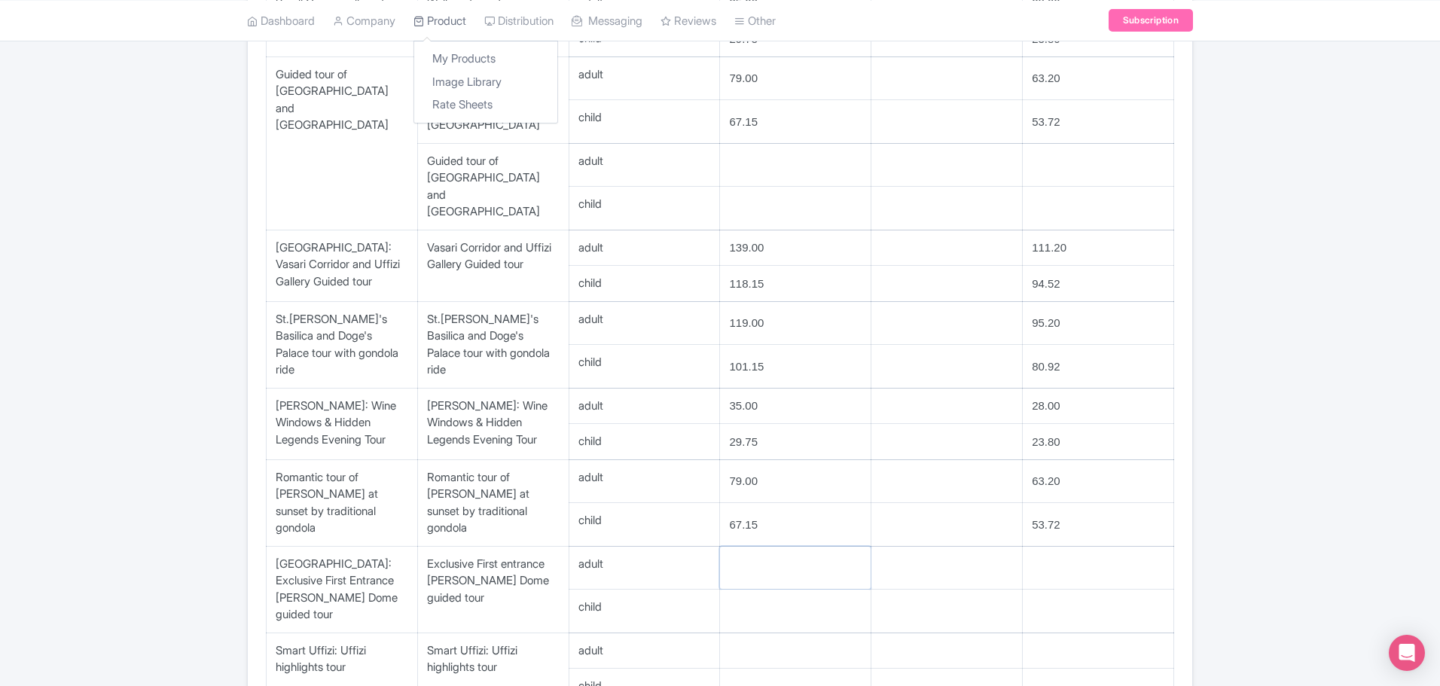
type input "4"
type input "159.00"
click at [1094, 547] on input "number" at bounding box center [1098, 568] width 151 height 43
type input "127.20"
click at [756, 590] on input "number" at bounding box center [795, 611] width 151 height 43
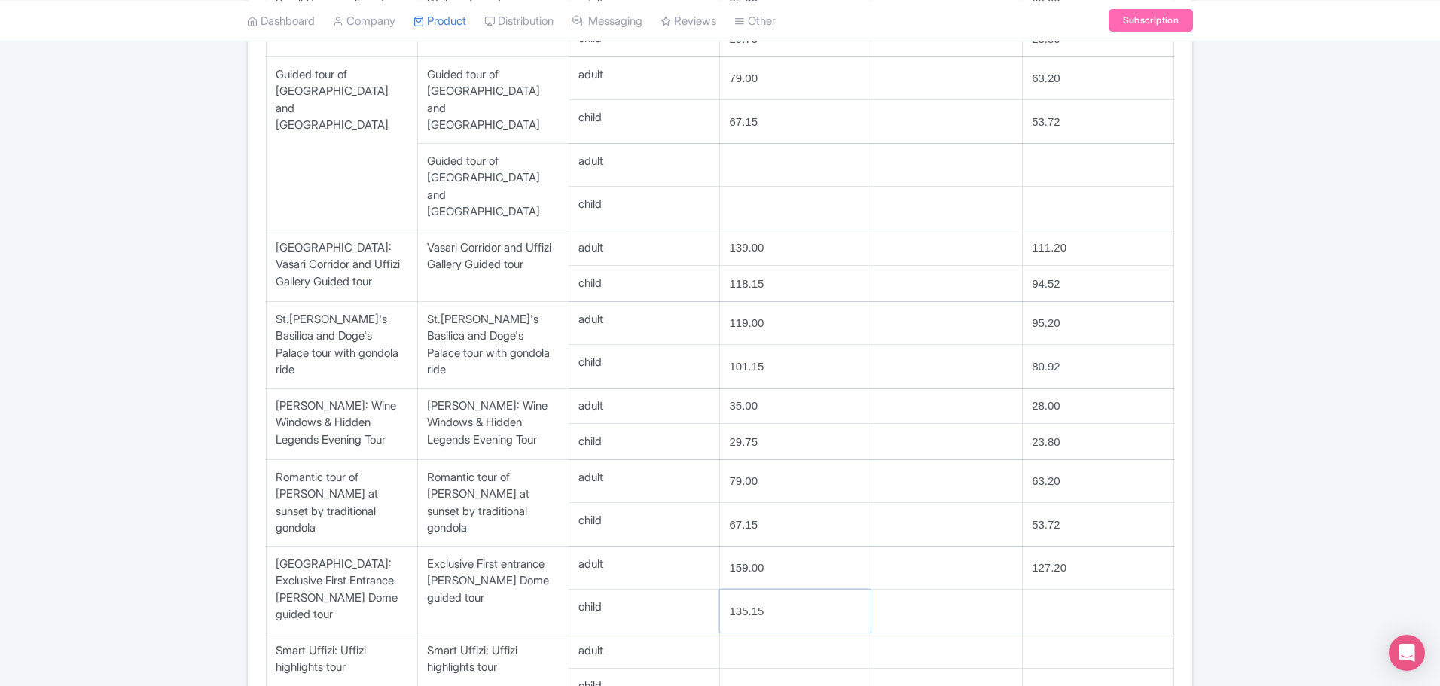
type input "135.15"
click at [1062, 590] on input "number" at bounding box center [1098, 611] width 151 height 43
type input "108.12"
click at [843, 633] on input "number" at bounding box center [795, 650] width 151 height 35
type input "69.00"
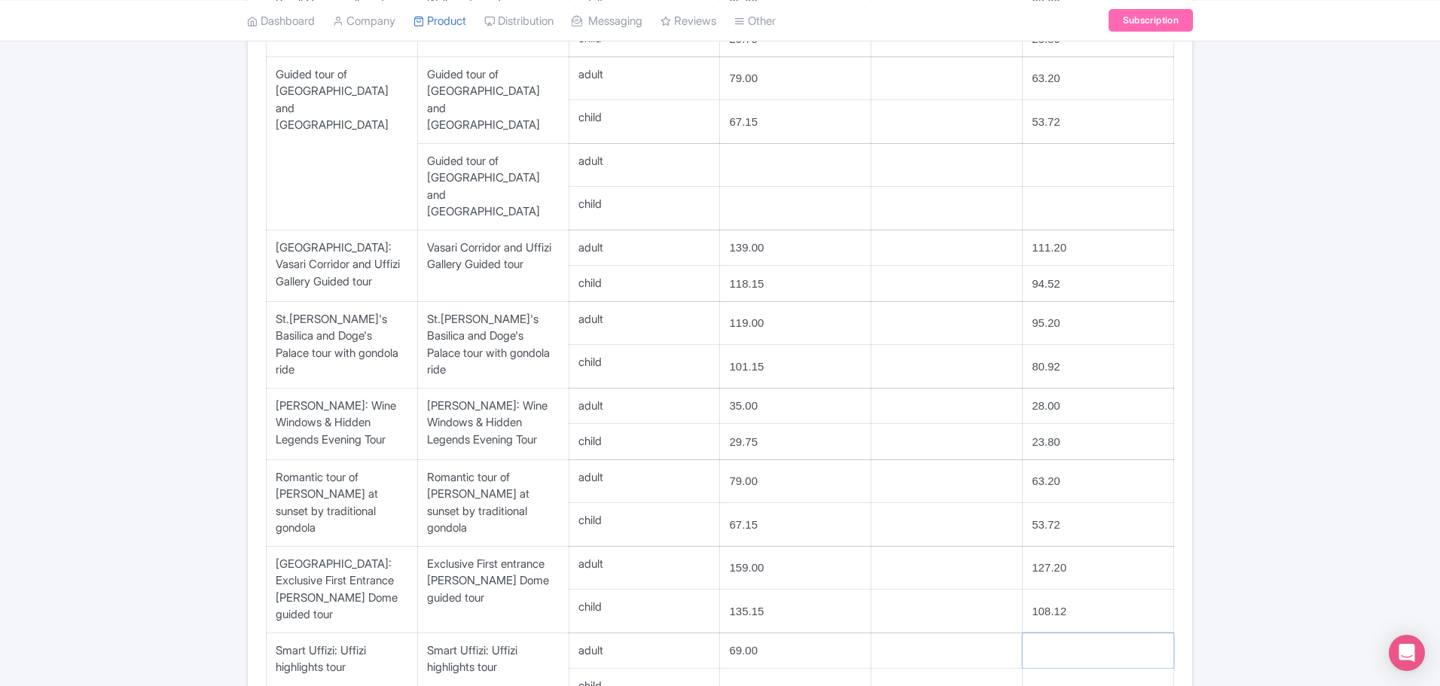
click at [1051, 633] on input "number" at bounding box center [1098, 650] width 151 height 35
type input "55.20"
click at [753, 669] on input "number" at bounding box center [795, 686] width 151 height 35
type input "58.65"
click at [1065, 669] on input "number" at bounding box center [1098, 686] width 151 height 35
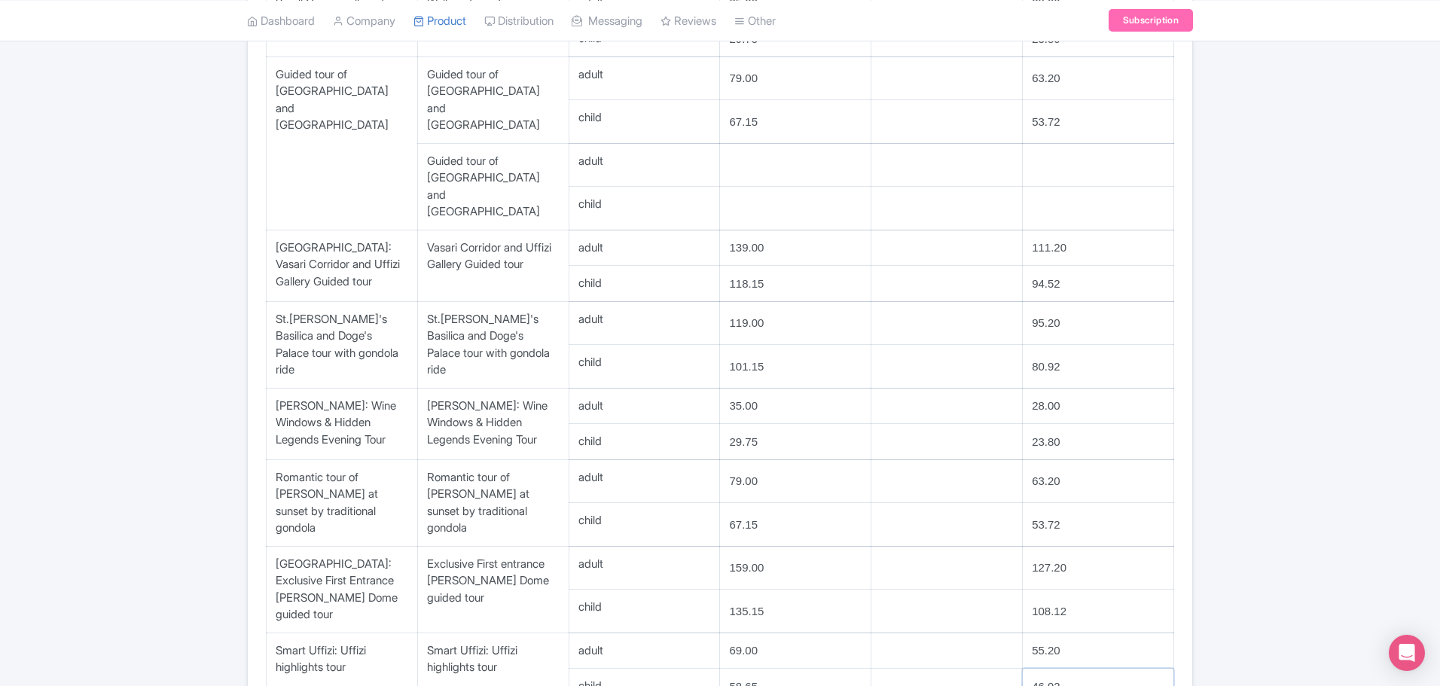
type input "46.92"
click at [184, 550] on div "← Back to Rate Sheets Towns of Italy Regular Tours Contact & Rate Schedule for …" at bounding box center [720, 136] width 1440 height 2513
type input "99.00"
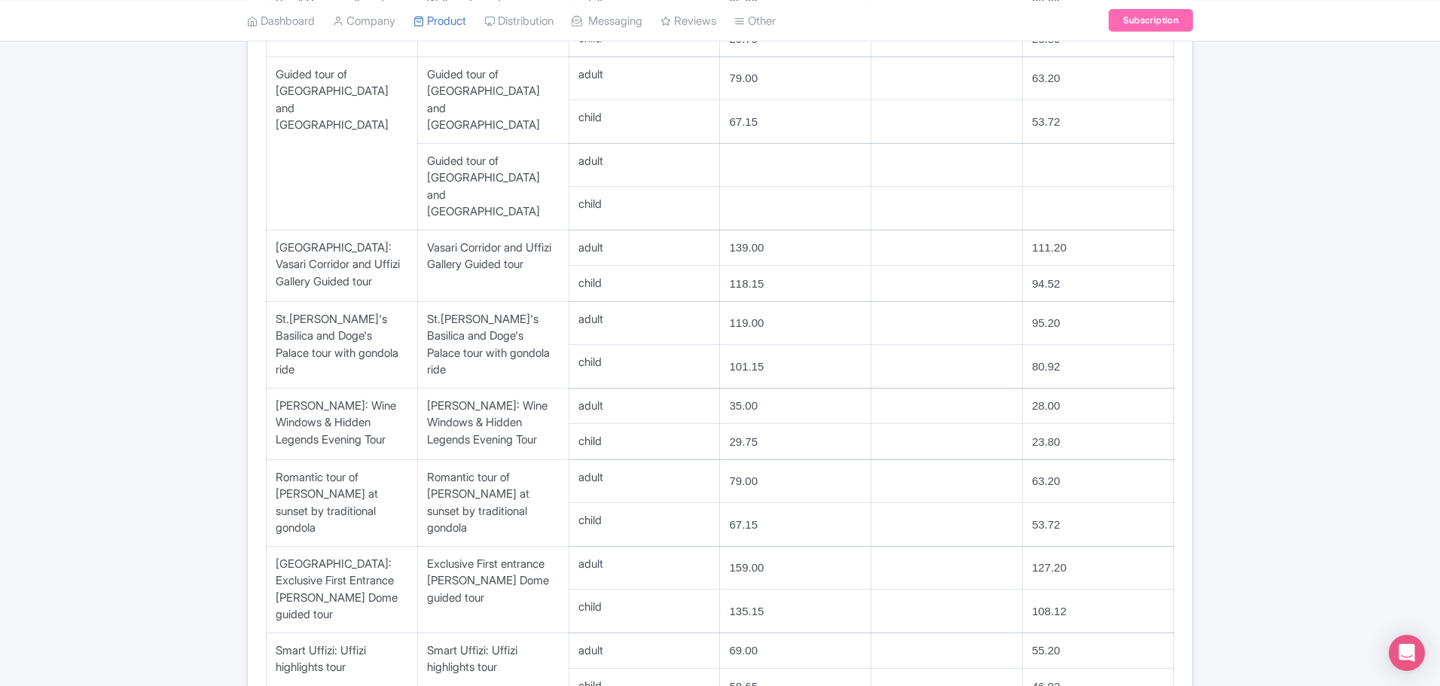
scroll to position [1488, 0]
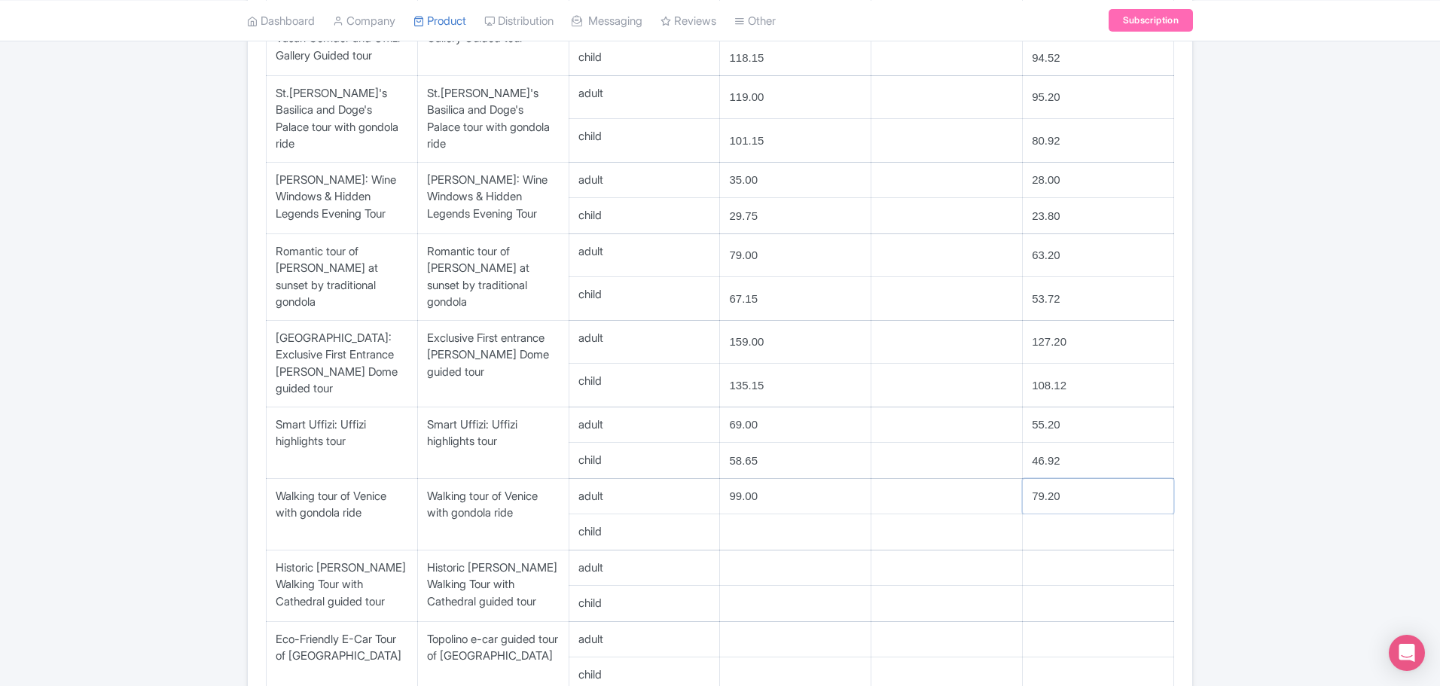
type input "79.20"
click at [780, 514] on input "number" at bounding box center [795, 531] width 151 height 35
type input "84.15"
click at [1064, 514] on input "number" at bounding box center [1098, 531] width 151 height 35
type input "67.32"
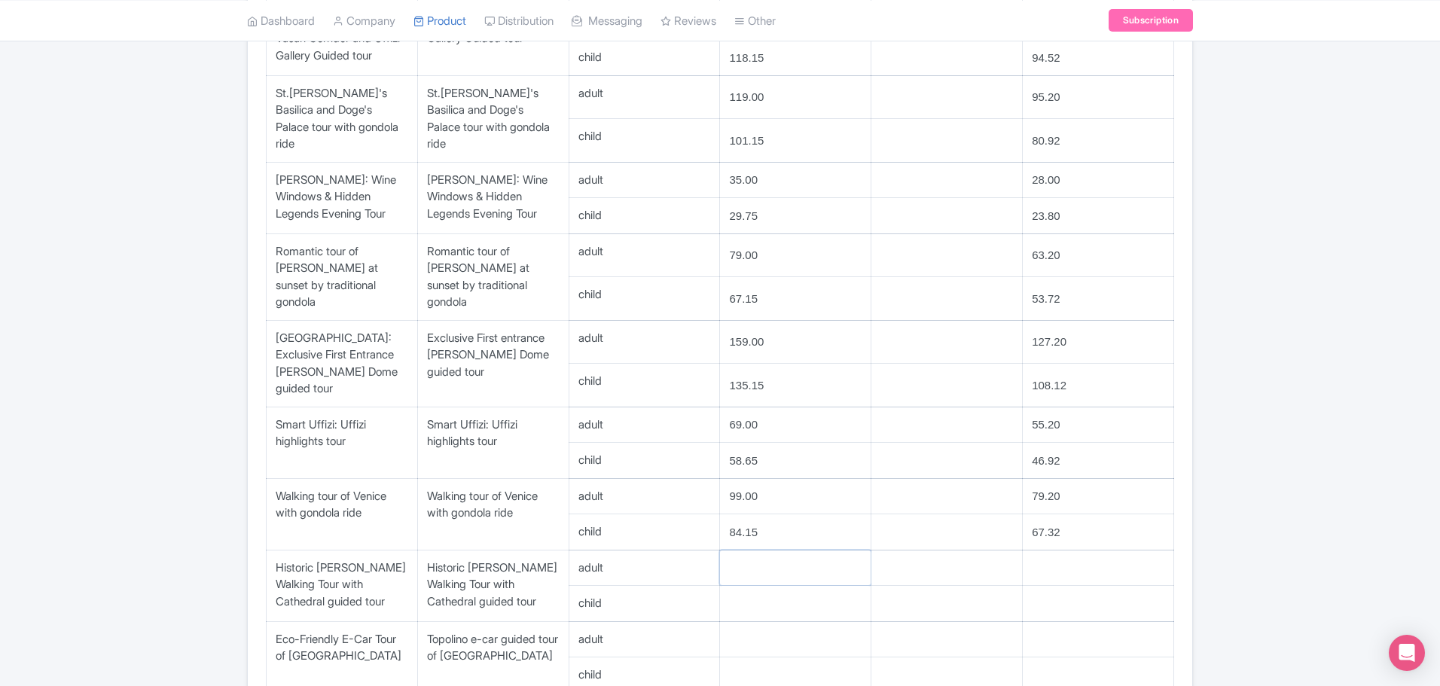
click at [747, 550] on input "number" at bounding box center [795, 567] width 151 height 35
type input "125.00"
click at [1064, 550] on input "number" at bounding box center [1098, 567] width 151 height 35
type input "100.00"
click at [737, 586] on input "number" at bounding box center [795, 603] width 151 height 35
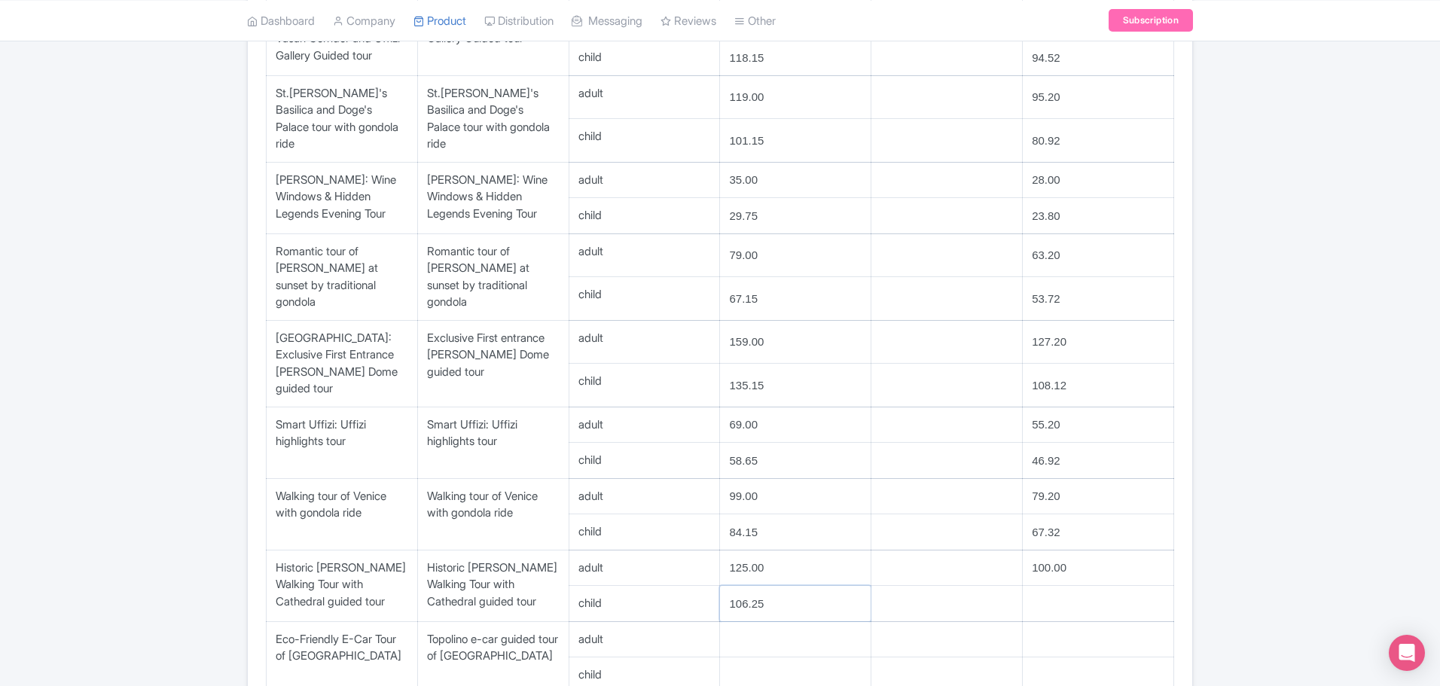
type input "106.25"
click at [1074, 586] on input "number" at bounding box center [1098, 603] width 151 height 35
type input "85.00"
click at [775, 622] on input "number" at bounding box center [795, 639] width 151 height 35
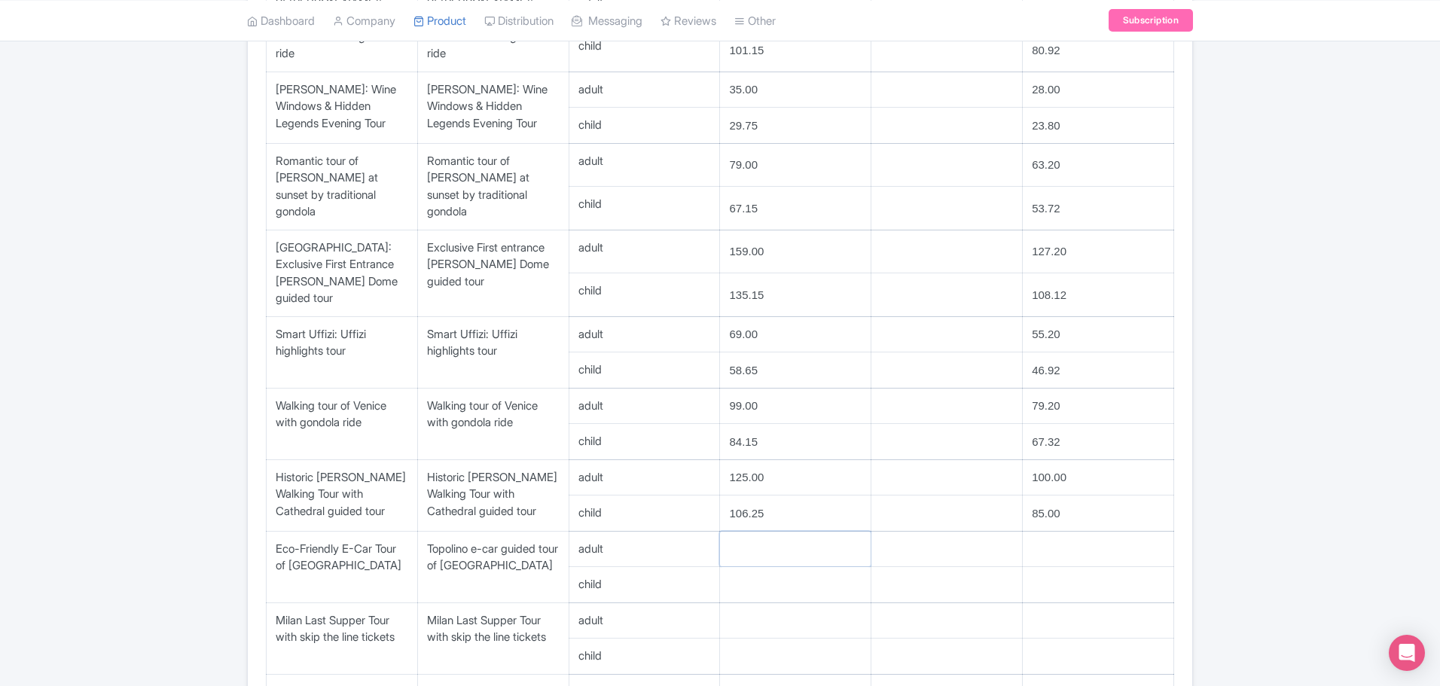
scroll to position [1714, 0]
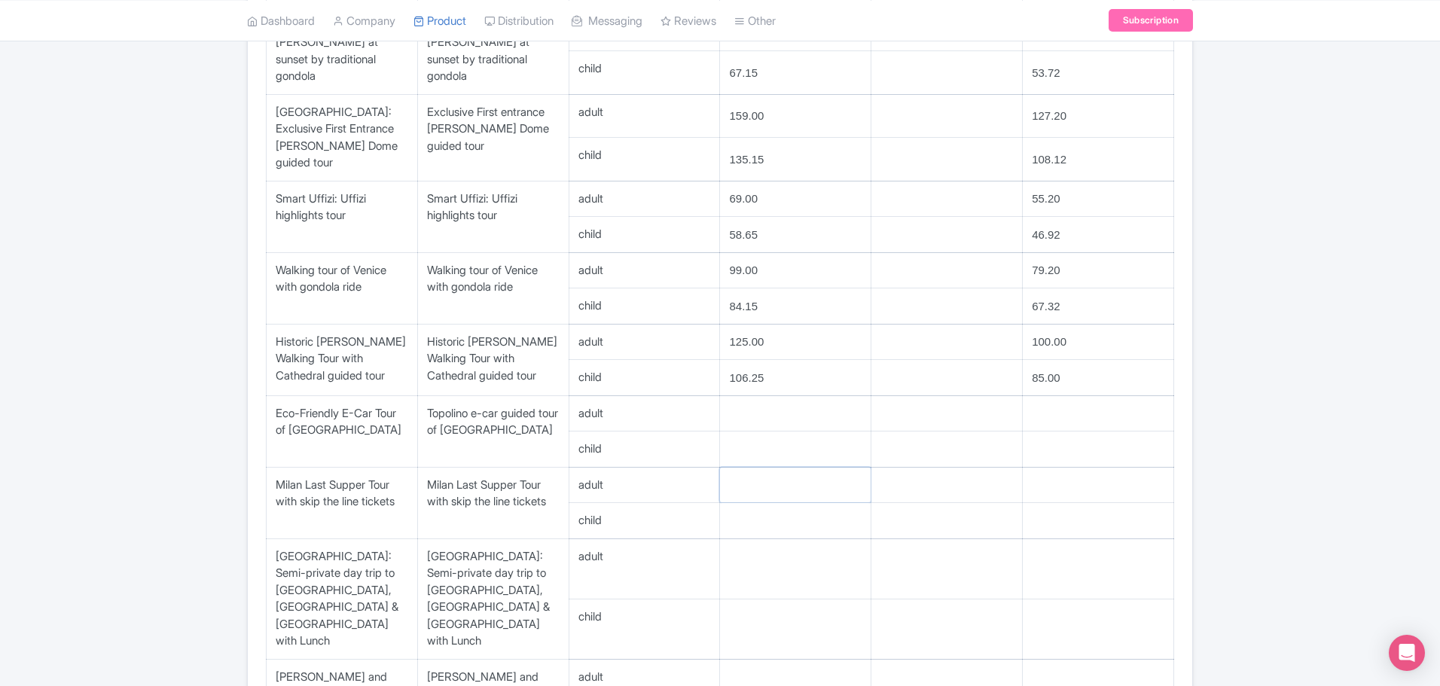
click at [780, 468] on input "number" at bounding box center [795, 485] width 151 height 35
type input "95.00"
click at [907, 468] on input "number" at bounding box center [946, 485] width 151 height 35
type input "75.00"
click at [1044, 468] on input "number" at bounding box center [1098, 485] width 151 height 35
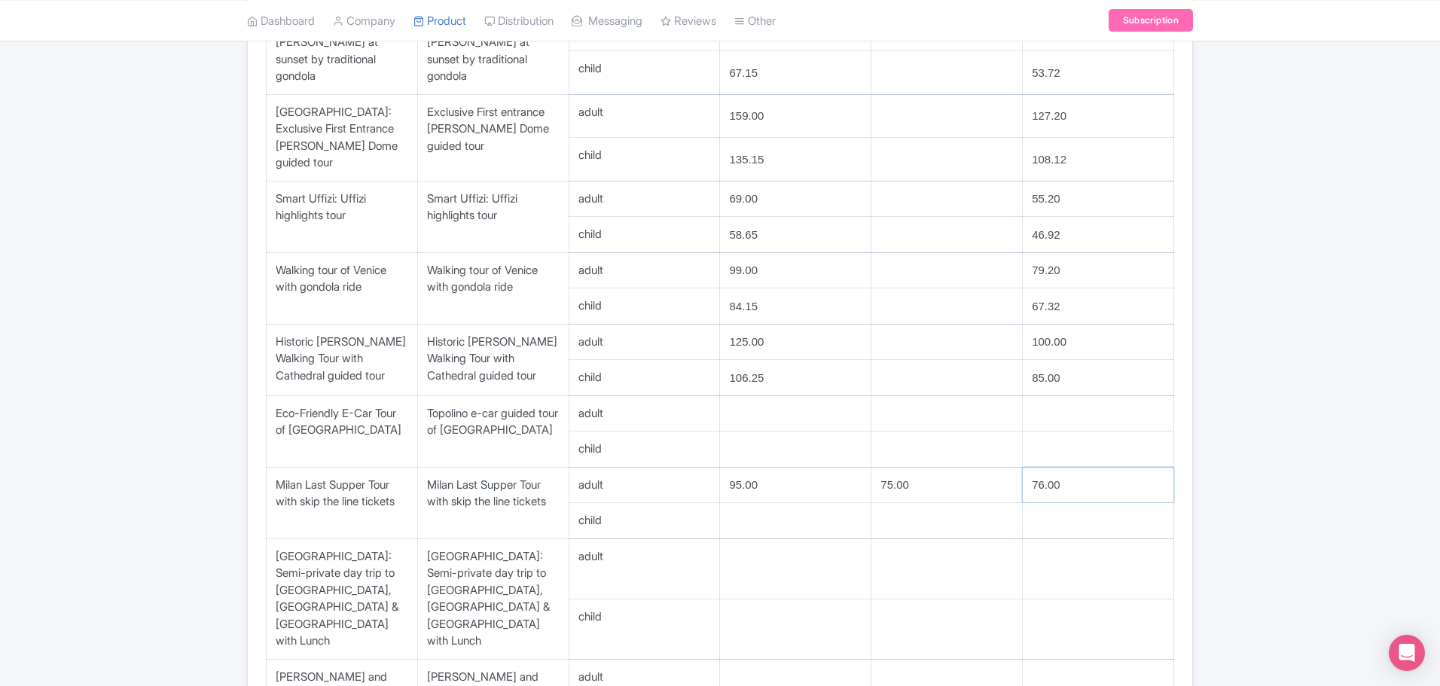
type input "76.00"
click at [769, 503] on input "number" at bounding box center [795, 520] width 151 height 35
type input "80.75"
click at [1096, 503] on input "number" at bounding box center [1098, 520] width 151 height 35
type input "64.60"
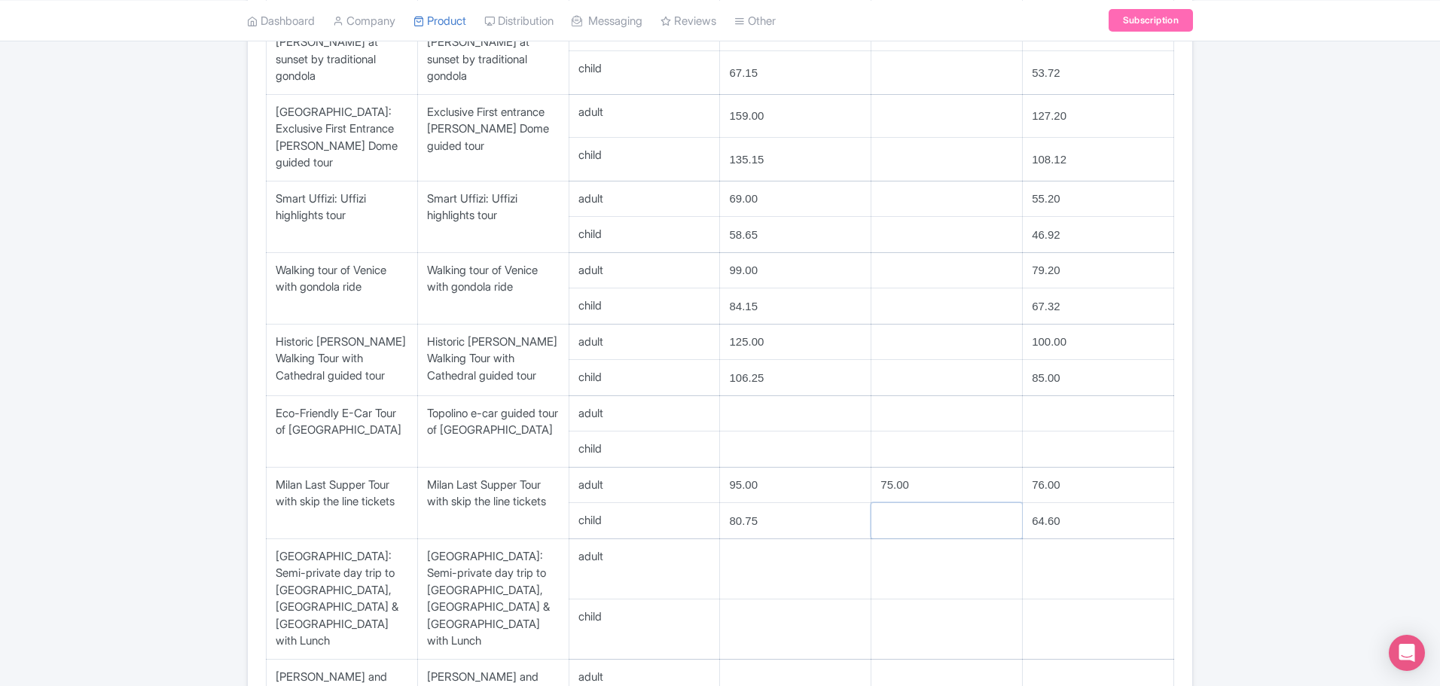
click at [922, 503] on input "number" at bounding box center [946, 520] width 151 height 35
type input "63.75"
click at [781, 539] on input "number" at bounding box center [795, 568] width 151 height 59
type input "239.00"
click at [1068, 539] on input "number" at bounding box center [1098, 568] width 151 height 59
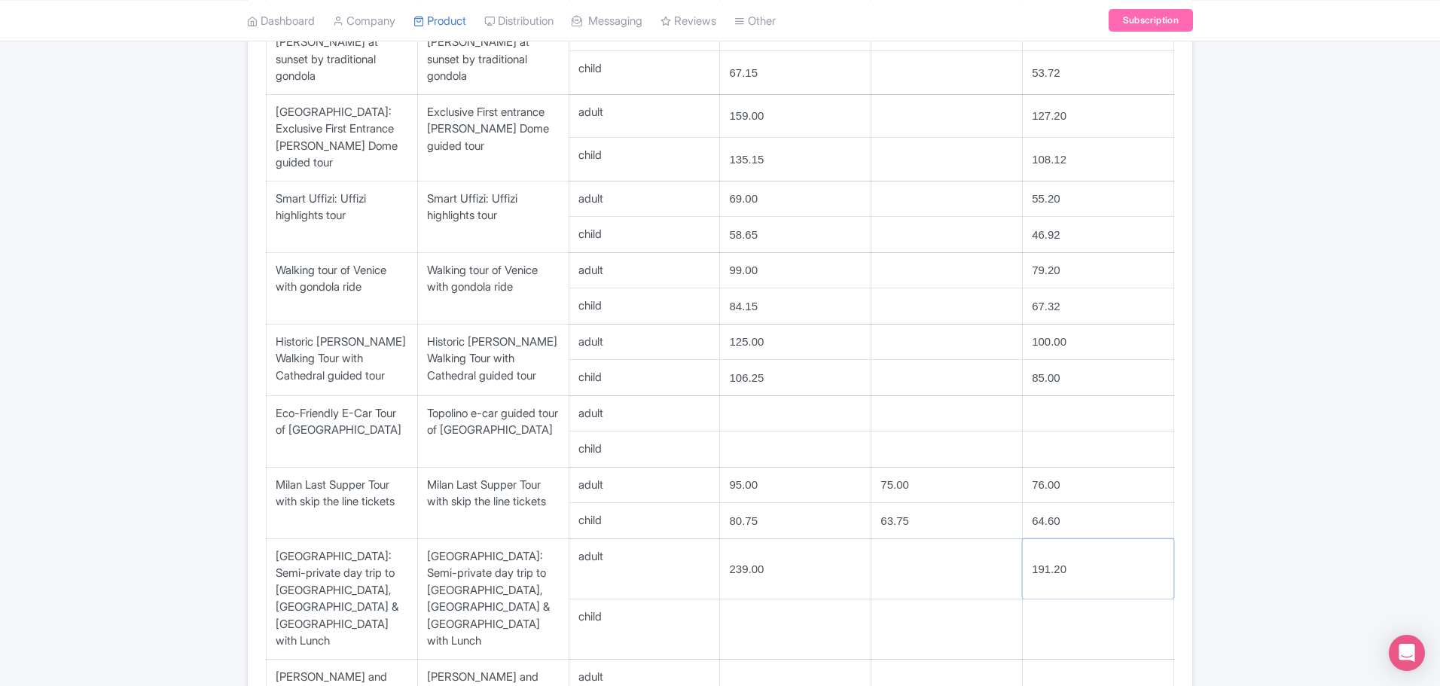
type input "191.20"
click at [754, 599] on input "number" at bounding box center [795, 628] width 151 height 59
type input "203.15"
click at [1082, 599] on input "number" at bounding box center [1098, 628] width 151 height 59
type input "162.52"
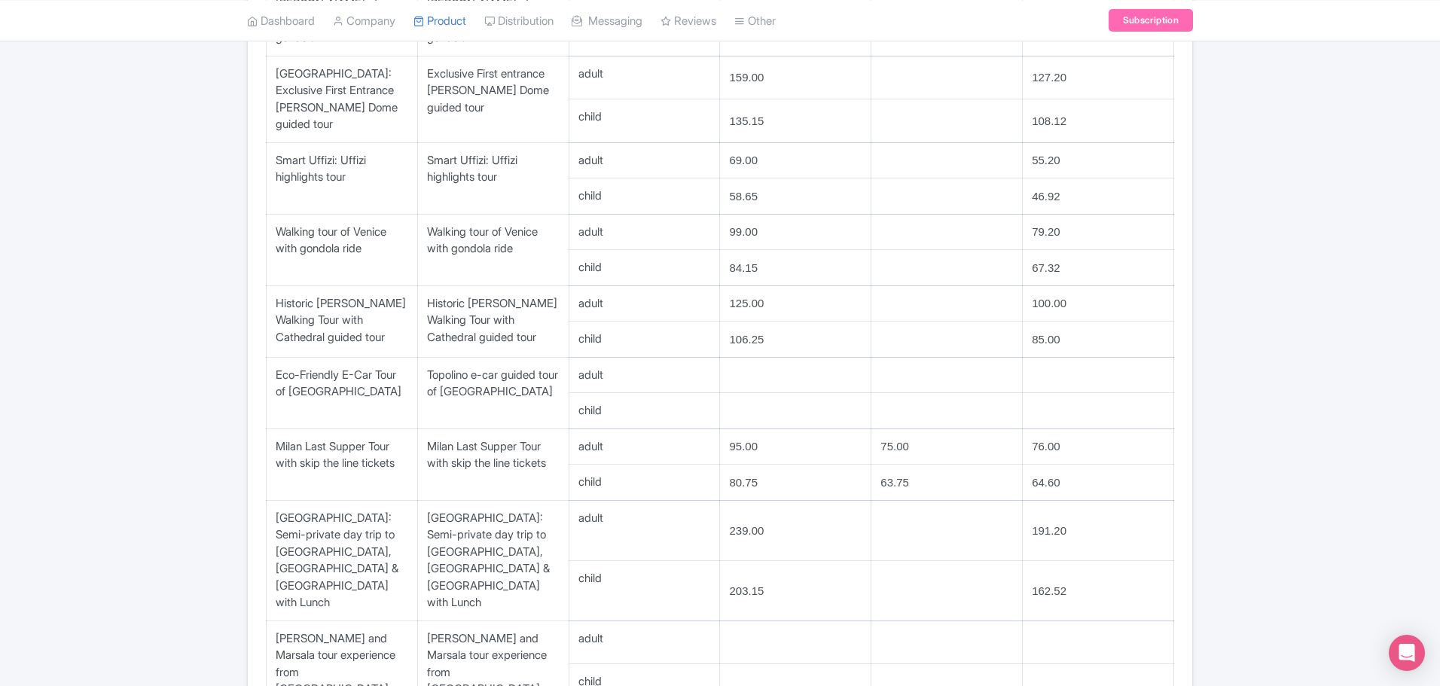
scroll to position [1789, 0]
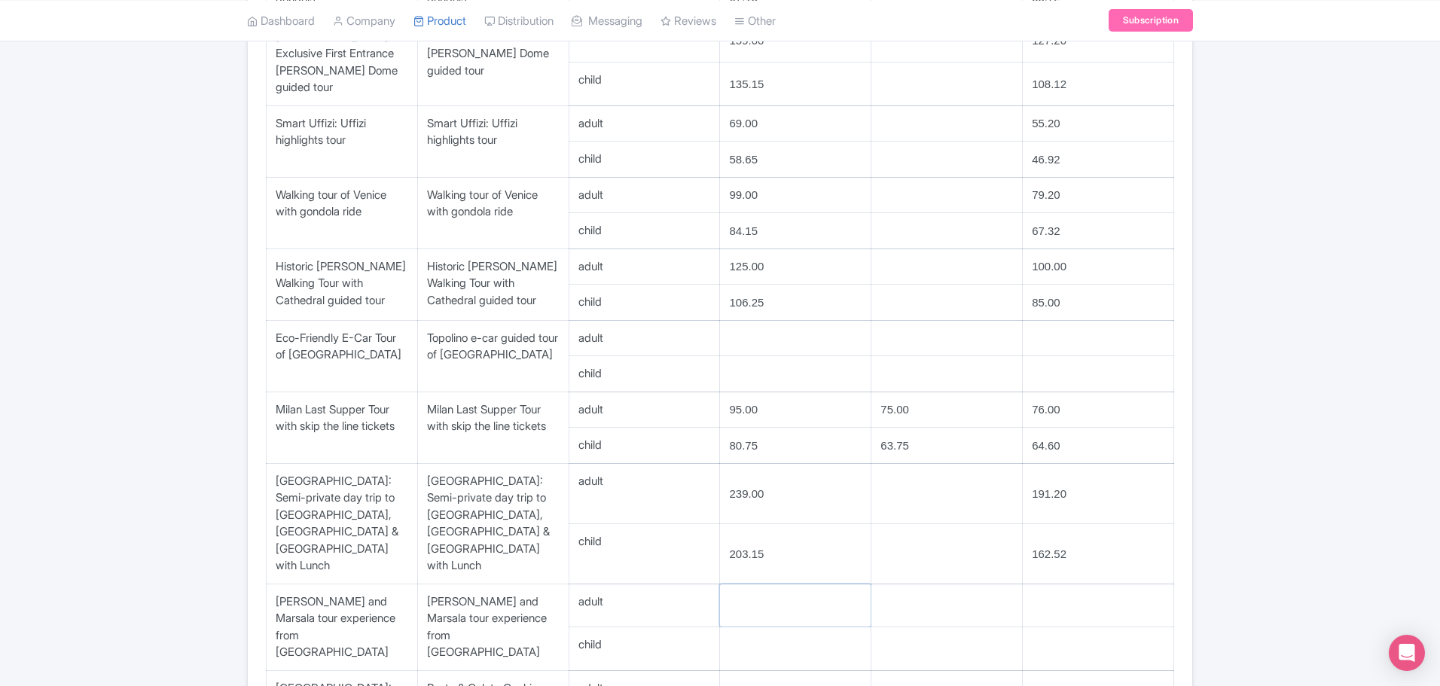
click at [816, 584] on input "number" at bounding box center [795, 605] width 151 height 43
type input "169.00"
click at [1050, 584] on input "number" at bounding box center [1098, 605] width 151 height 43
type input "135.20"
click at [798, 627] on input "number" at bounding box center [795, 648] width 151 height 43
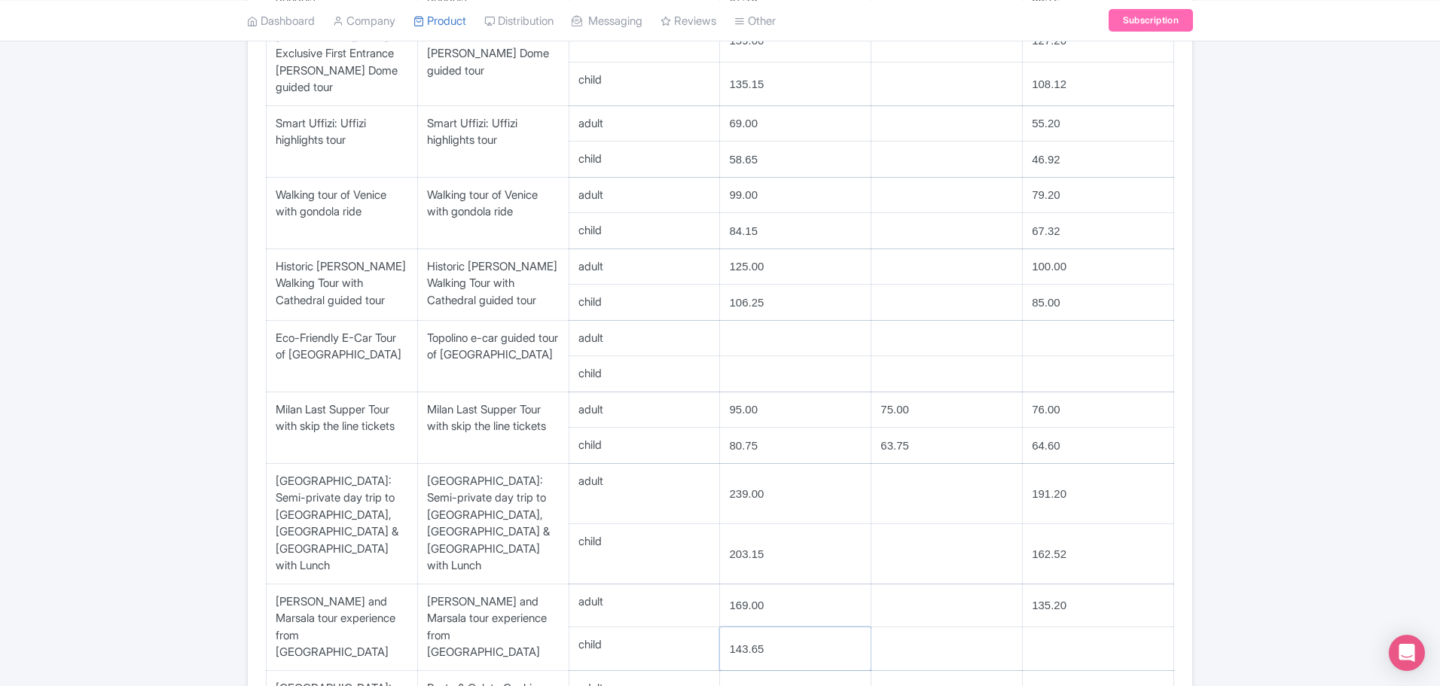
type input "143.65"
click at [1049, 627] on input "number" at bounding box center [1098, 648] width 151 height 43
type input "114.92"
click at [761, 671] on input "number" at bounding box center [795, 692] width 151 height 43
type input "79.00"
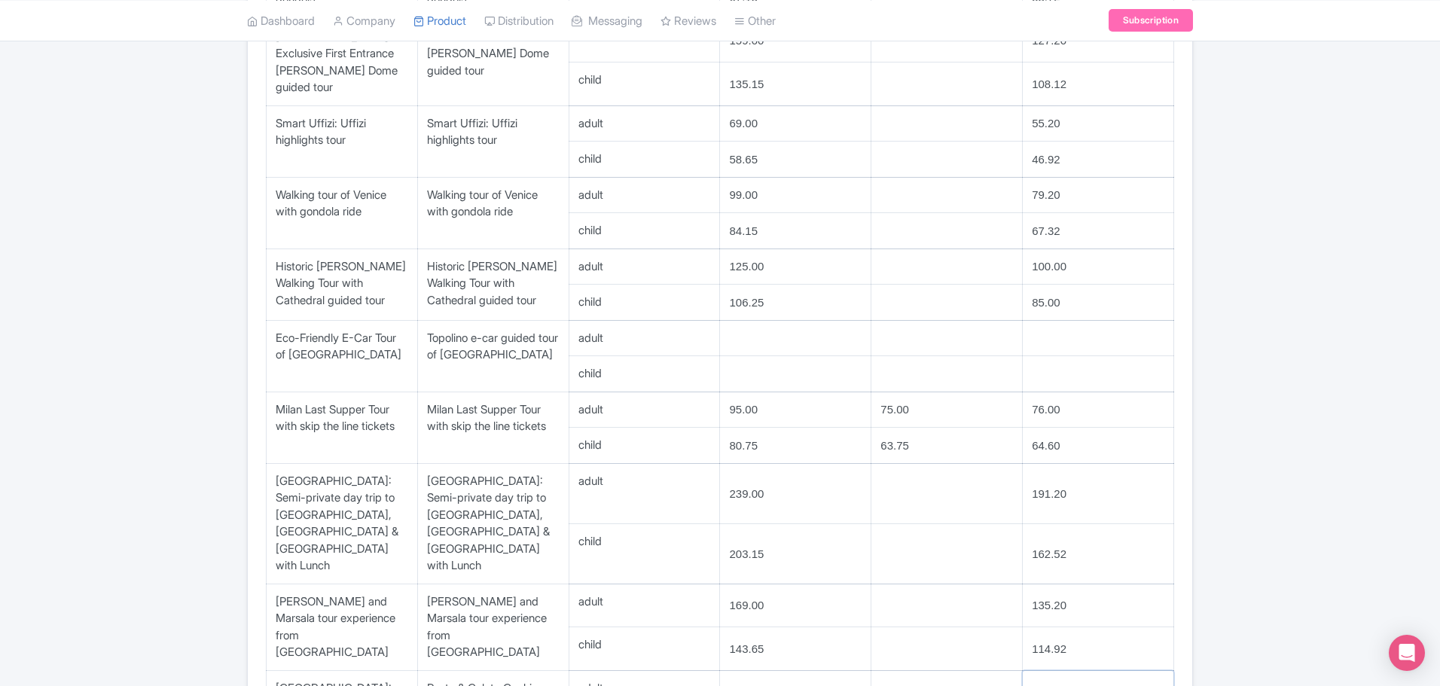
click at [1059, 671] on input "number" at bounding box center [1098, 692] width 151 height 43
type input "63.20"
type input "67.15"
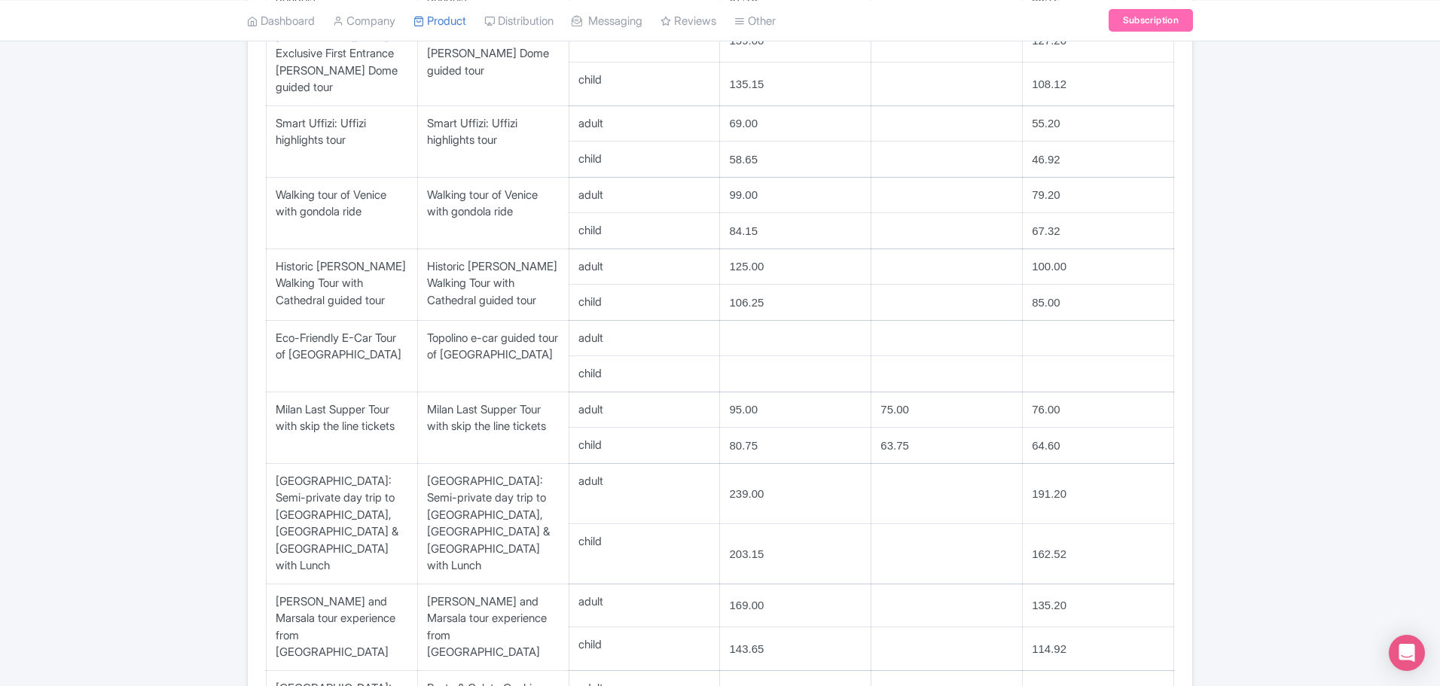
scroll to position [1864, 0]
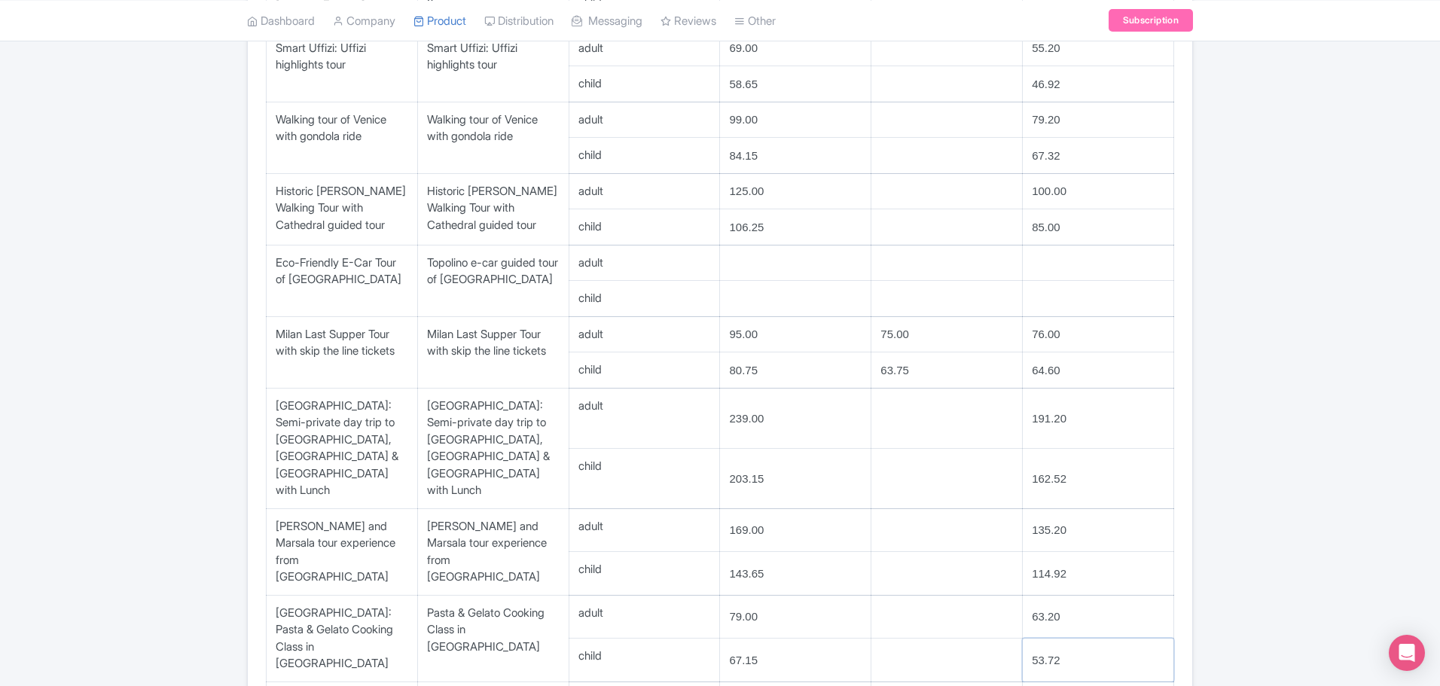
type input "53.72"
type input "89.00"
type input "71.20"
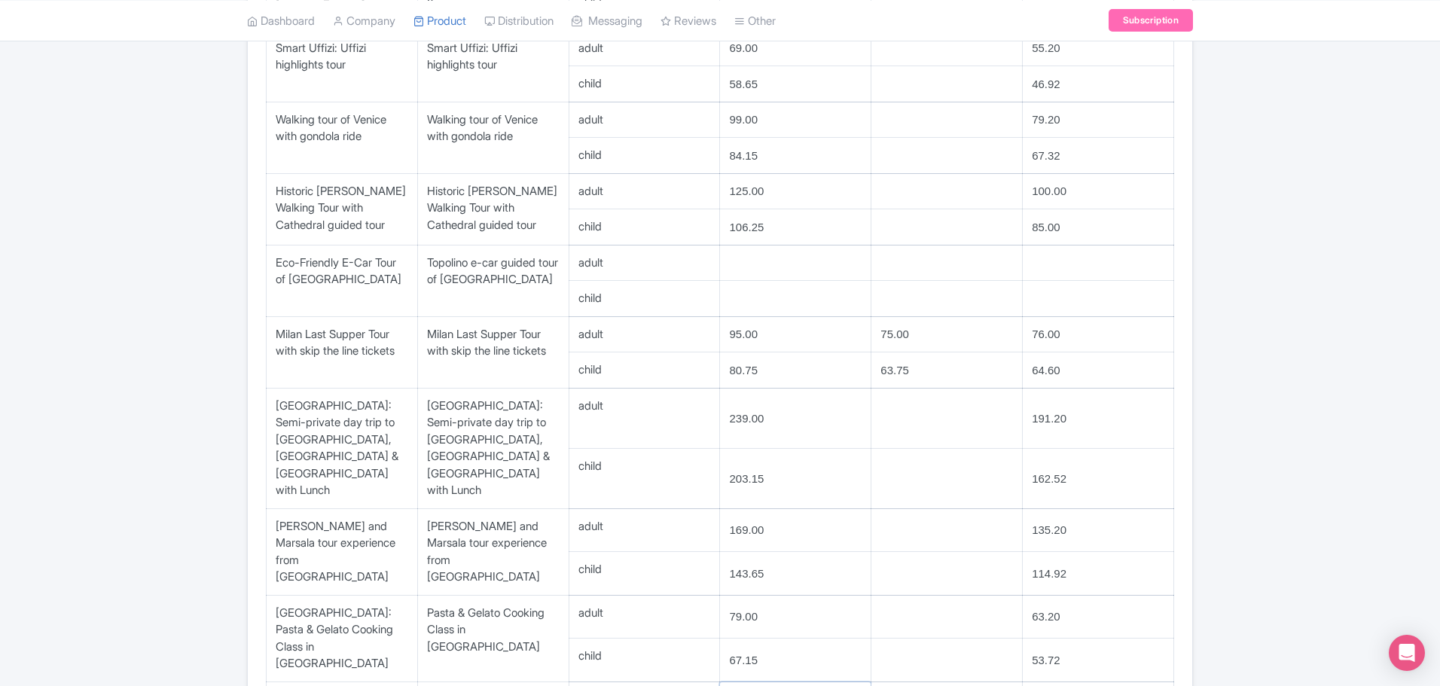
type input "75.65"
type input "60.52"
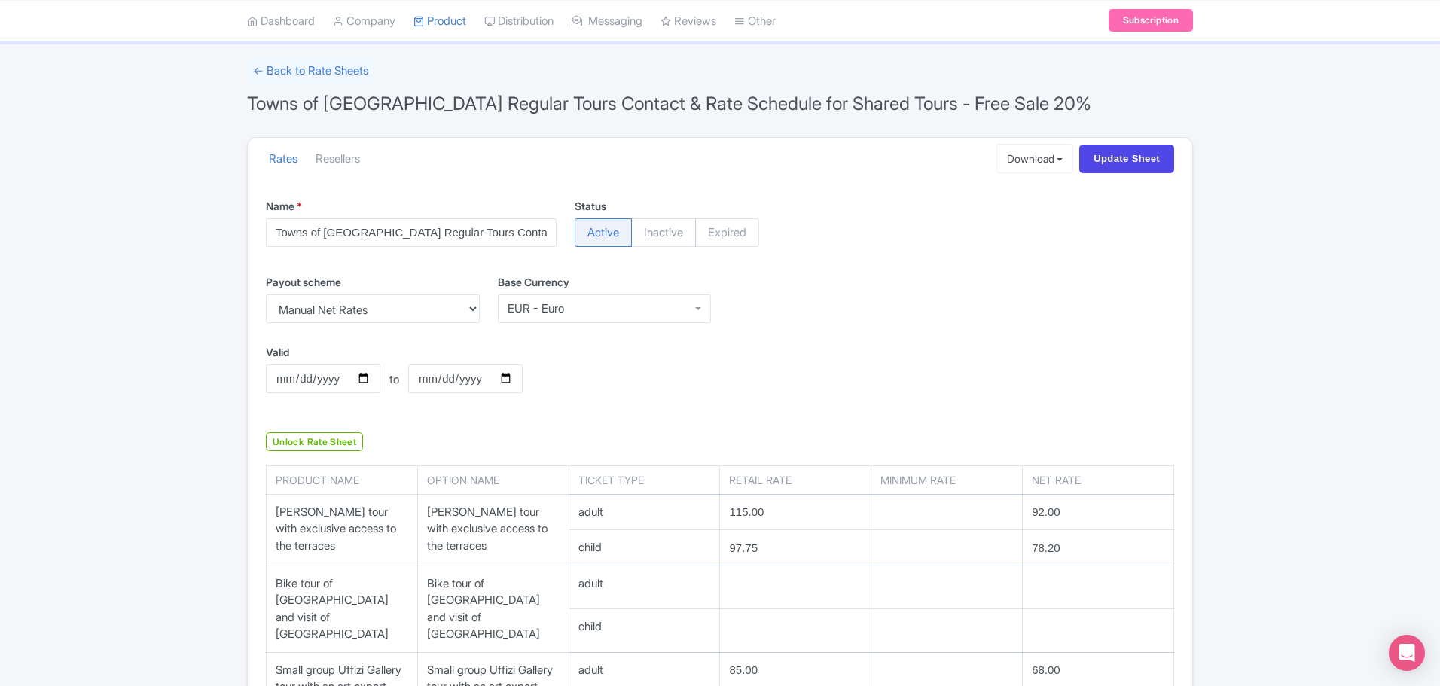
scroll to position [0, 0]
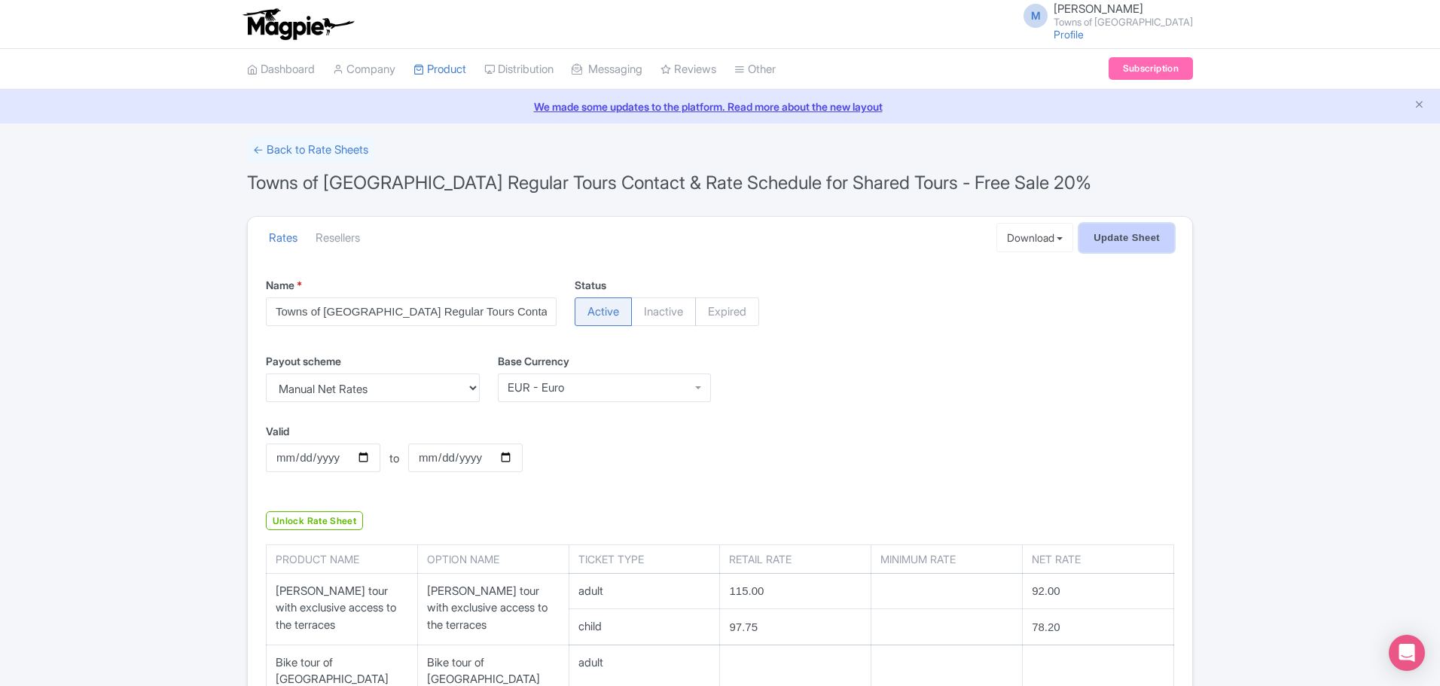
click at [1130, 224] on input "Update Sheet" at bounding box center [1126, 238] width 95 height 29
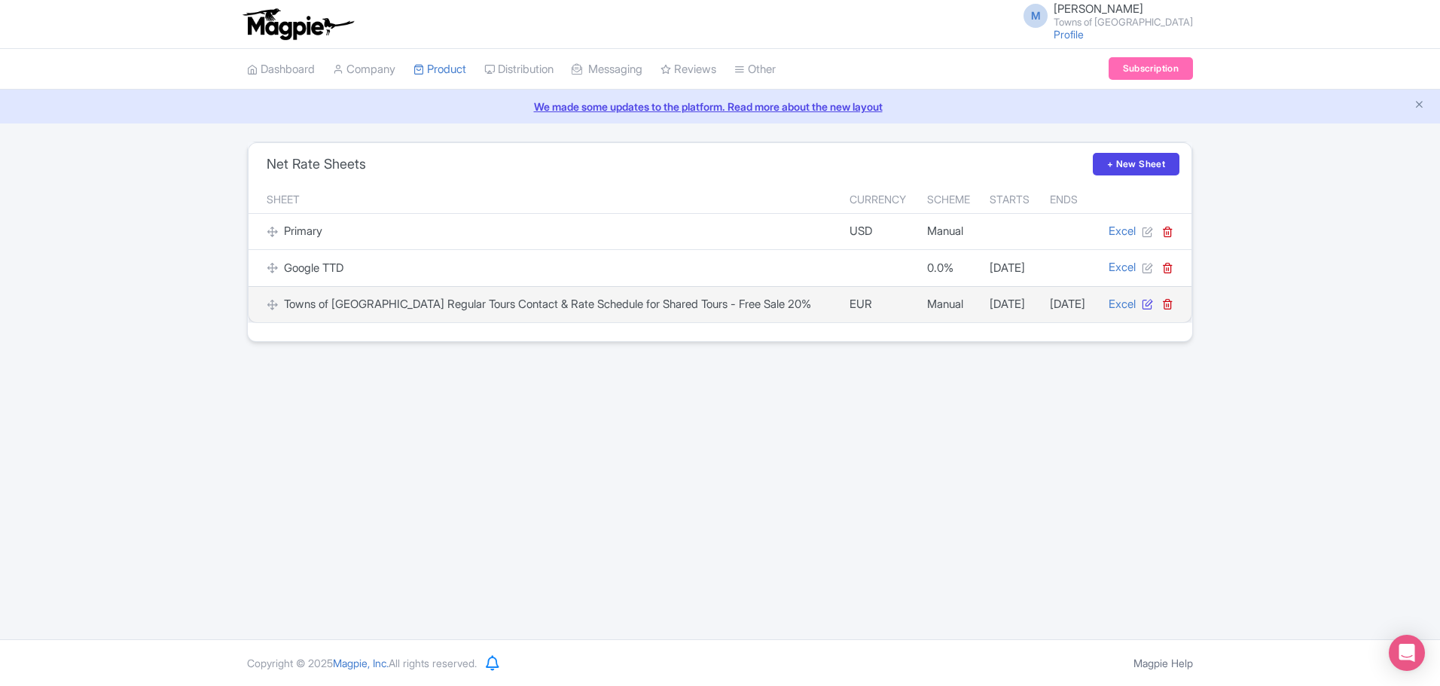
click at [1145, 305] on icon at bounding box center [1147, 303] width 11 height 11
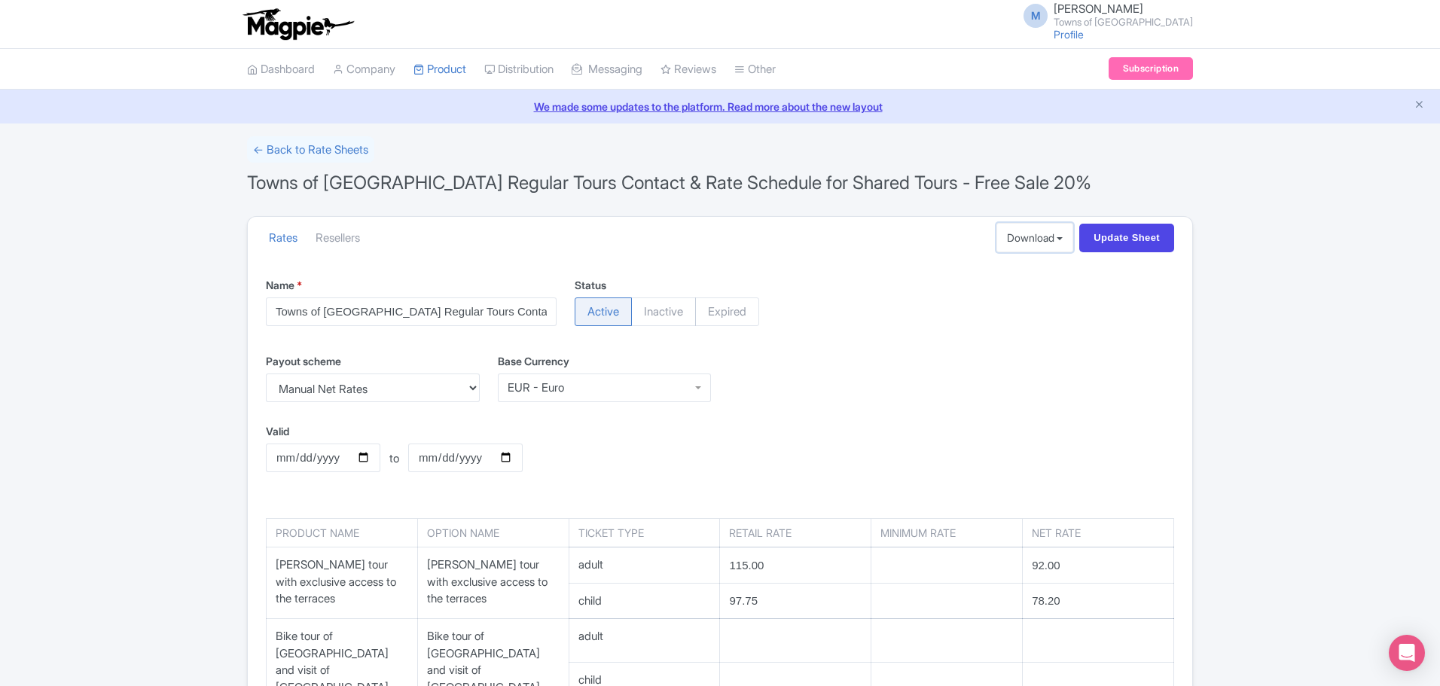
click at [1053, 242] on button "Download" at bounding box center [1035, 237] width 78 height 29
click at [1039, 267] on link "Excel" at bounding box center [1068, 272] width 143 height 23
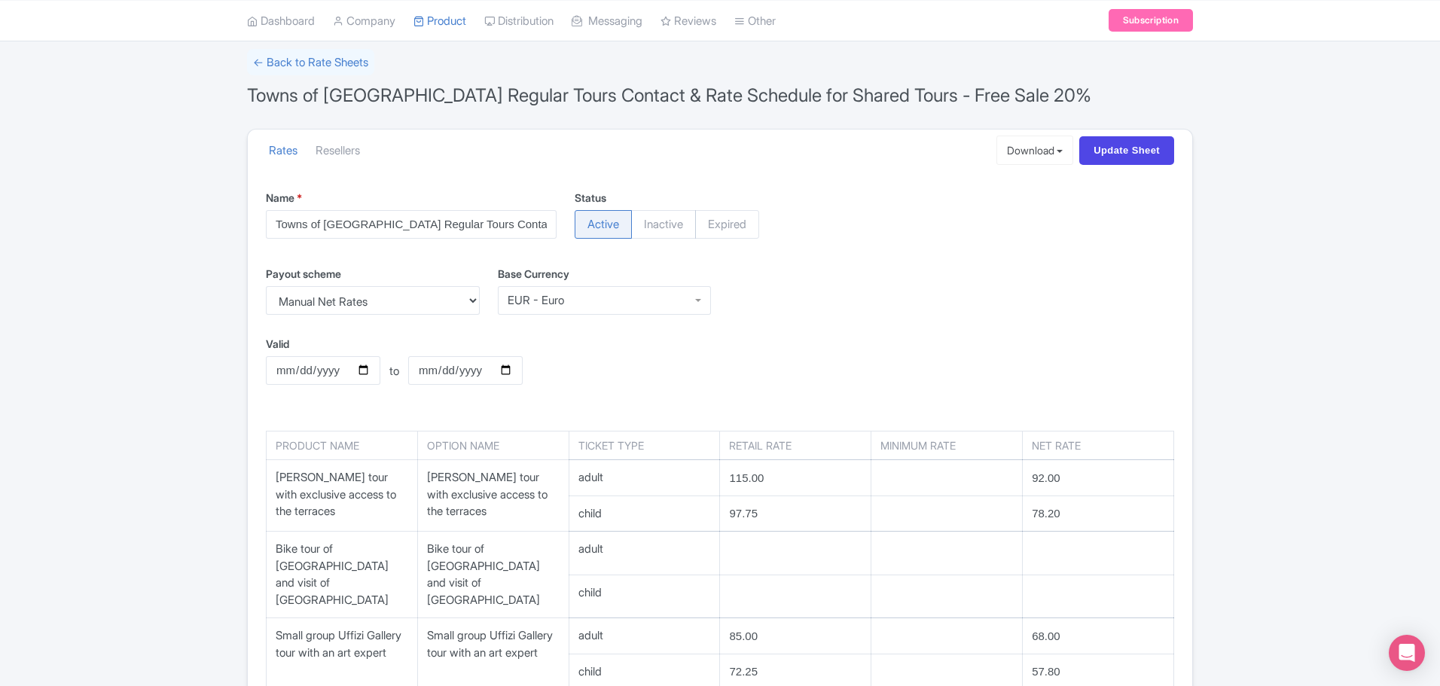
scroll to position [75, 0]
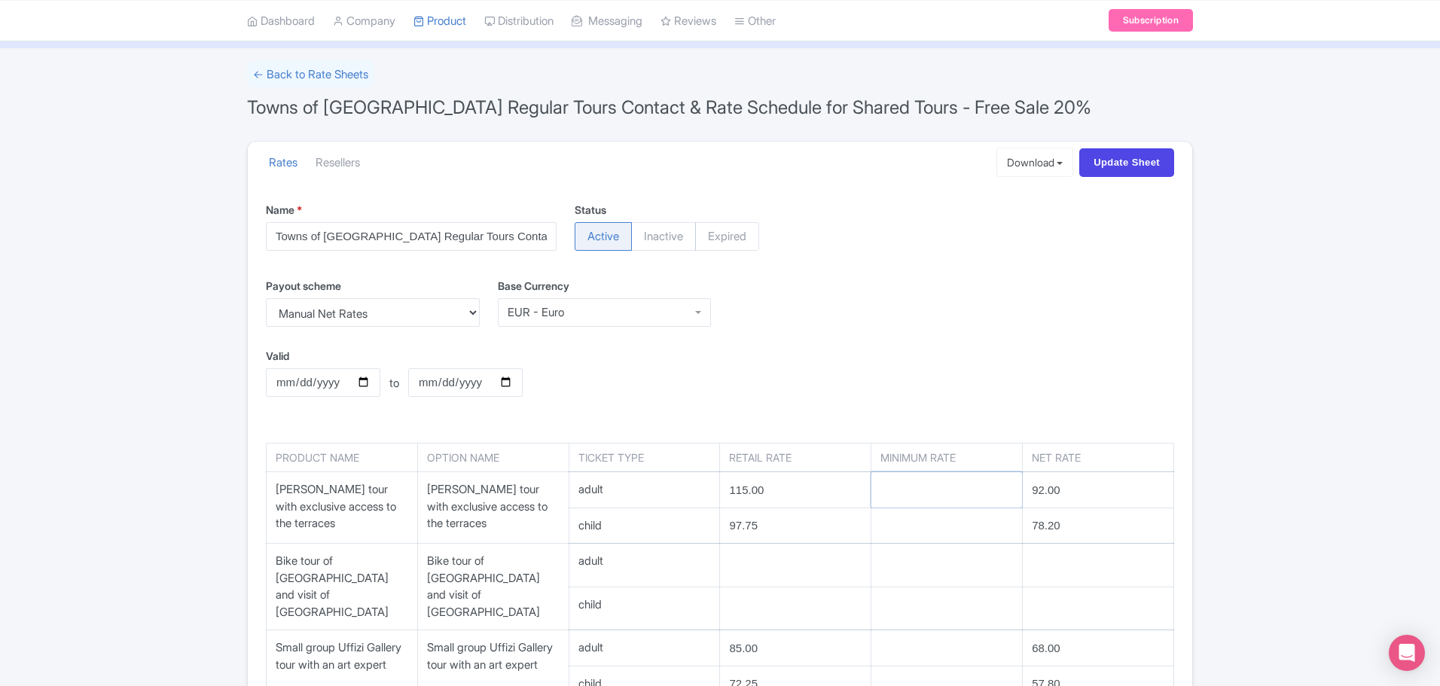
click at [916, 482] on input "number" at bounding box center [946, 489] width 151 height 35
click at [1029, 159] on button "Download" at bounding box center [1035, 162] width 78 height 29
click at [879, 321] on div "Payout scheme Percentage Commission Manual Net Rates Percentage 20.0 % Base Cur…" at bounding box center [720, 308] width 926 height 61
click at [1020, 171] on button "Download" at bounding box center [1035, 162] width 78 height 29
click at [1023, 202] on link "Excel" at bounding box center [1068, 196] width 143 height 23
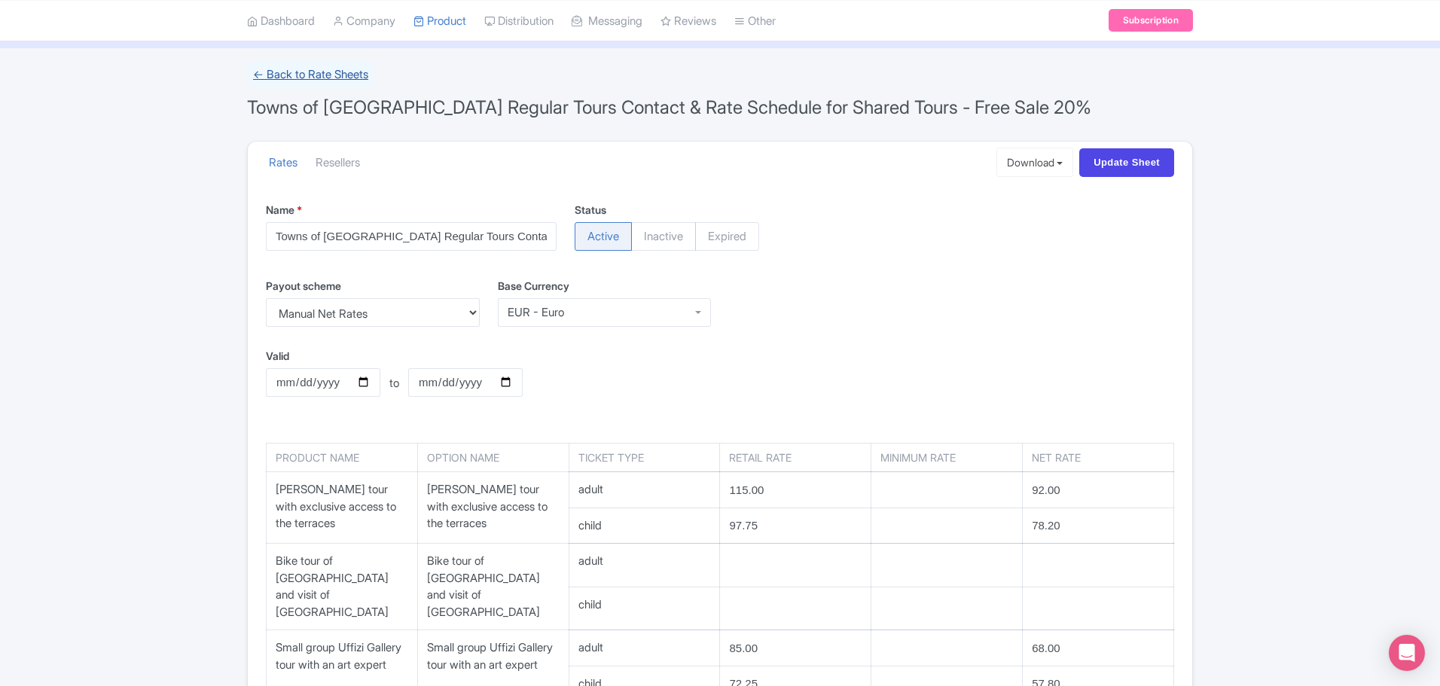
click at [256, 70] on link "← Back to Rate Sheets" at bounding box center [310, 74] width 127 height 26
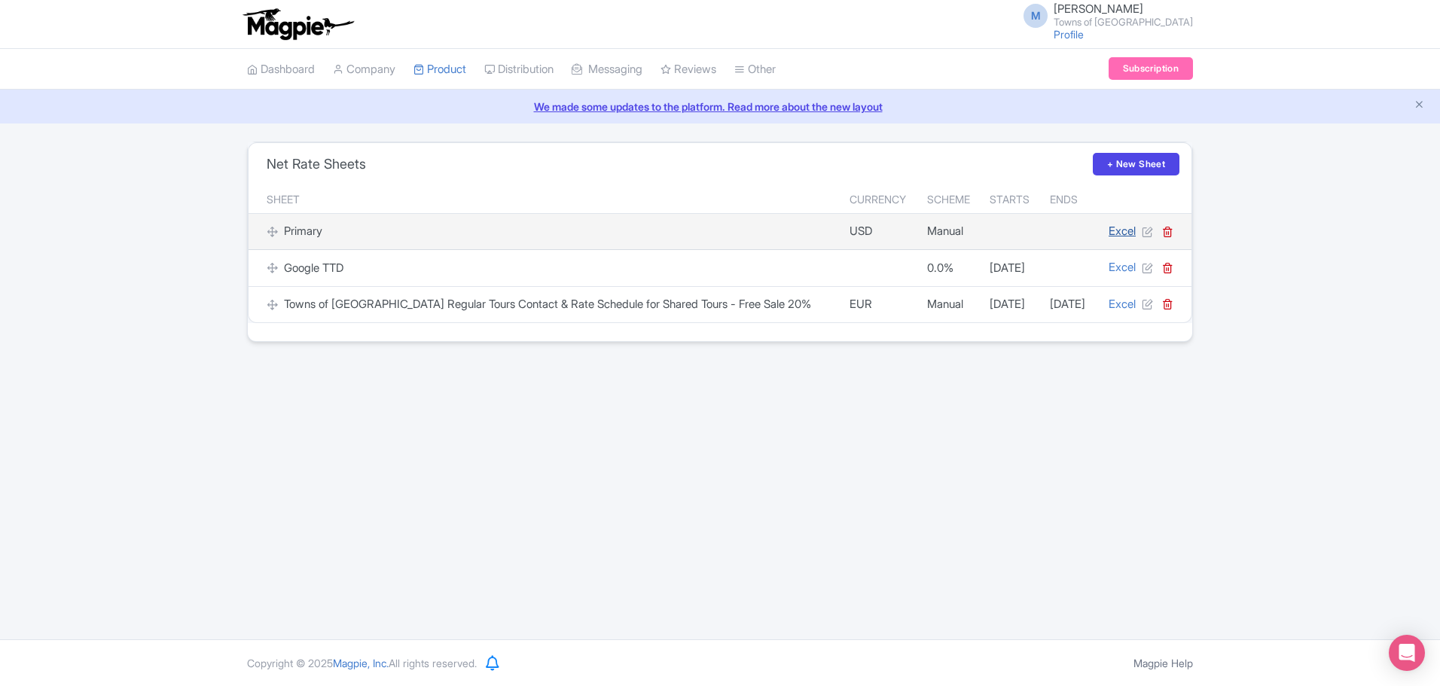
click at [1117, 231] on link "Excel" at bounding box center [1121, 231] width 27 height 14
click at [1148, 235] on icon at bounding box center [1147, 231] width 11 height 11
click at [1148, 228] on icon at bounding box center [1147, 231] width 11 height 11
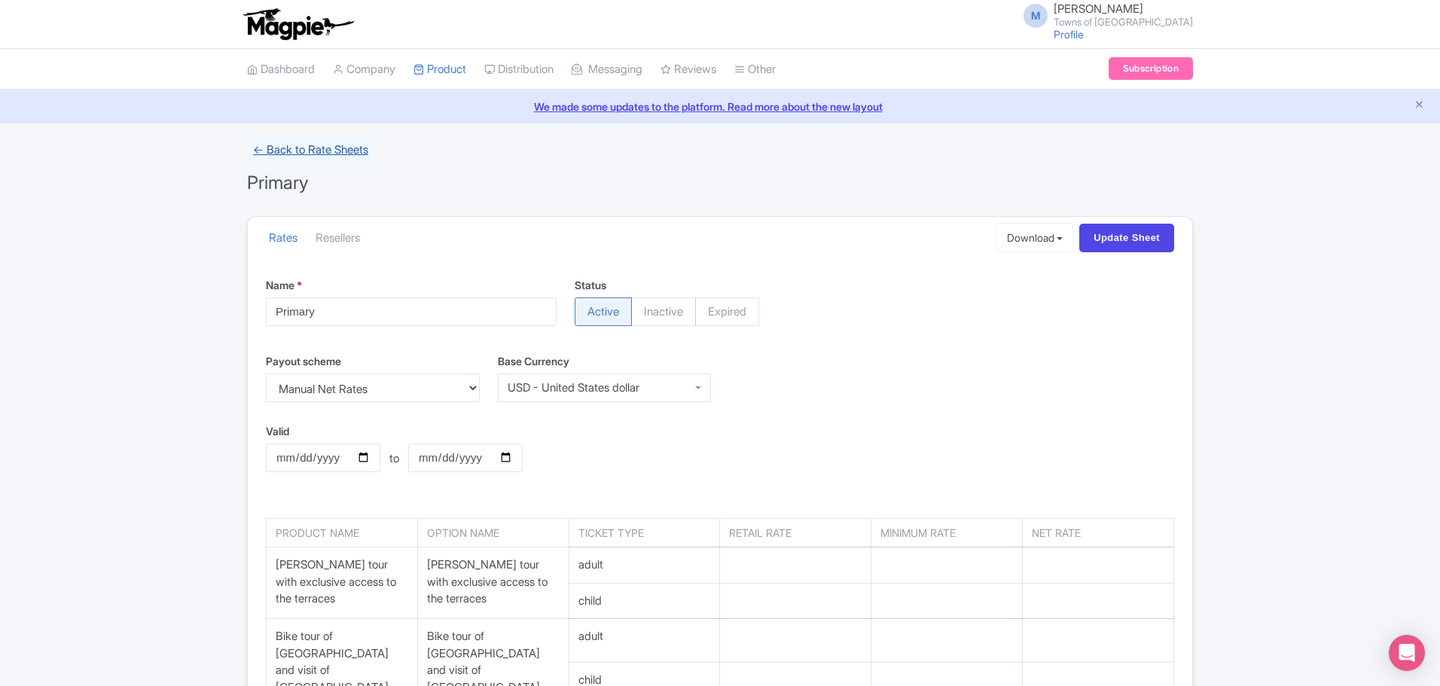
click at [299, 142] on link "← Back to Rate Sheets" at bounding box center [310, 149] width 127 height 26
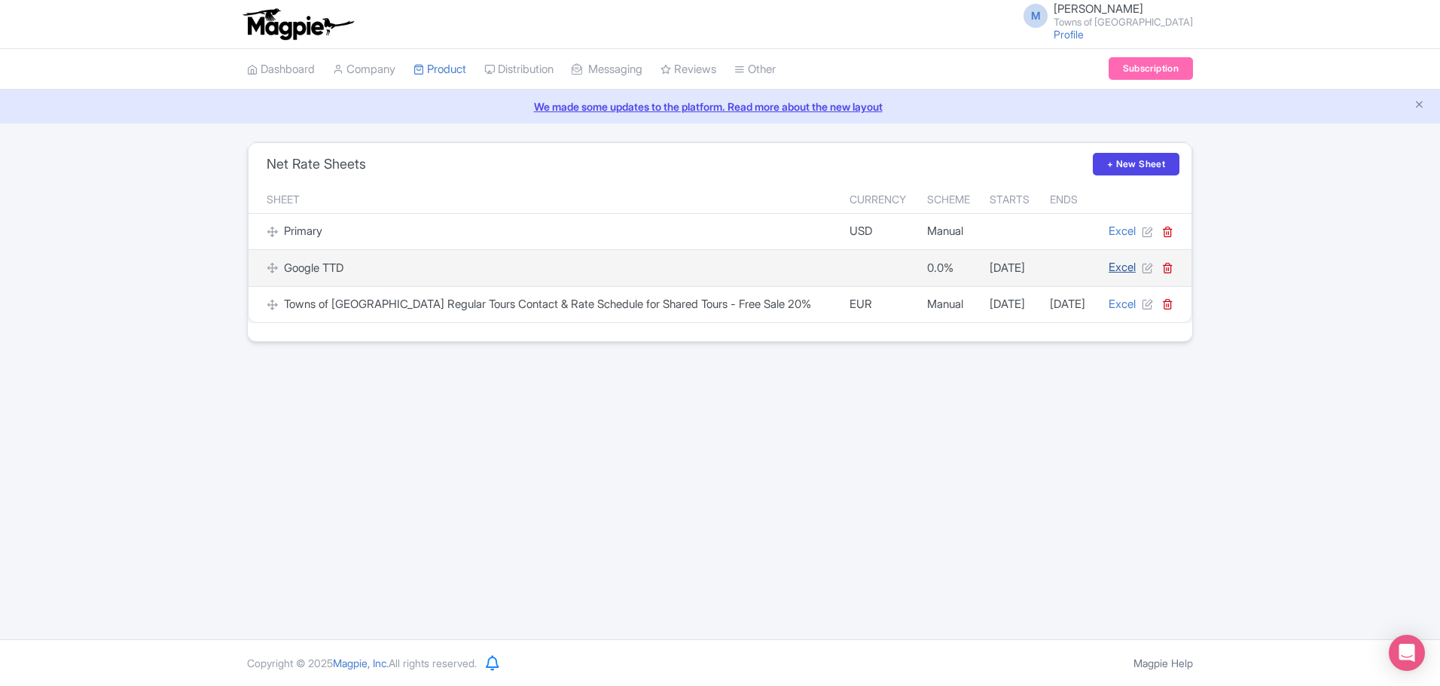
click at [1126, 267] on link "Excel" at bounding box center [1121, 267] width 27 height 14
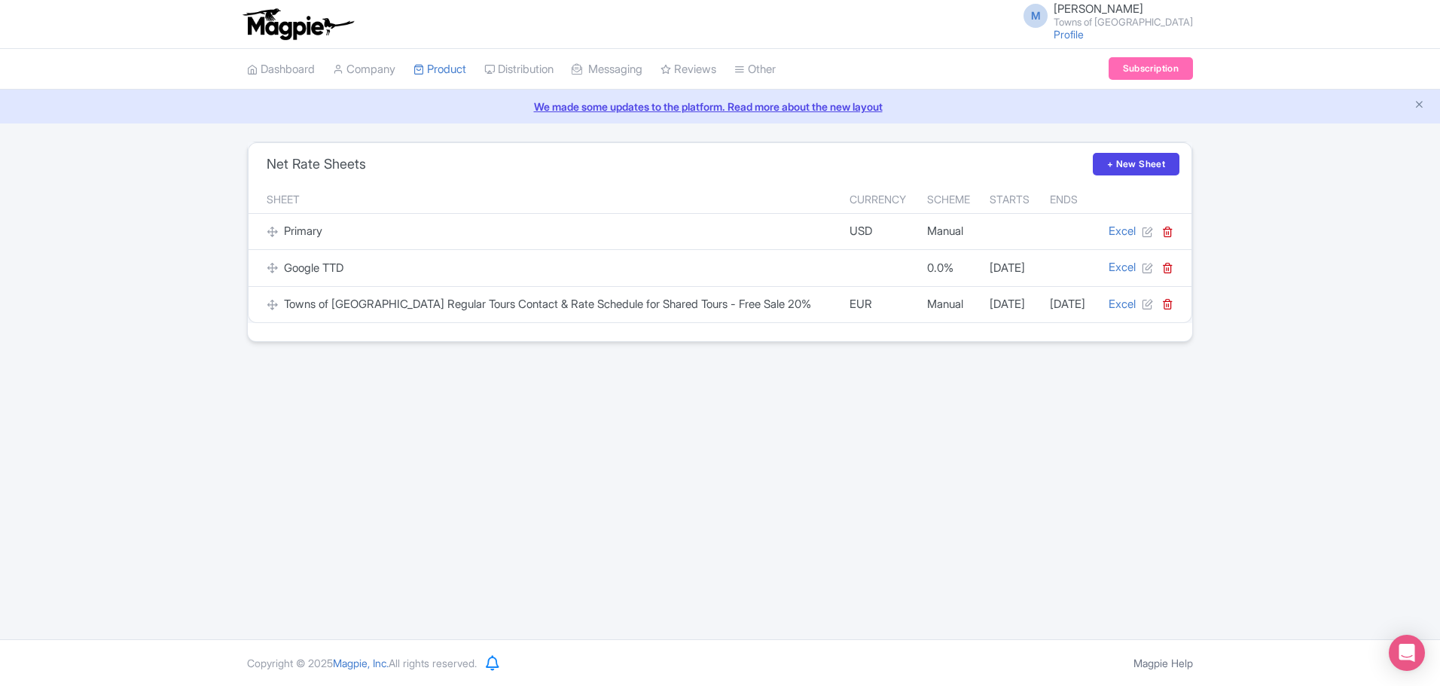
click at [678, 104] on link "We made some updates to the platform. Read more about the new layout" at bounding box center [720, 107] width 1422 height 16
click at [459, 105] on link "My Products" at bounding box center [485, 107] width 143 height 23
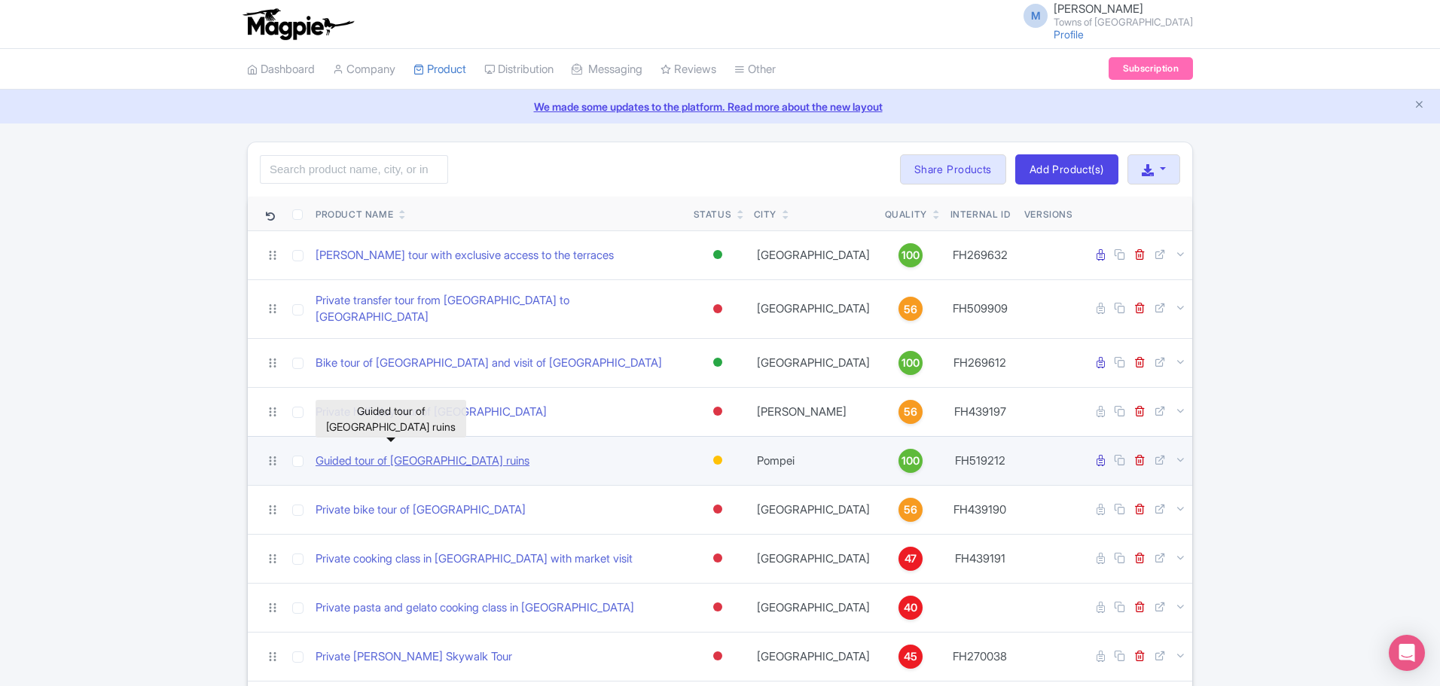
click at [412, 453] on link "Guided tour of [GEOGRAPHIC_DATA] ruins" at bounding box center [422, 461] width 214 height 17
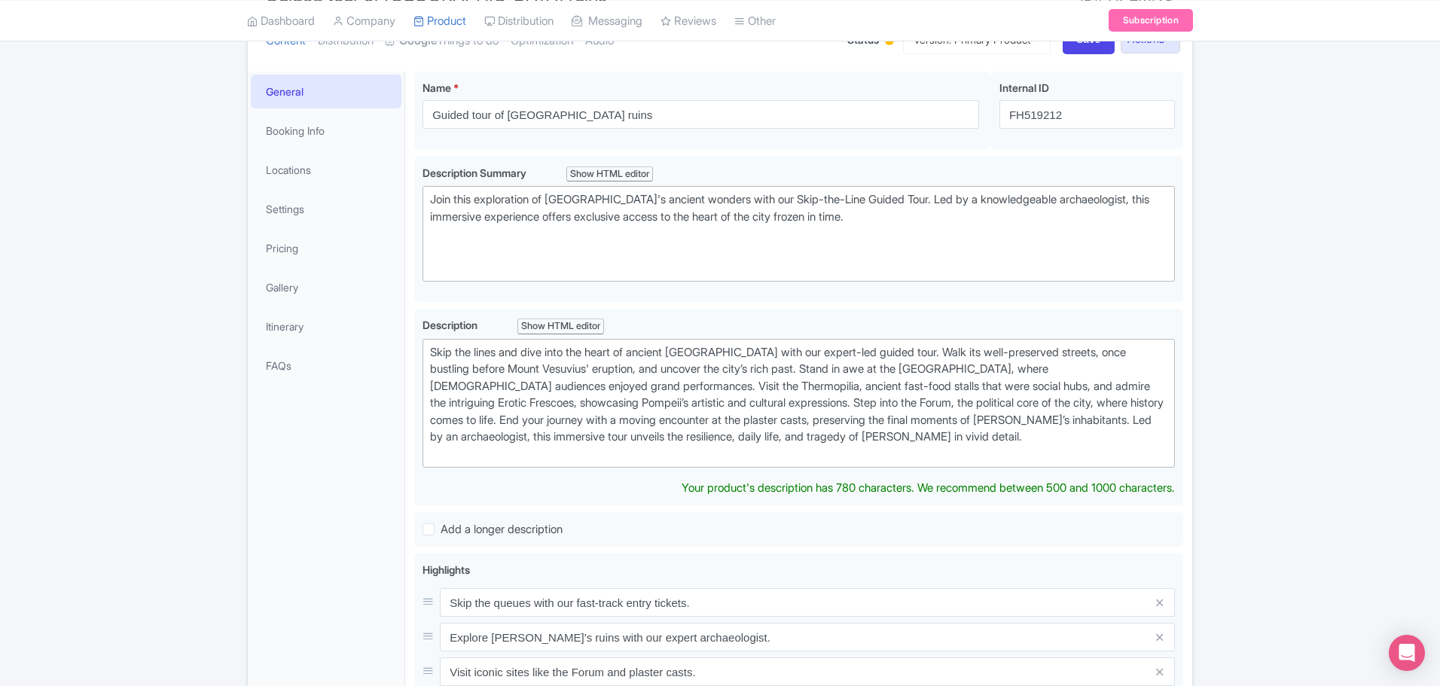
scroll to position [69, 0]
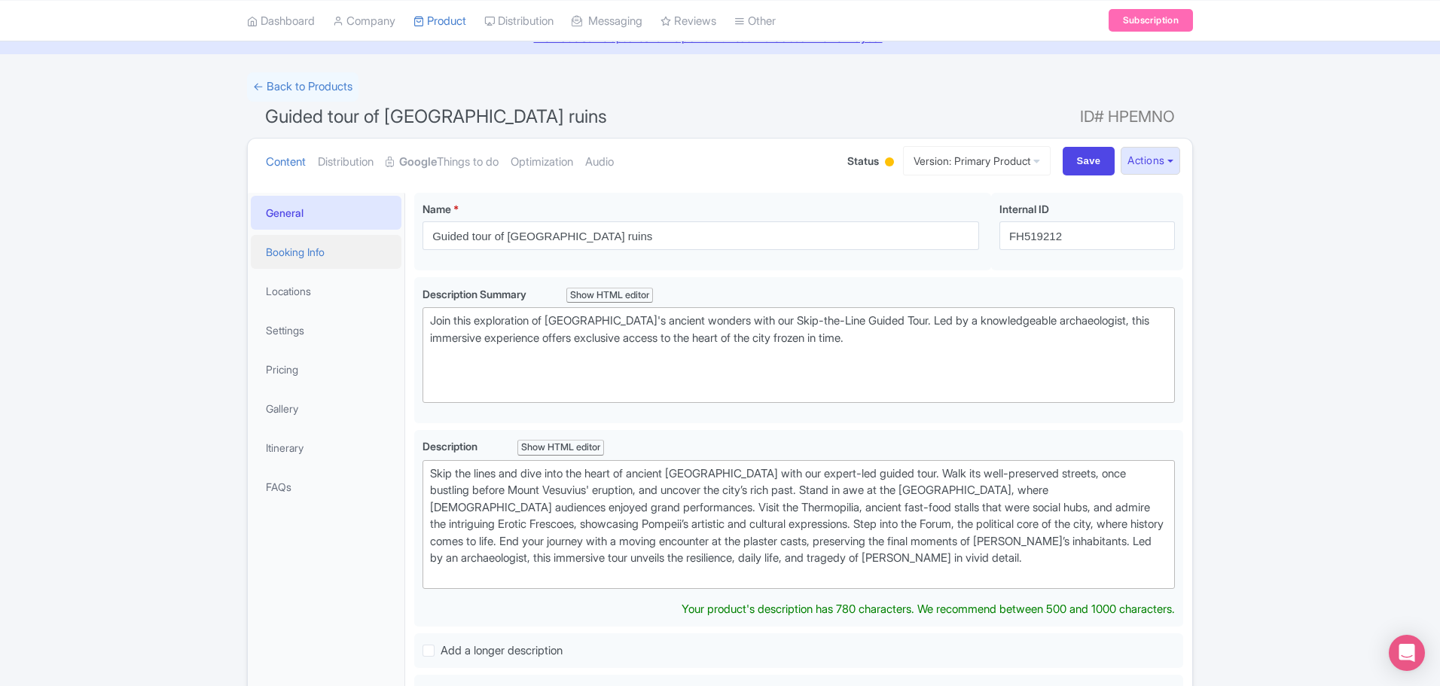
click at [276, 256] on link "Booking Info" at bounding box center [326, 252] width 151 height 34
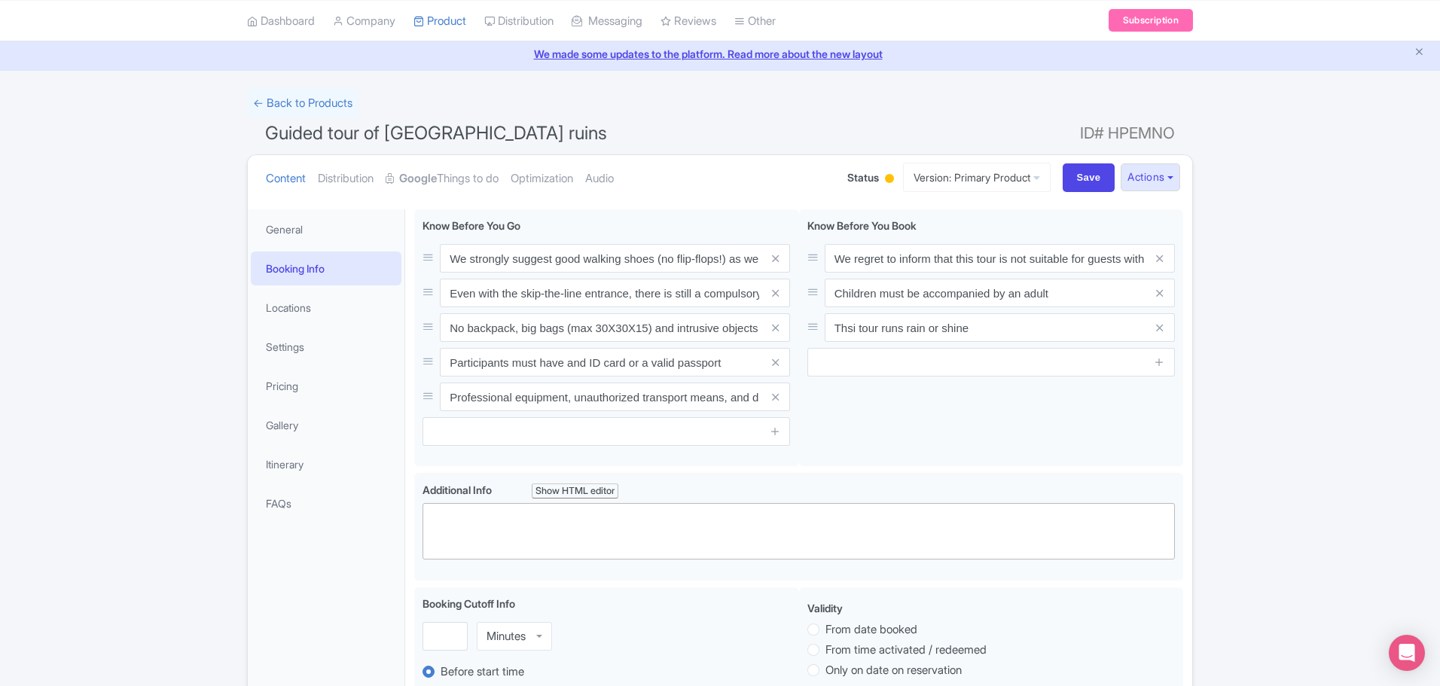
scroll to position [0, 0]
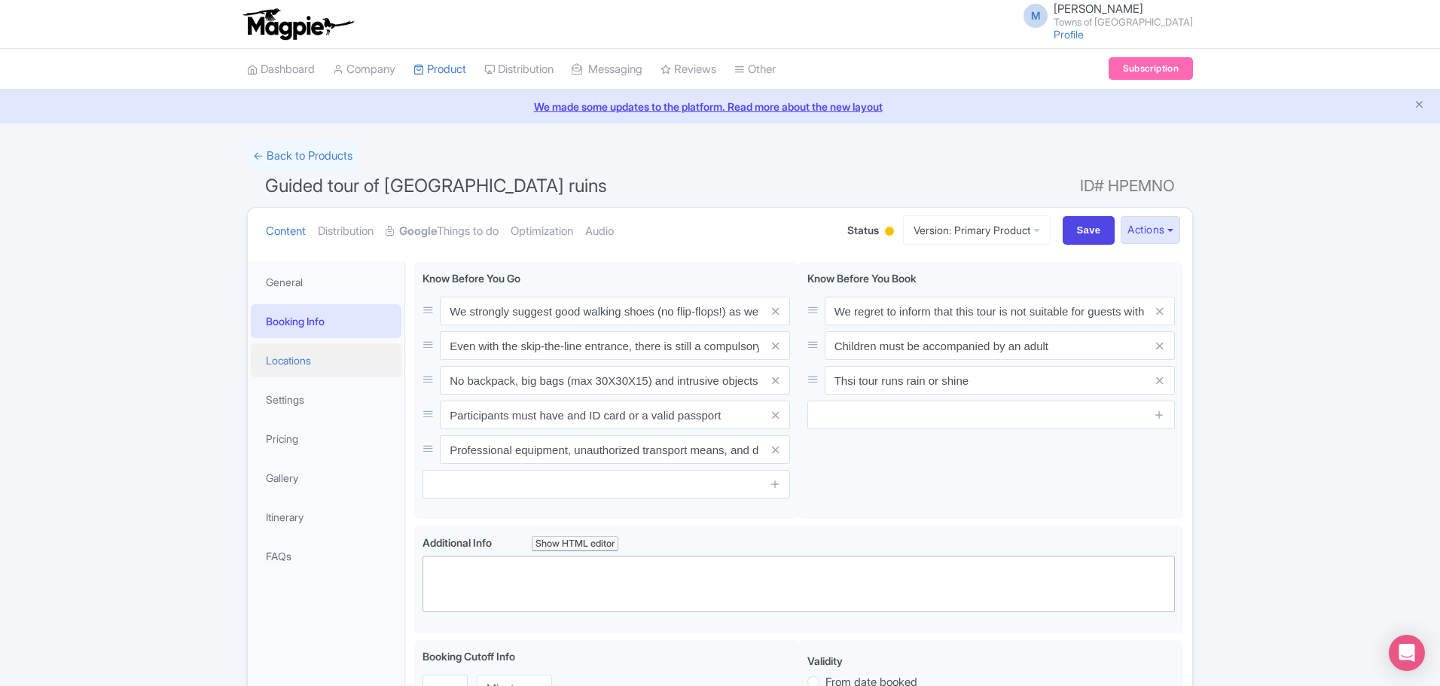
click at [295, 367] on link "Locations" at bounding box center [326, 360] width 151 height 34
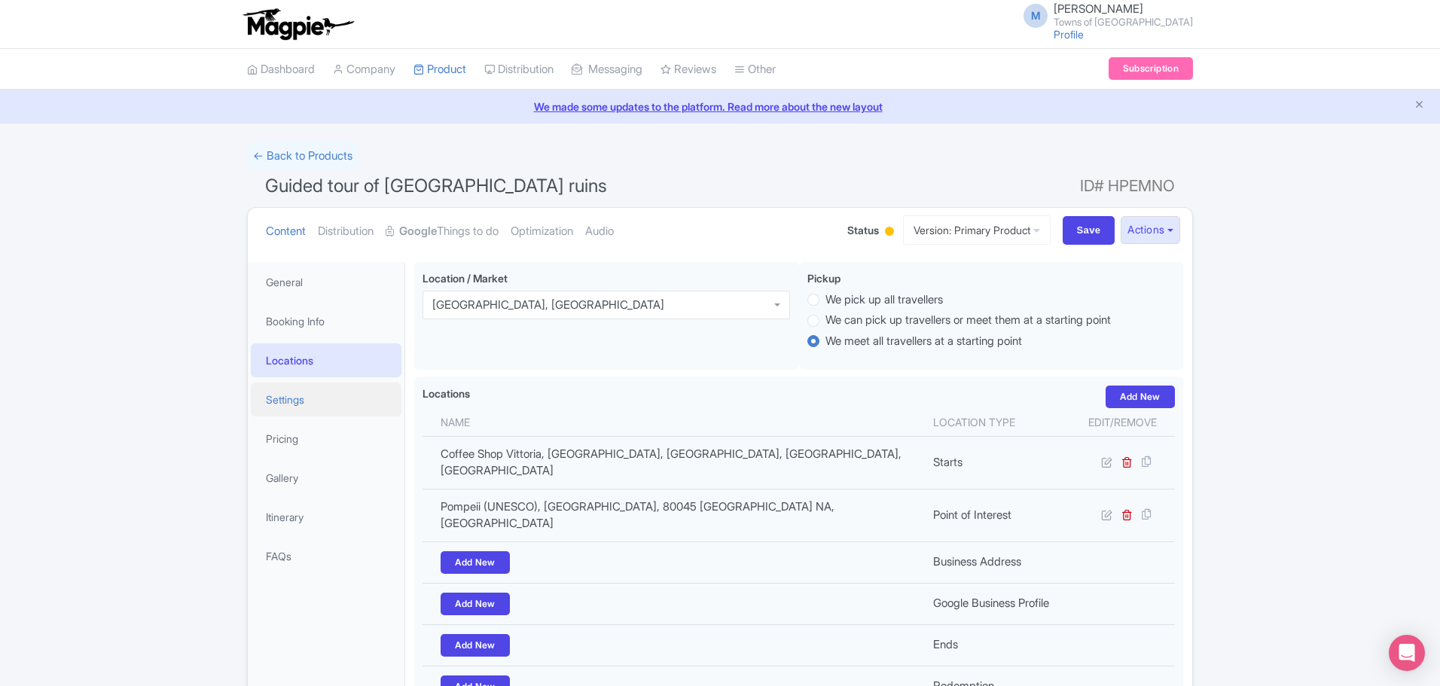
click at [291, 396] on link "Settings" at bounding box center [326, 400] width 151 height 34
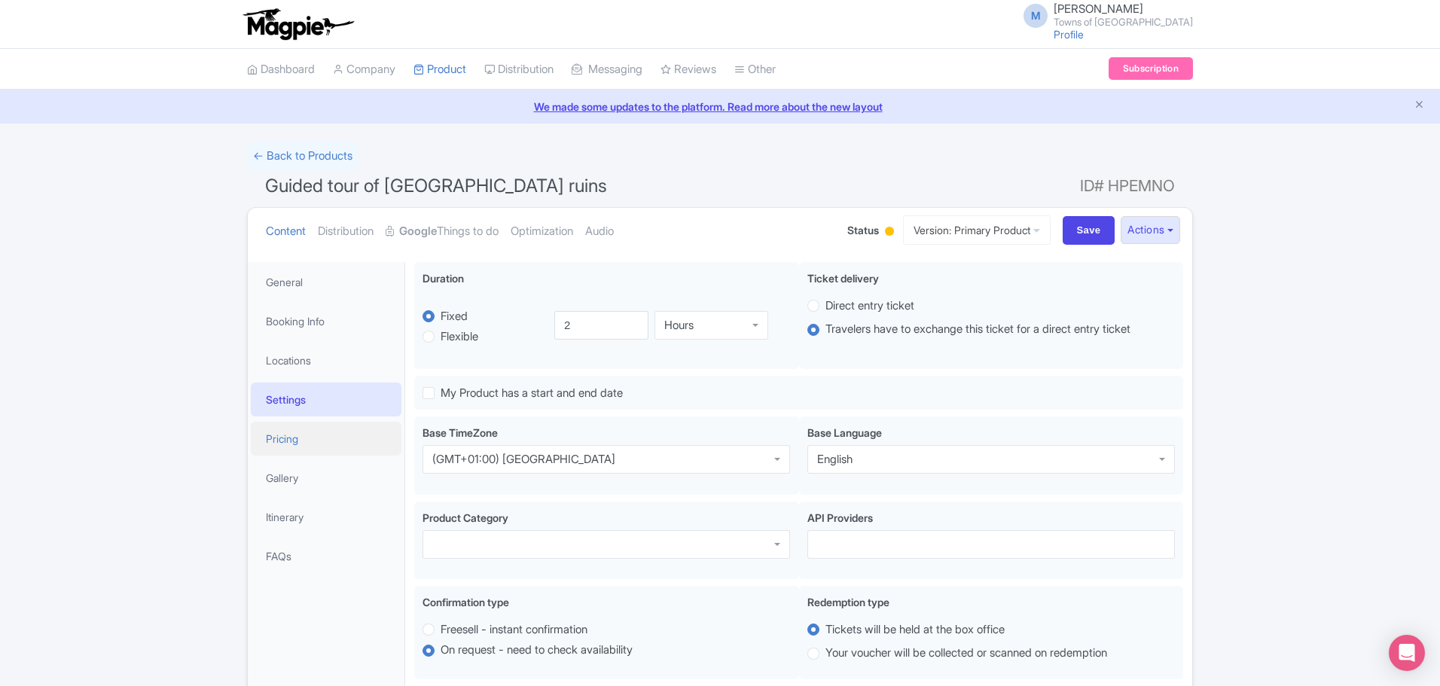
click at [283, 439] on link "Pricing" at bounding box center [326, 439] width 151 height 34
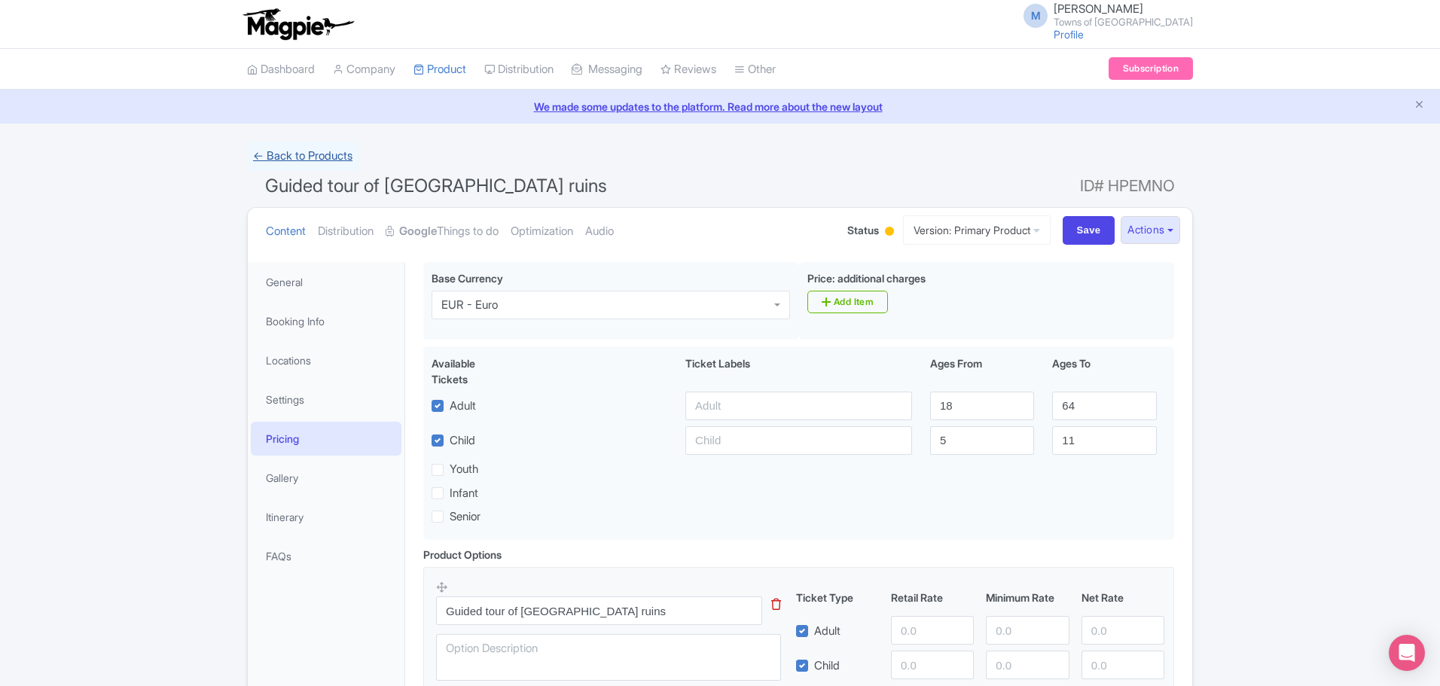
click at [328, 154] on link "← Back to Products" at bounding box center [302, 156] width 111 height 29
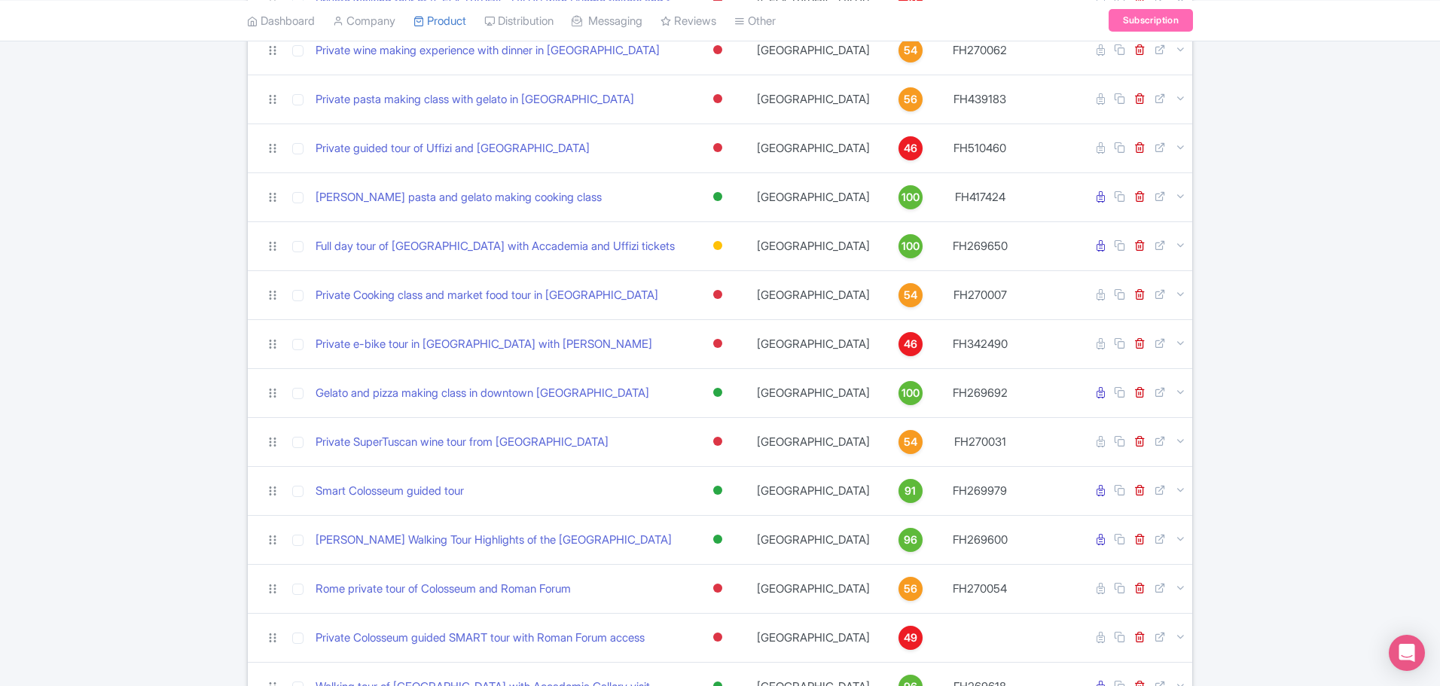
scroll to position [979, 0]
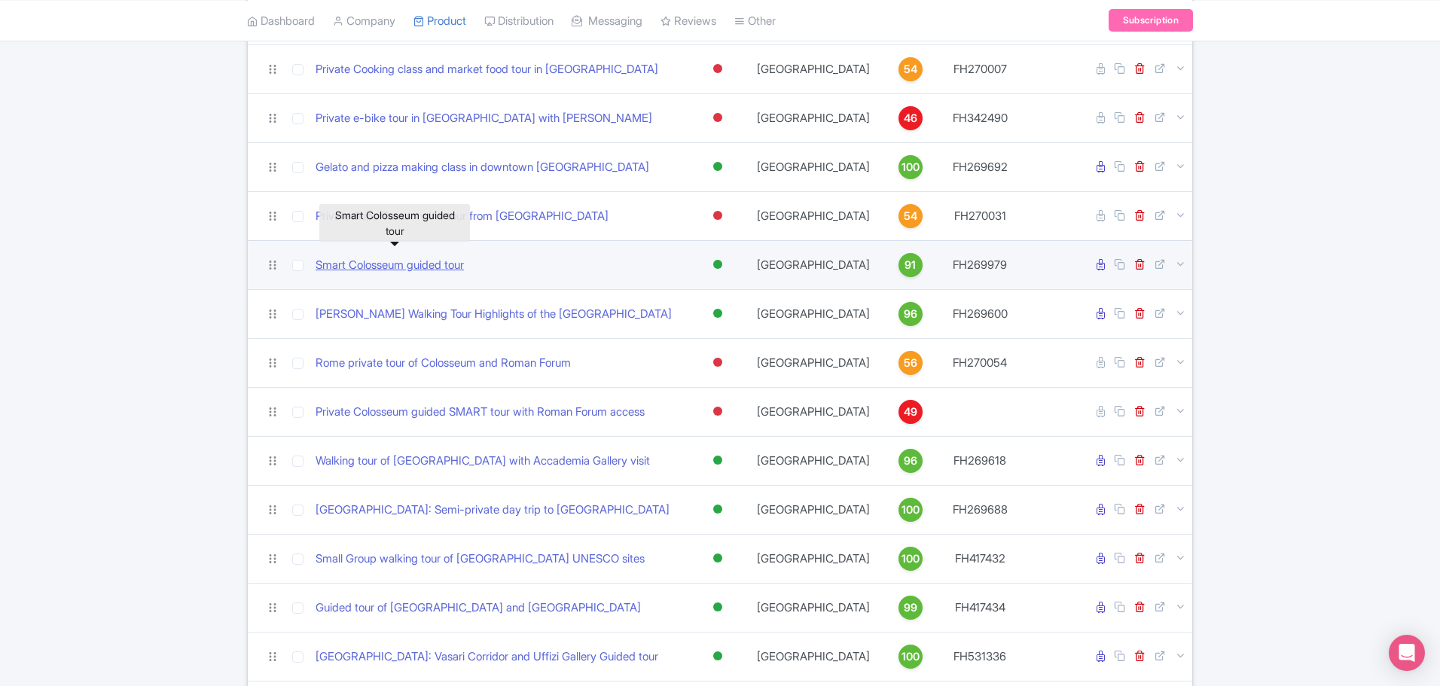
click at [337, 257] on link "Smart Colosseum guided tour" at bounding box center [389, 265] width 148 height 17
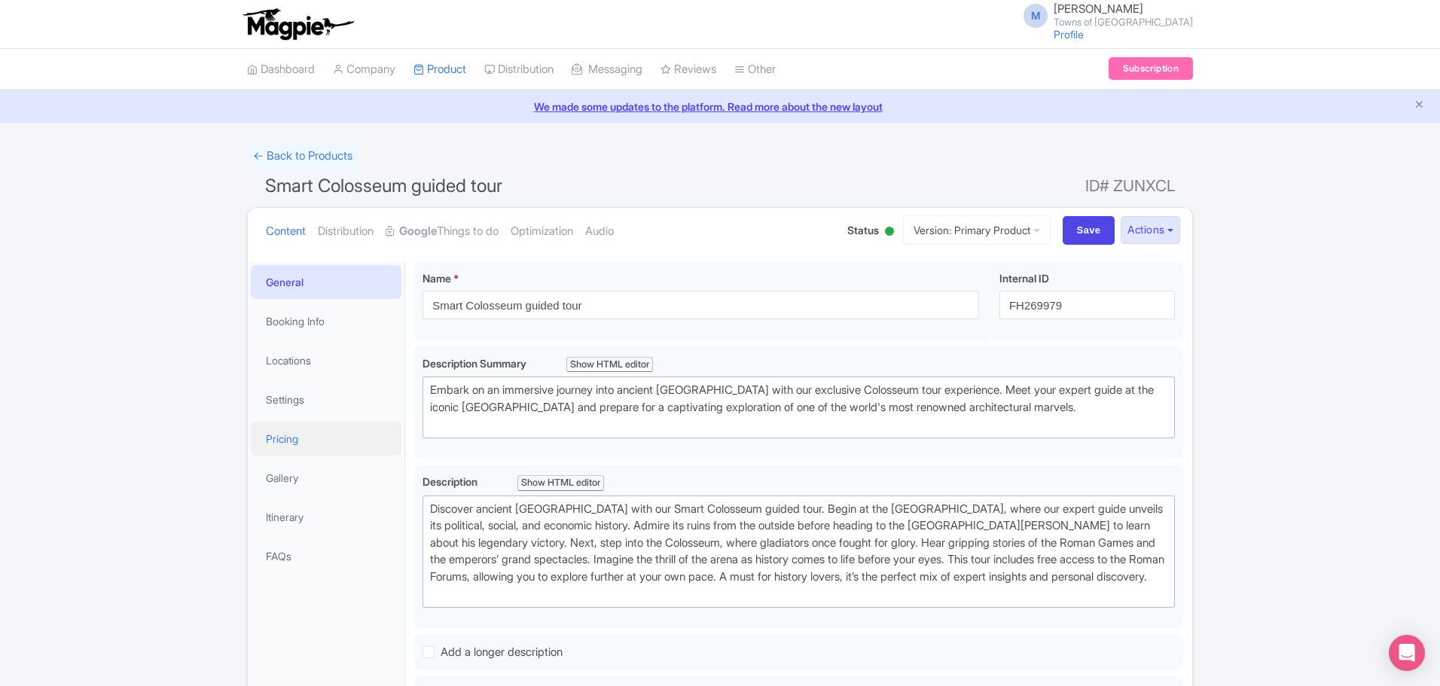
click at [297, 440] on link "Pricing" at bounding box center [326, 439] width 151 height 34
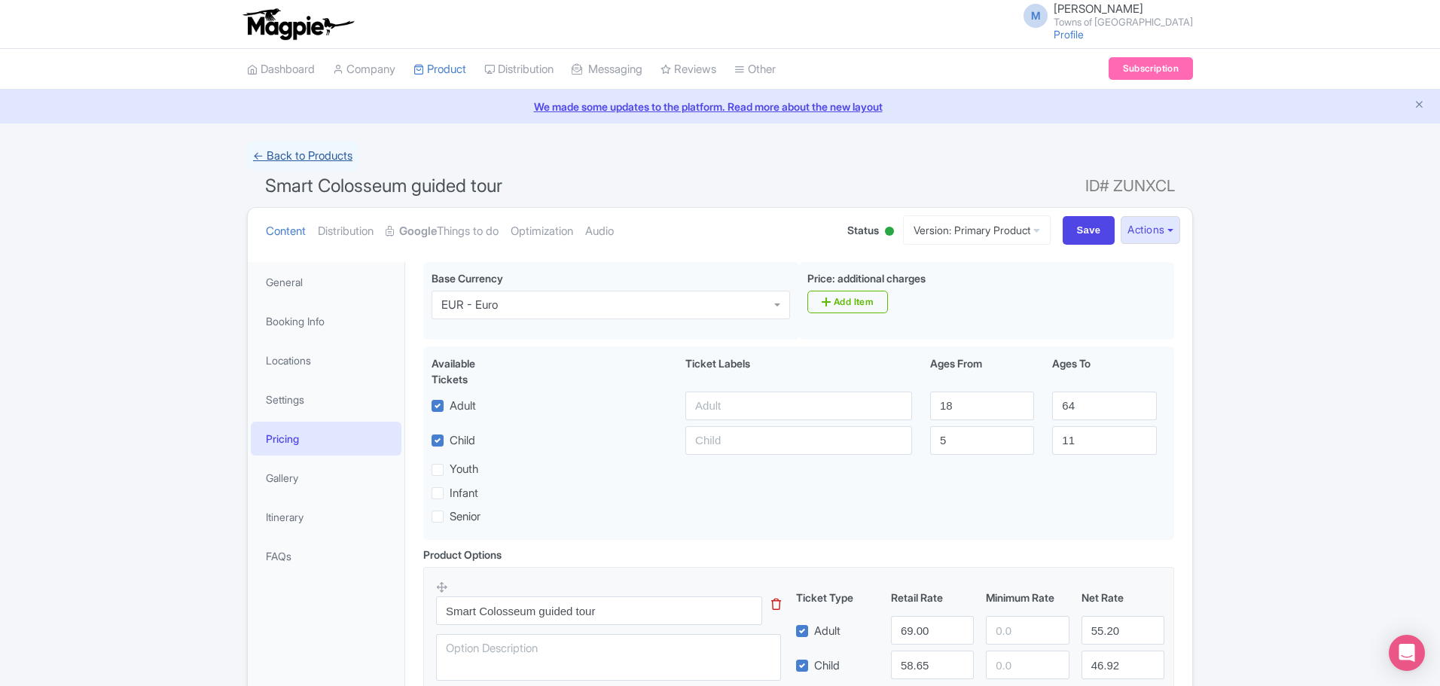
click at [325, 160] on link "← Back to Products" at bounding box center [302, 156] width 111 height 29
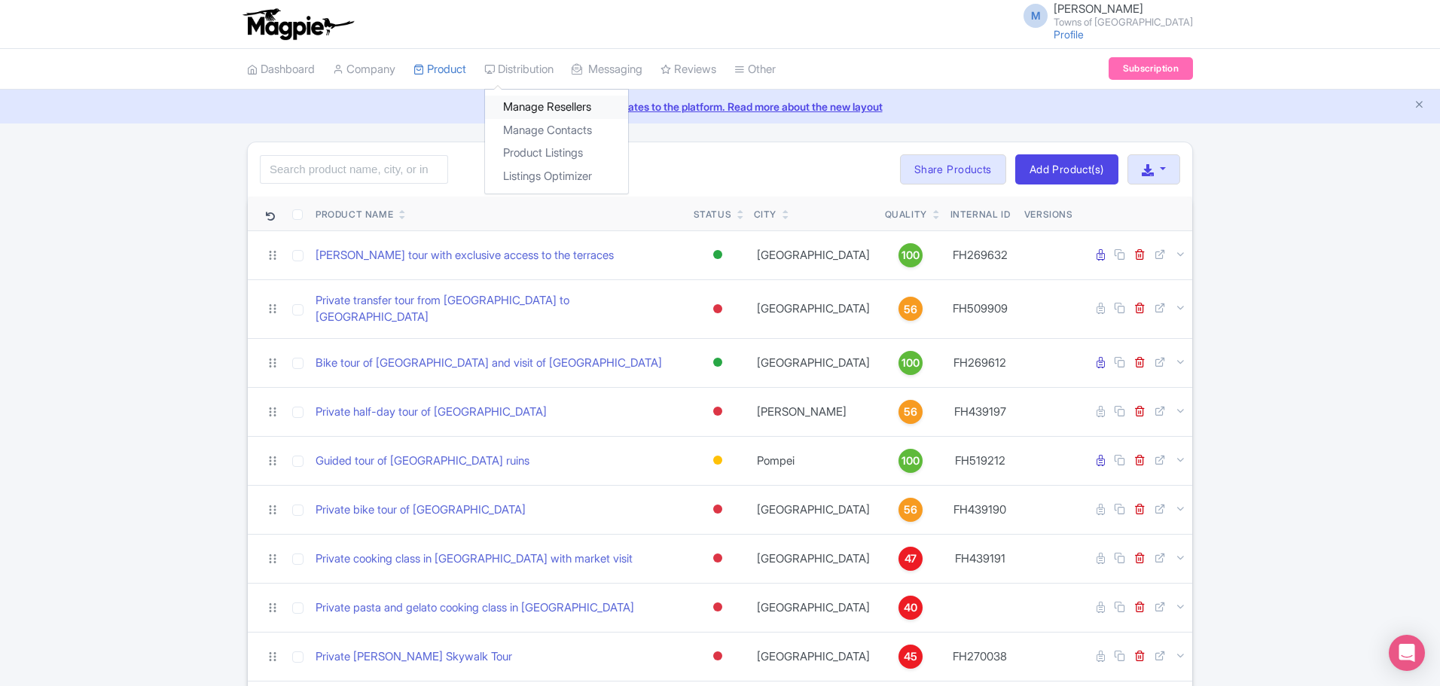
click at [538, 97] on link "Manage Resellers" at bounding box center [556, 107] width 143 height 23
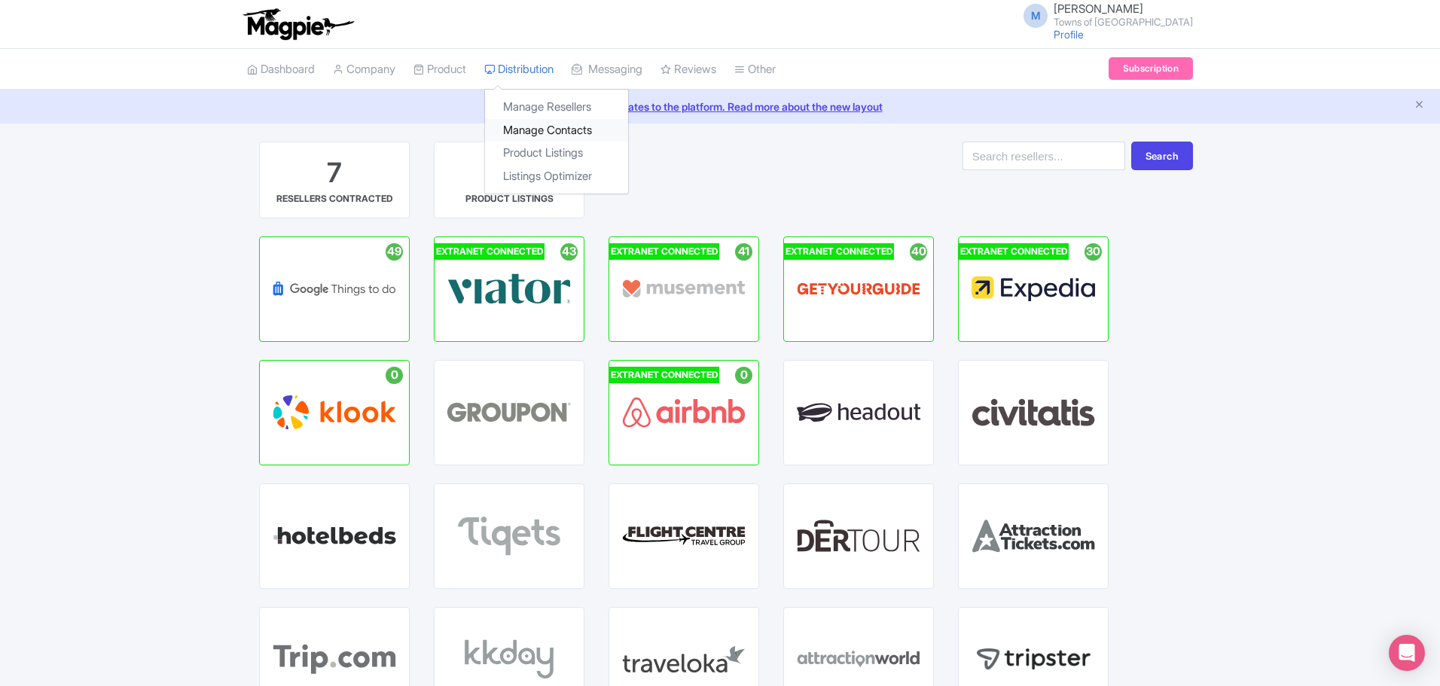
click at [531, 136] on link "Manage Contacts" at bounding box center [556, 130] width 143 height 23
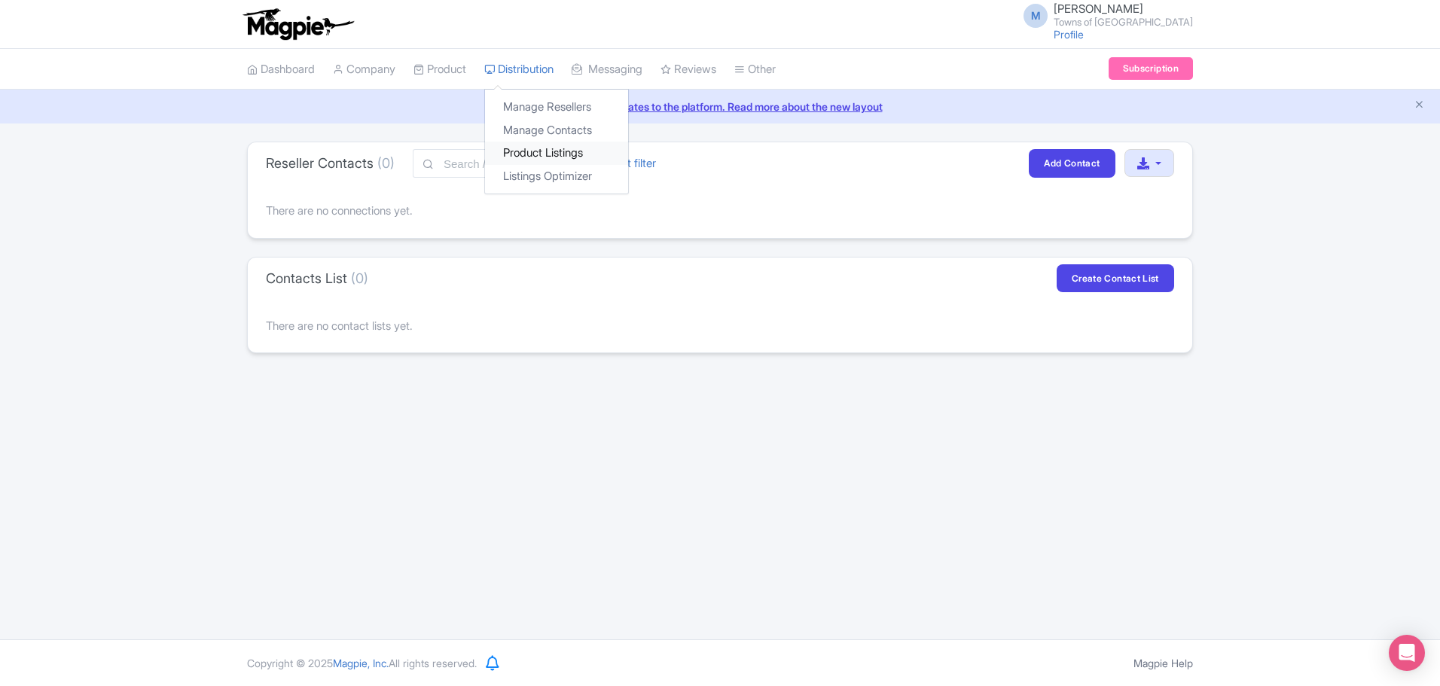
click at [537, 156] on link "Product Listings" at bounding box center [556, 153] width 143 height 23
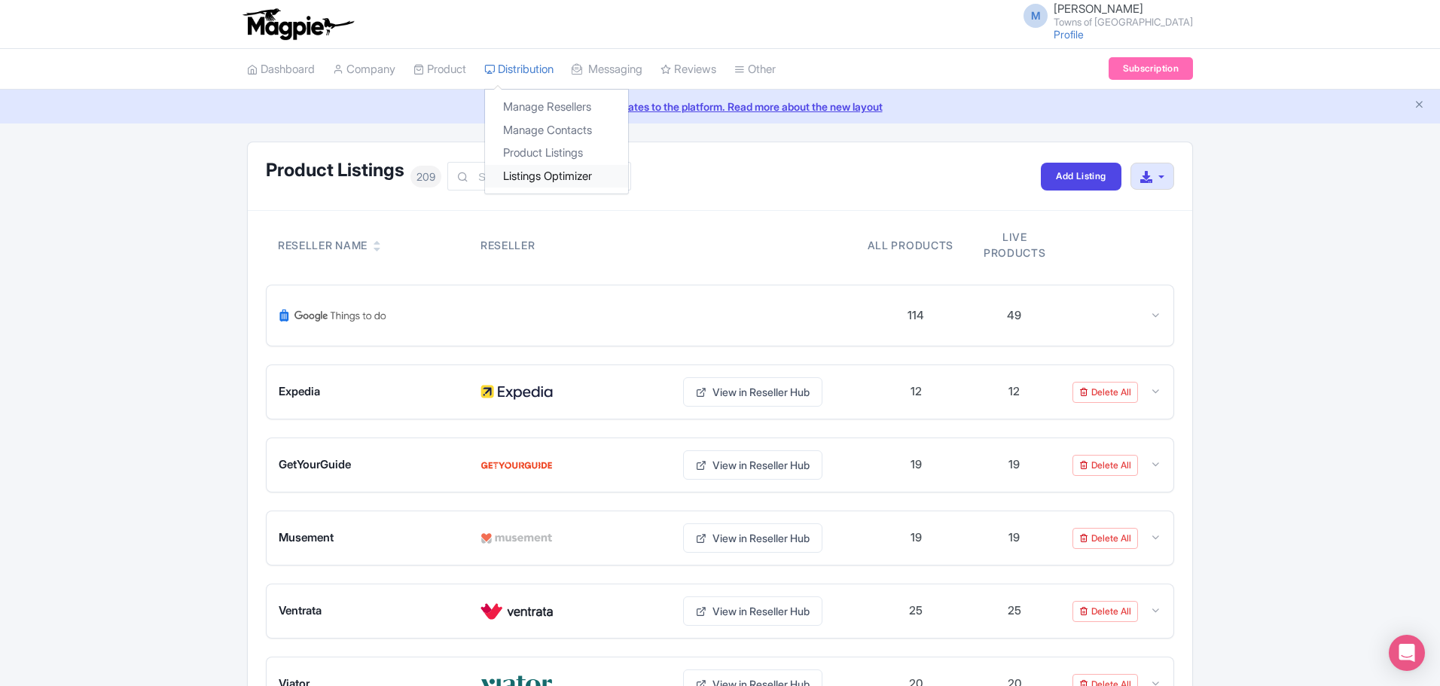
click at [549, 178] on link "Listings Optimizer" at bounding box center [556, 176] width 143 height 23
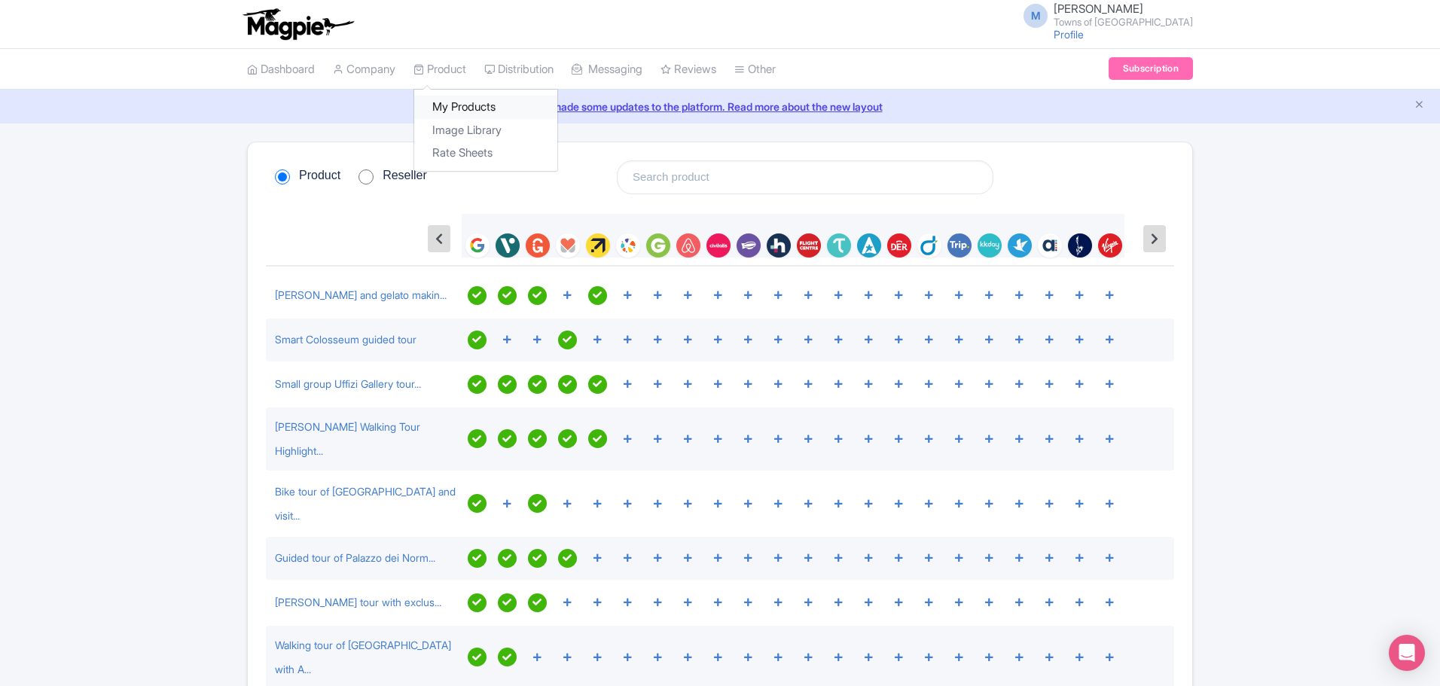
click at [469, 96] on link "My Products" at bounding box center [485, 107] width 143 height 23
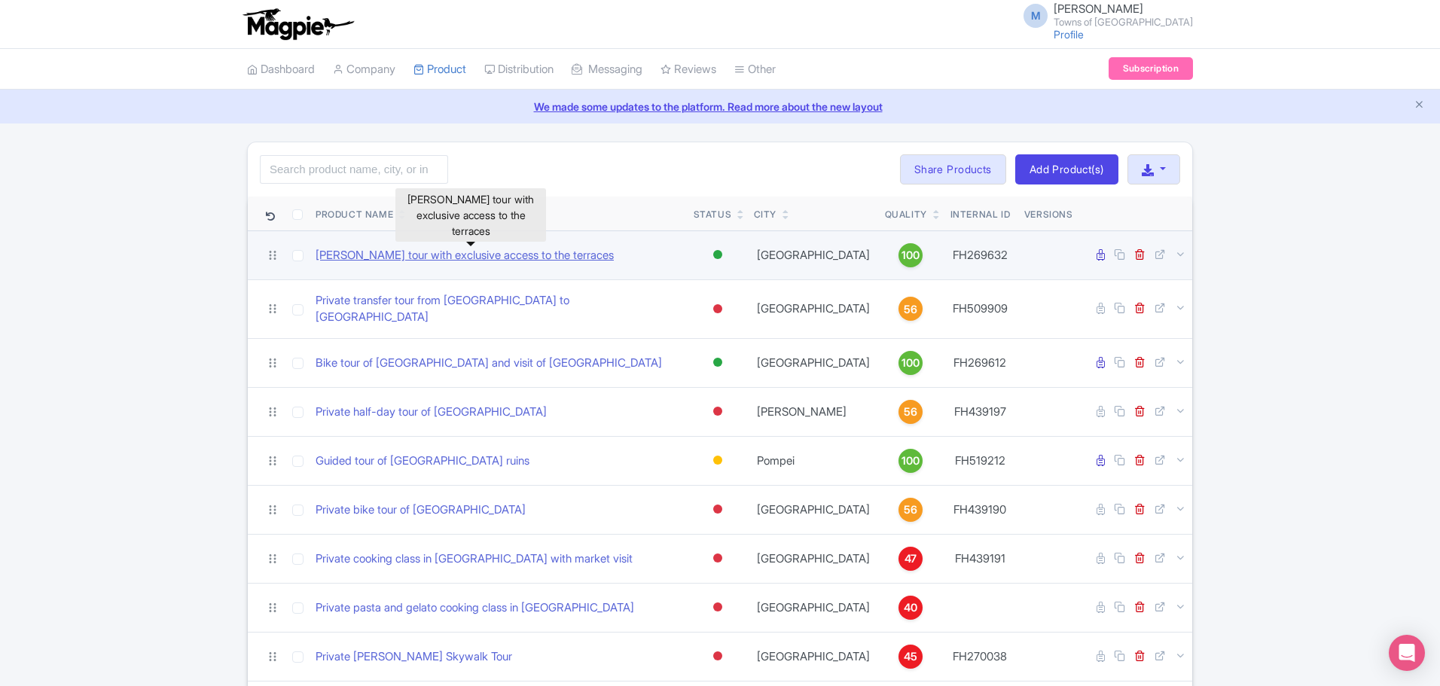
click at [461, 264] on link "[PERSON_NAME] tour with exclusive access to the terraces" at bounding box center [464, 255] width 298 height 17
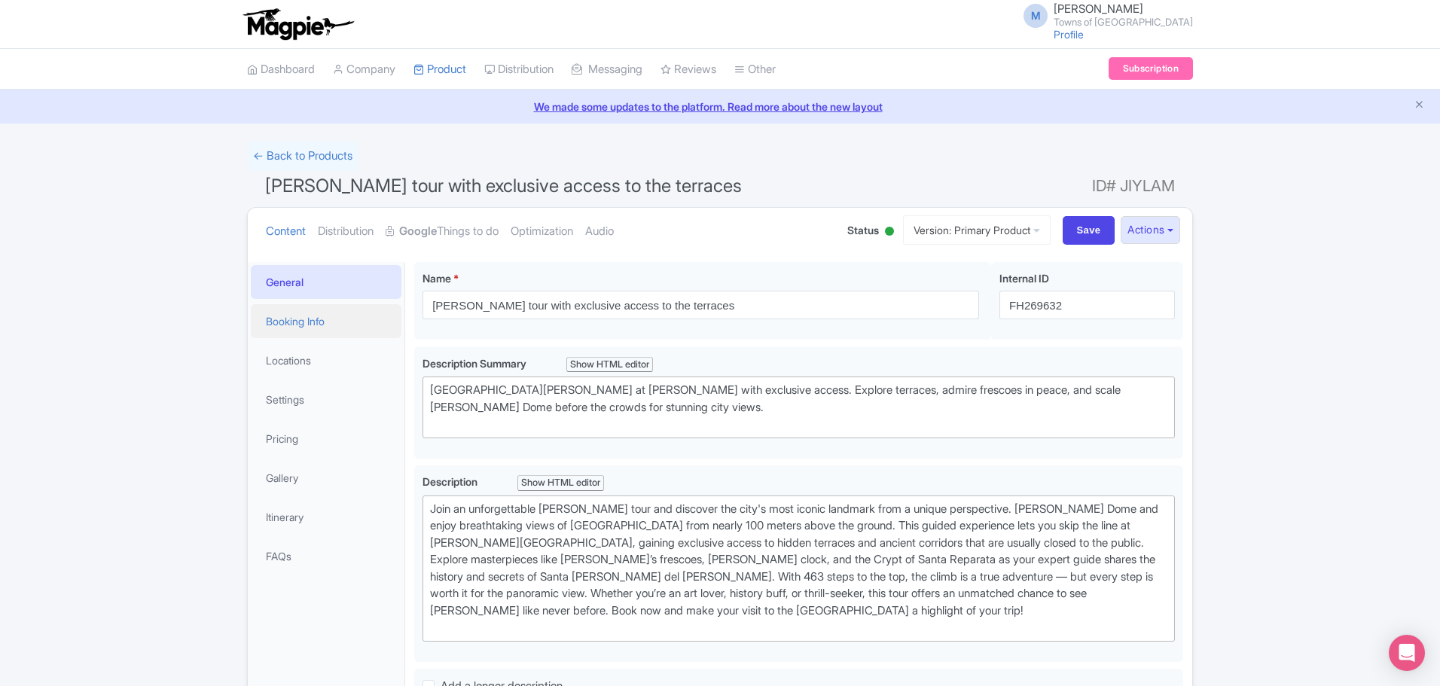
click at [297, 319] on link "Booking Info" at bounding box center [326, 321] width 151 height 34
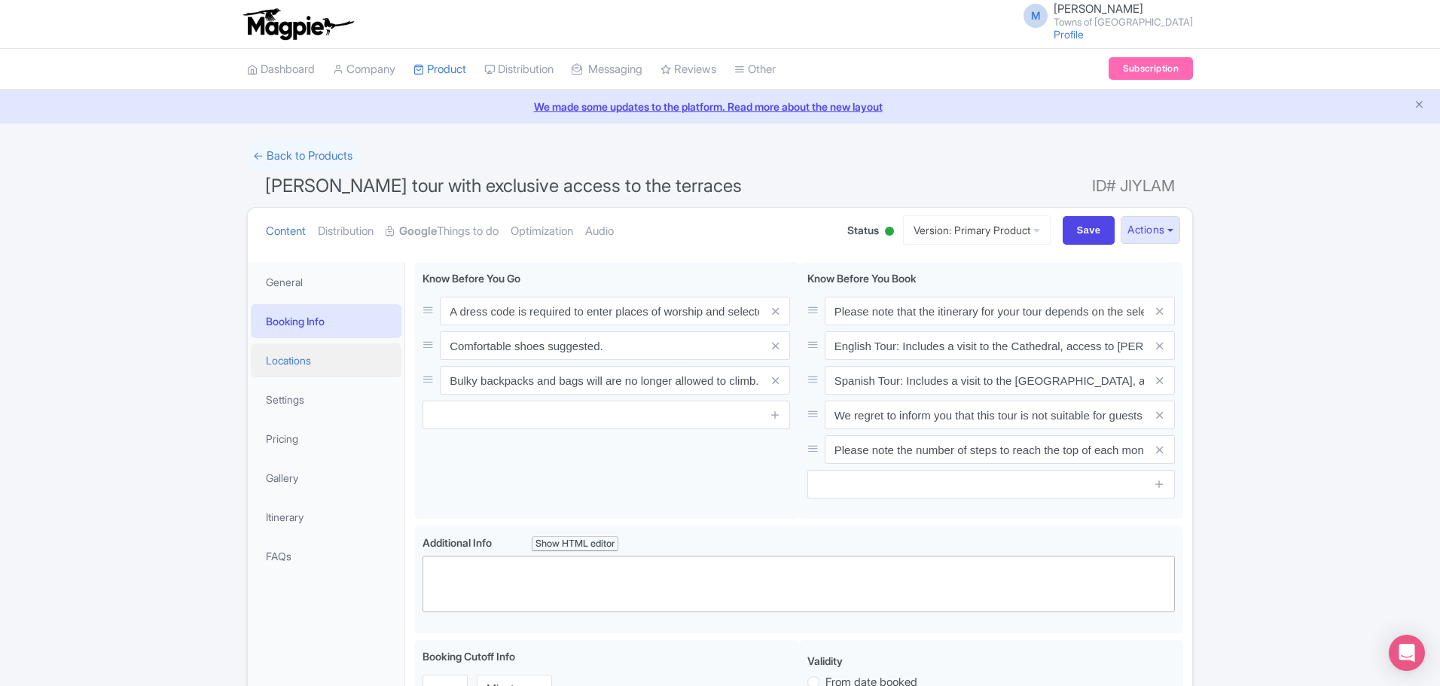
click at [287, 367] on link "Locations" at bounding box center [326, 360] width 151 height 34
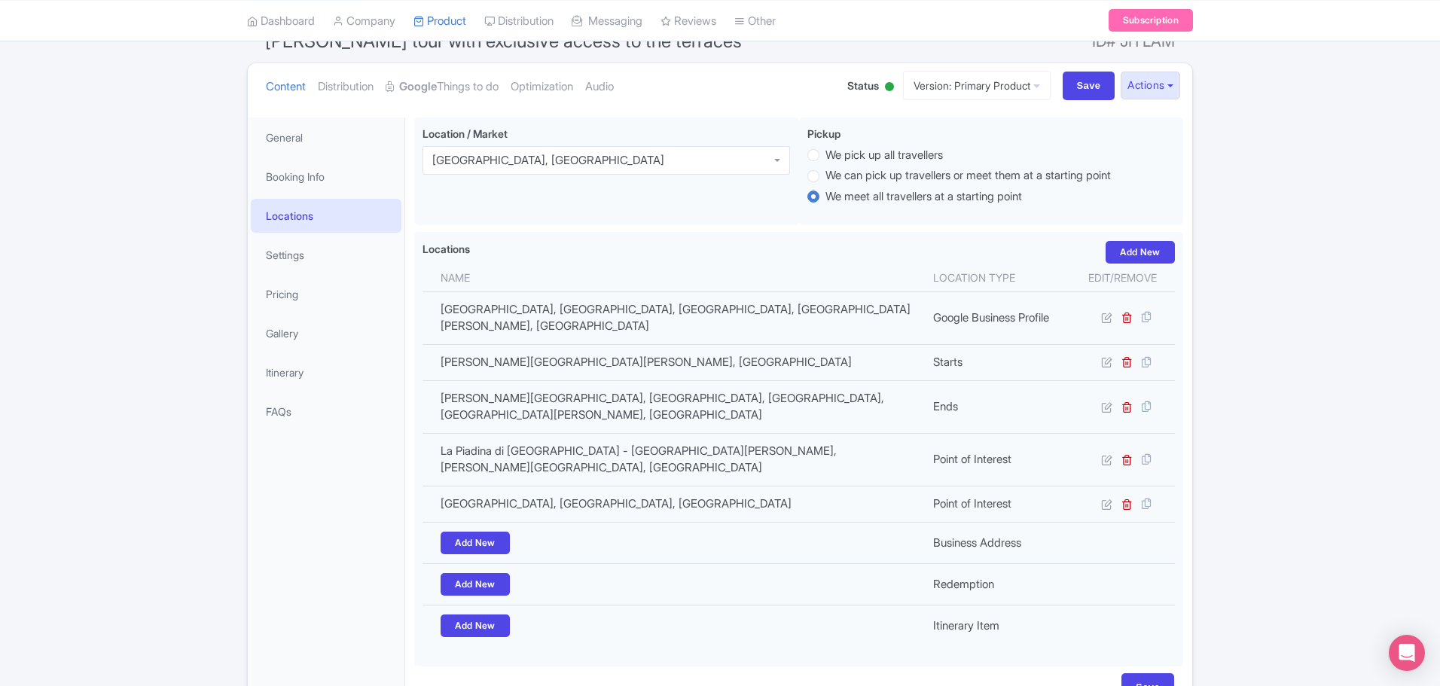
scroll to position [57, 0]
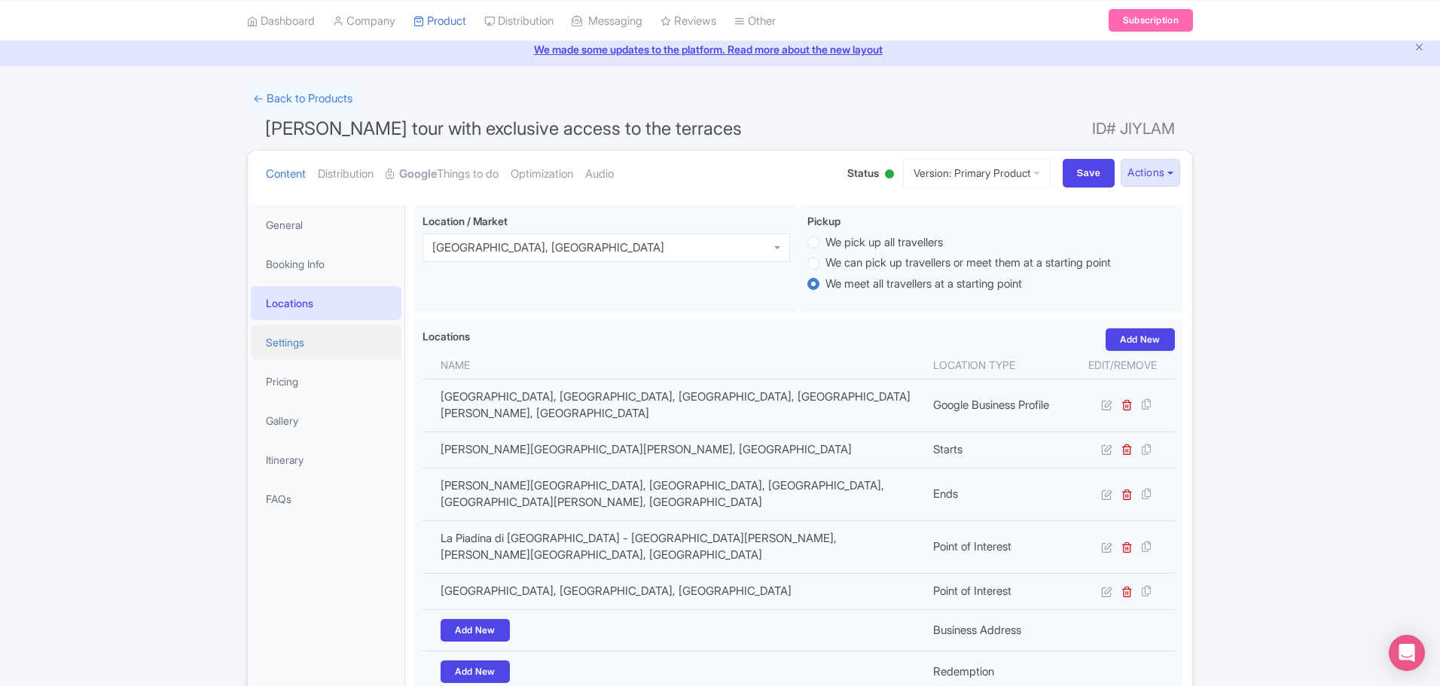
click at [269, 338] on link "Settings" at bounding box center [326, 342] width 151 height 34
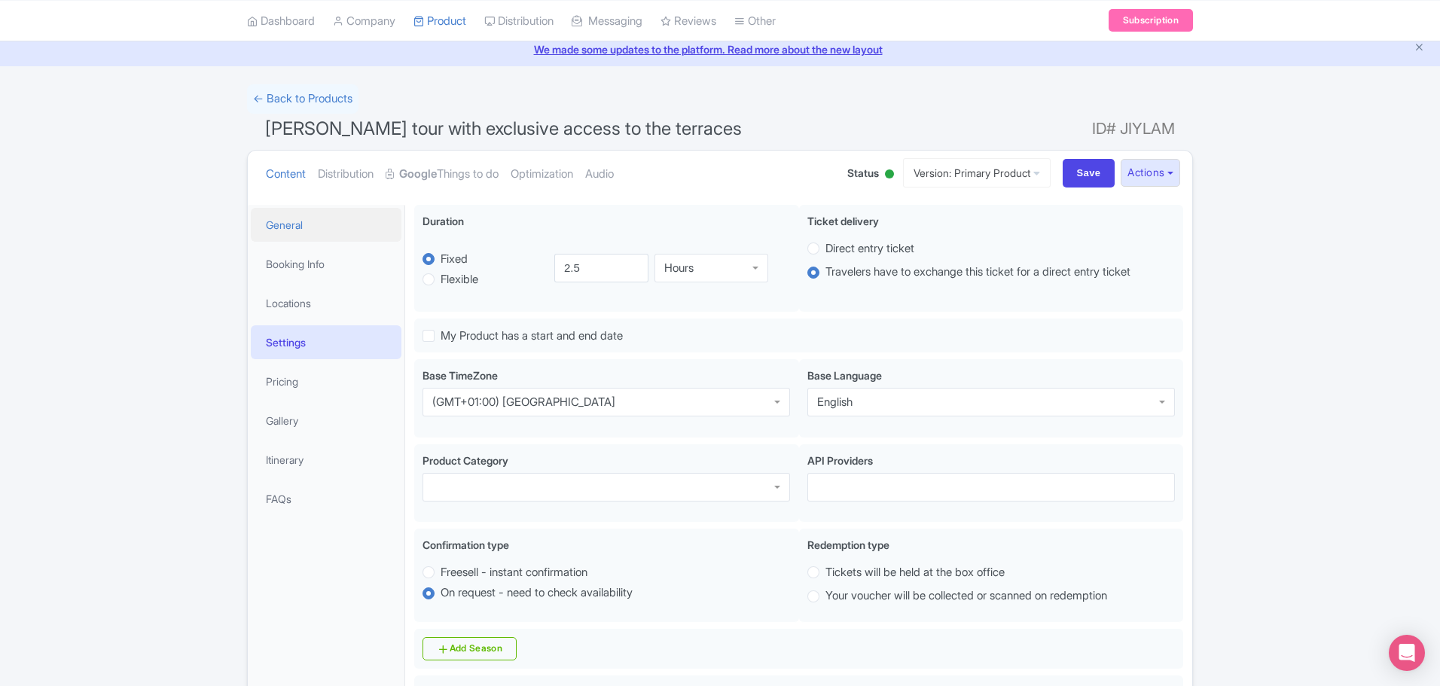
click at [297, 224] on link "General" at bounding box center [326, 225] width 151 height 34
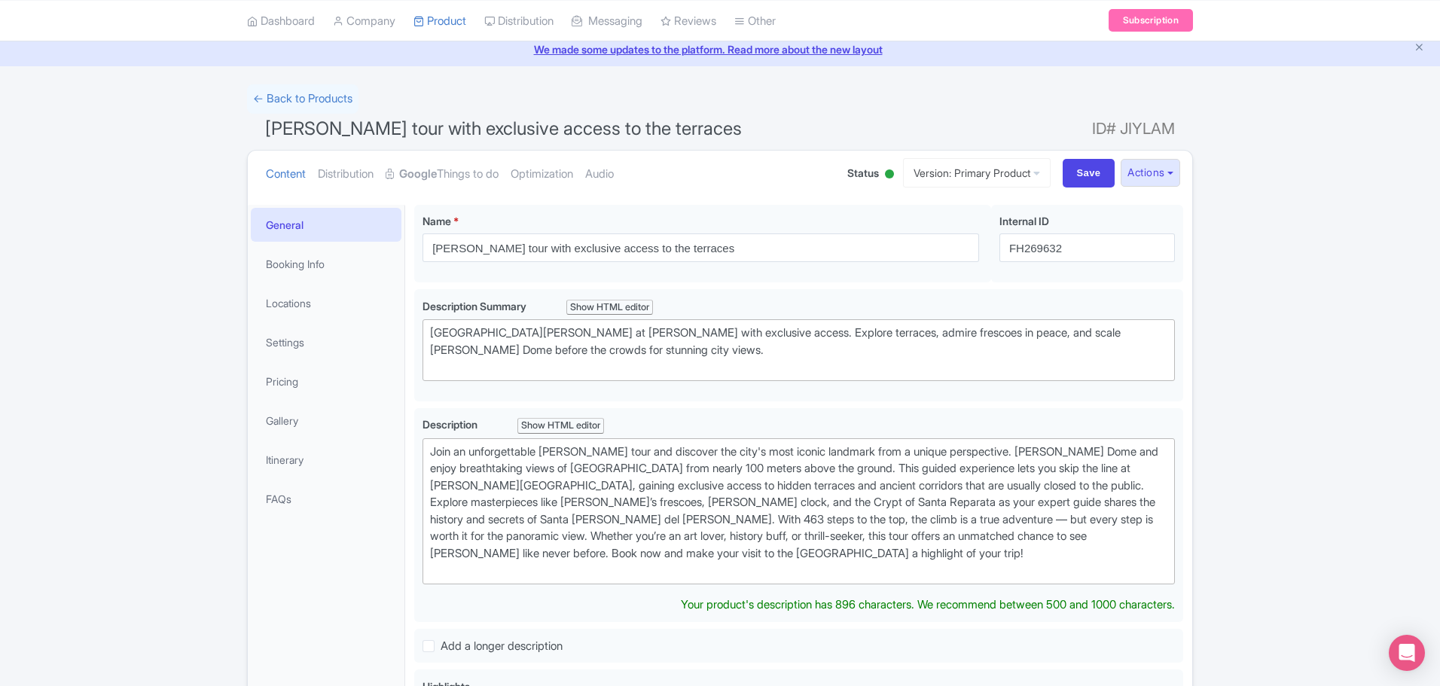
scroll to position [0, 0]
